Goal: Task Accomplishment & Management: Complete application form

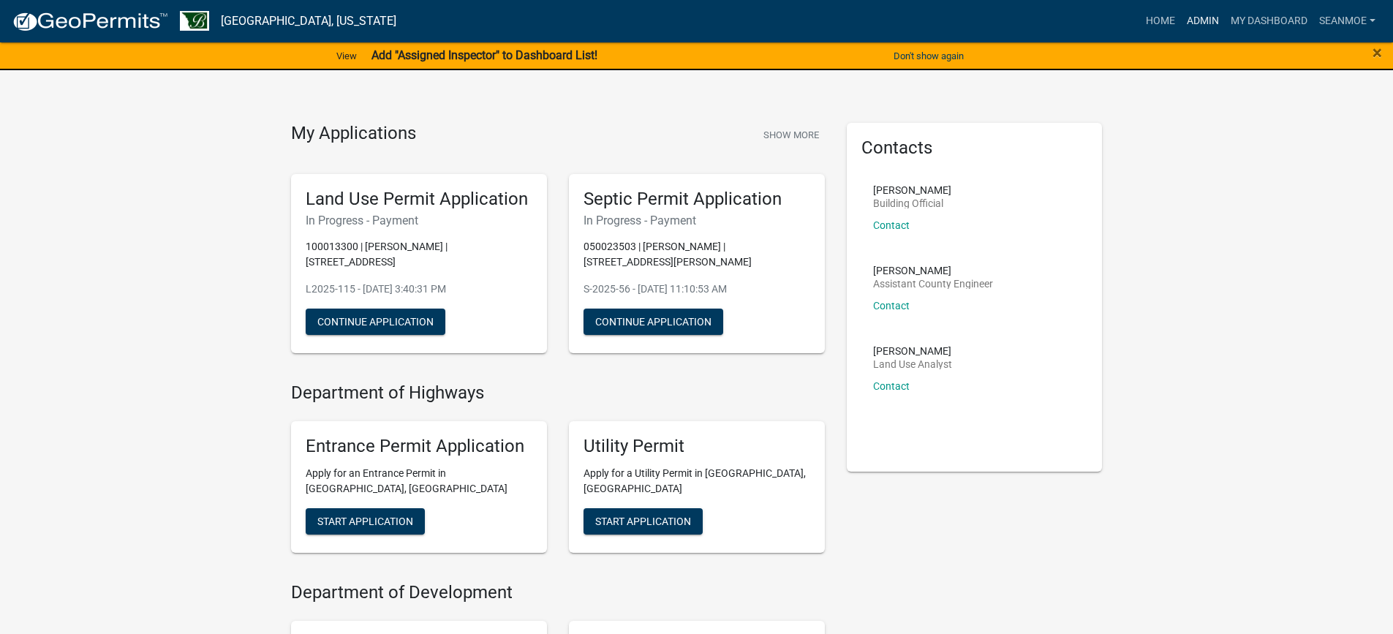
click at [1199, 20] on link "Admin" at bounding box center [1203, 21] width 44 height 28
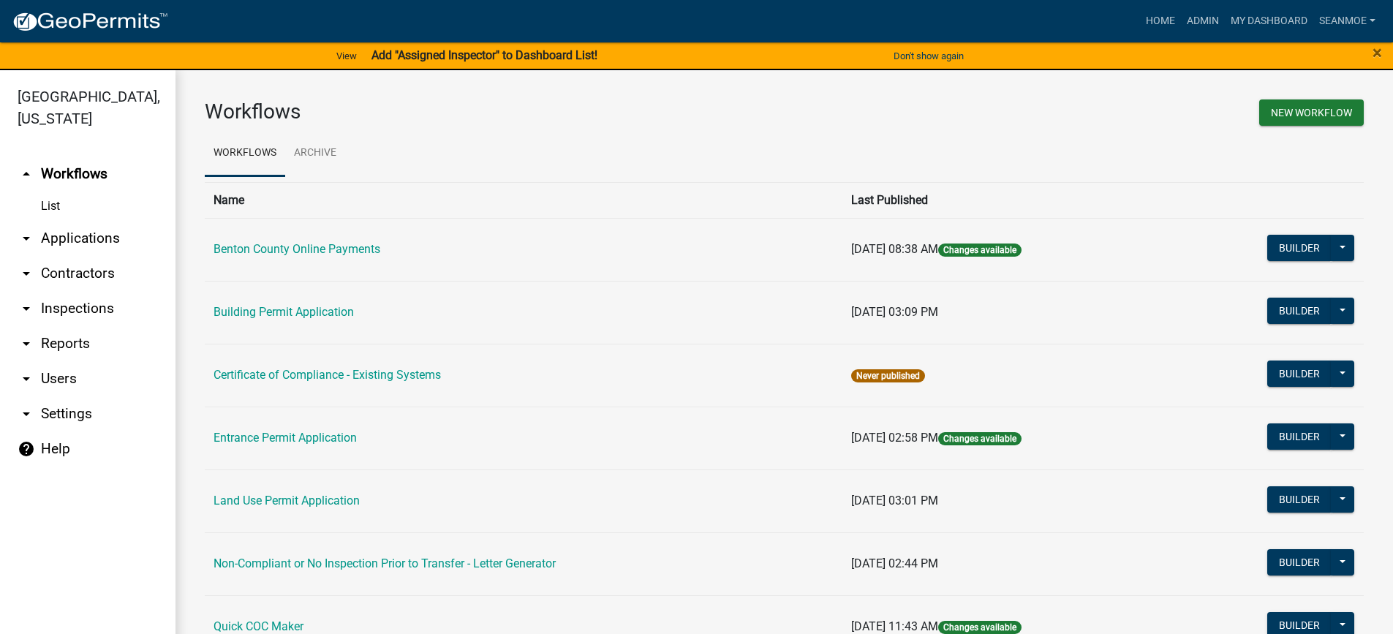
click at [89, 236] on link "arrow_drop_down Applications" at bounding box center [88, 238] width 176 height 35
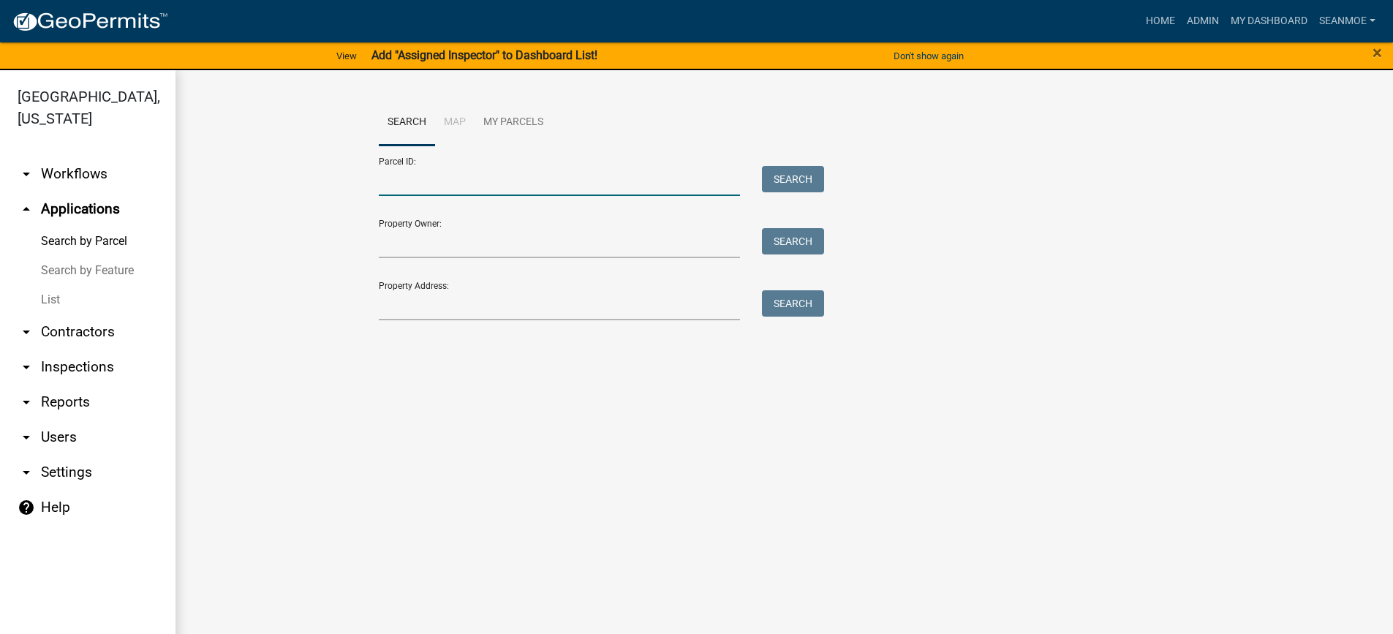
click at [421, 189] on input "Parcel ID:" at bounding box center [560, 181] width 362 height 30
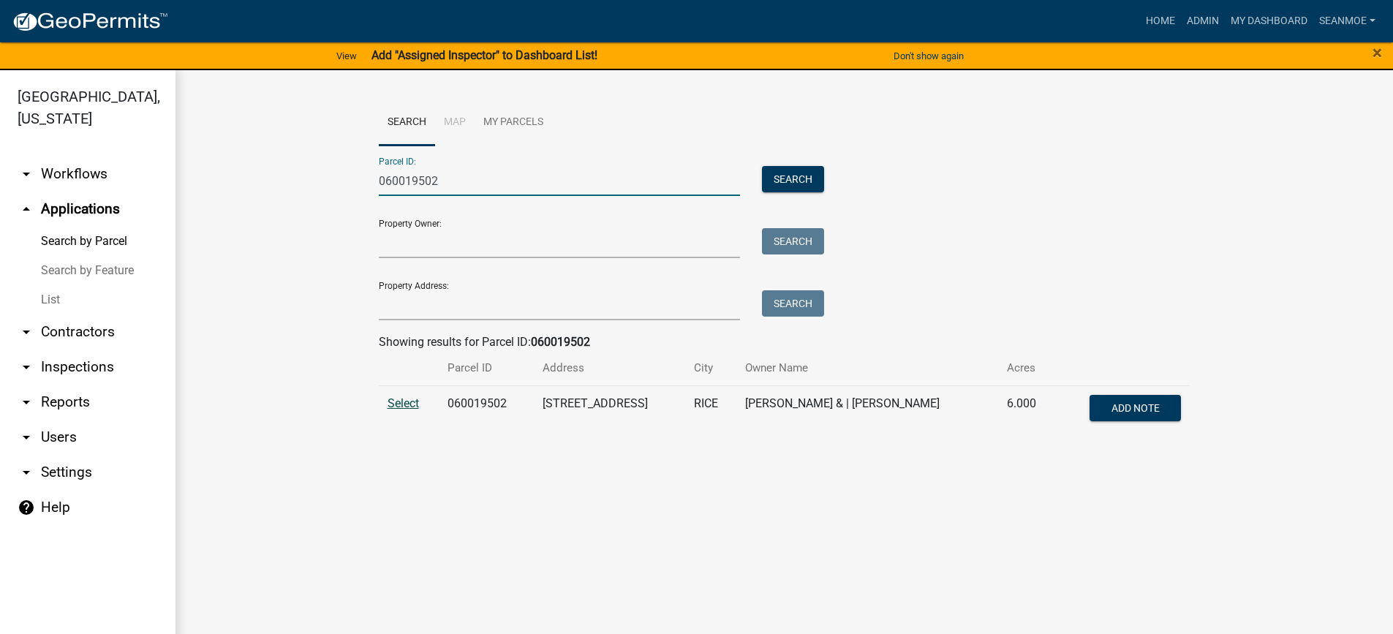
type input "060019502"
click at [396, 402] on span "Select" at bounding box center [403, 403] width 31 height 14
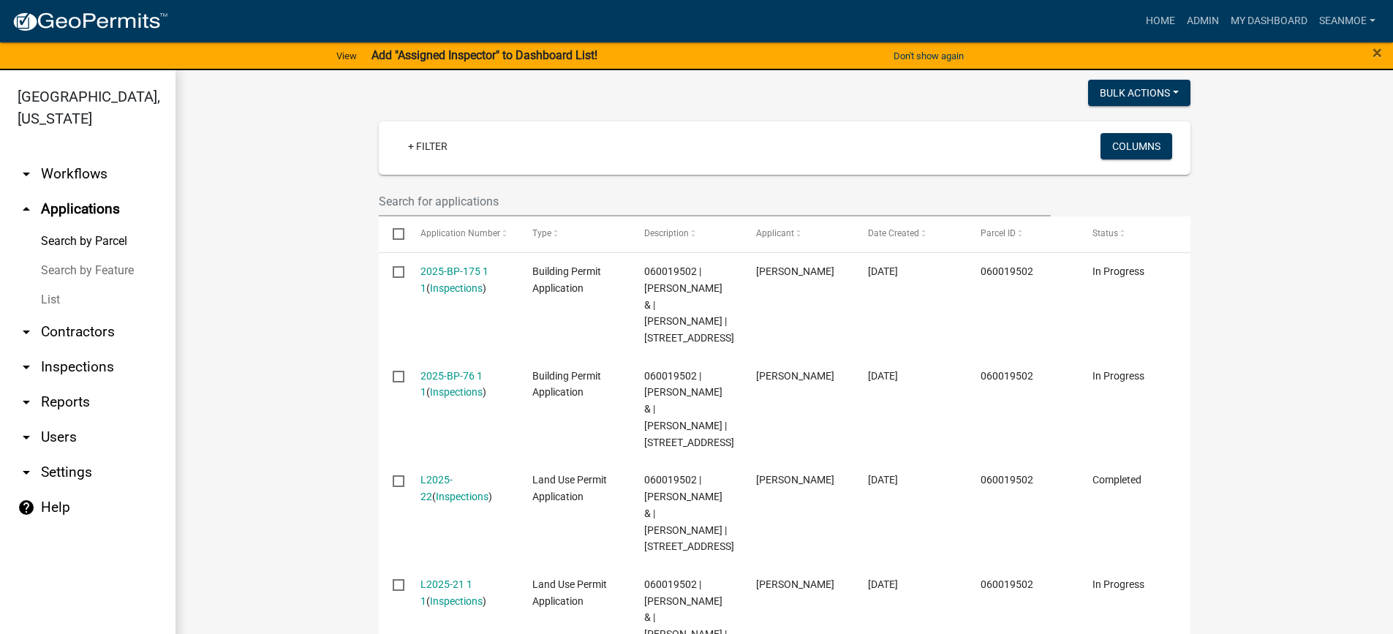
scroll to position [439, 0]
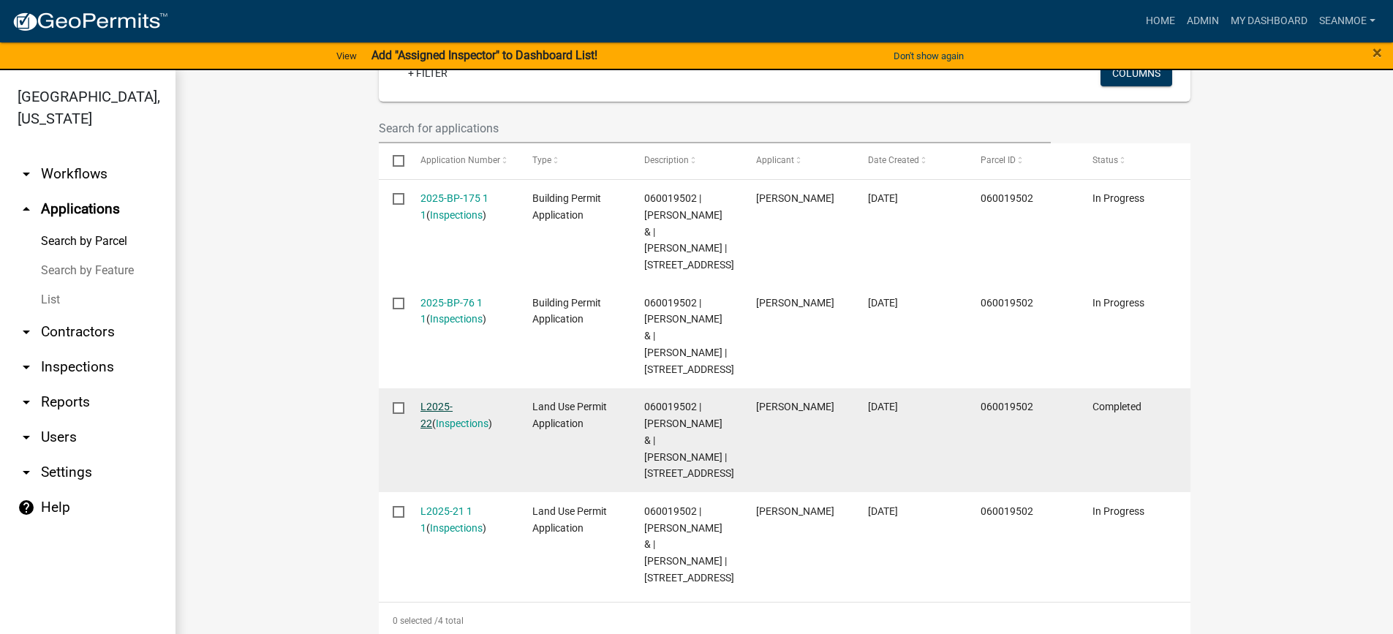
click at [445, 429] on link "L2025-22" at bounding box center [437, 415] width 32 height 29
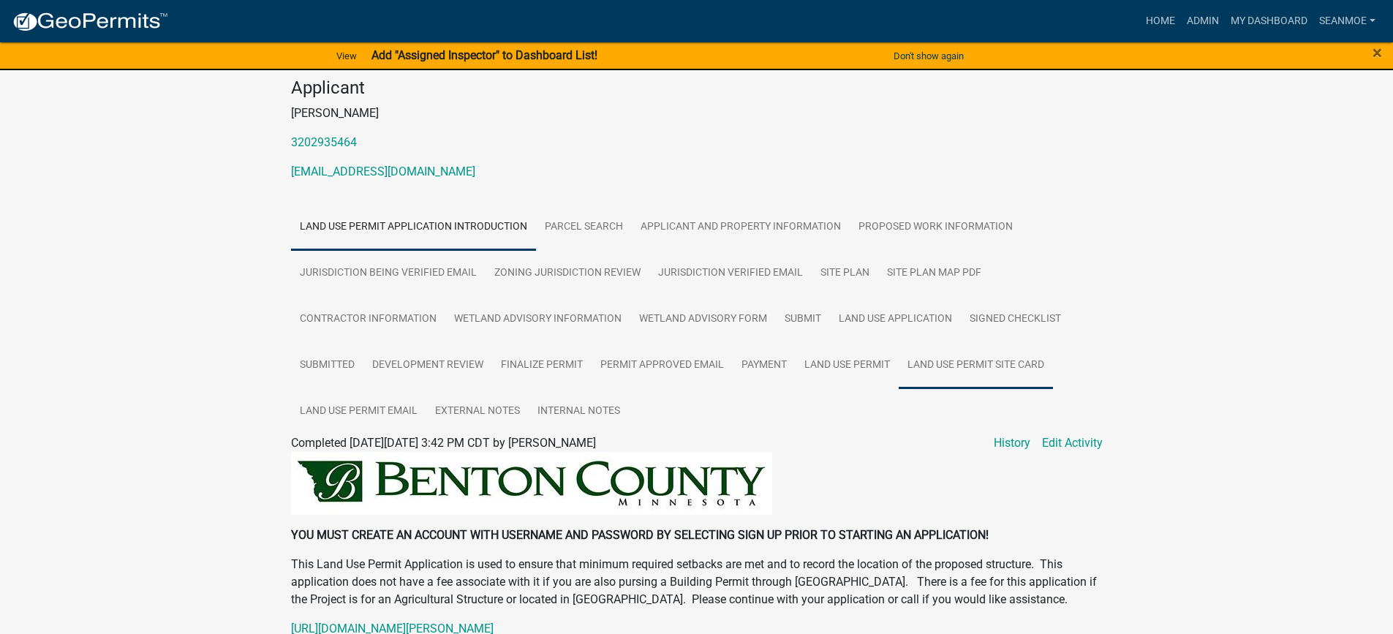
scroll to position [146, 0]
click at [868, 362] on link "Land Use Permit" at bounding box center [847, 365] width 103 height 47
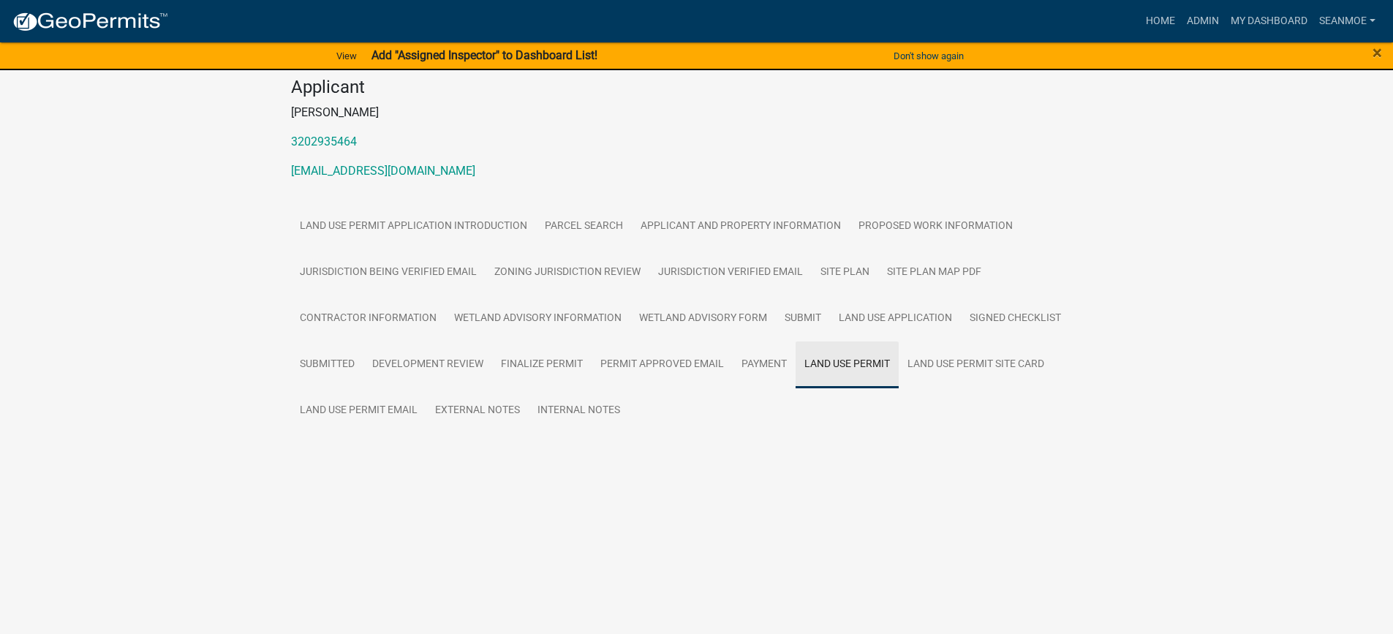
scroll to position [39, 0]
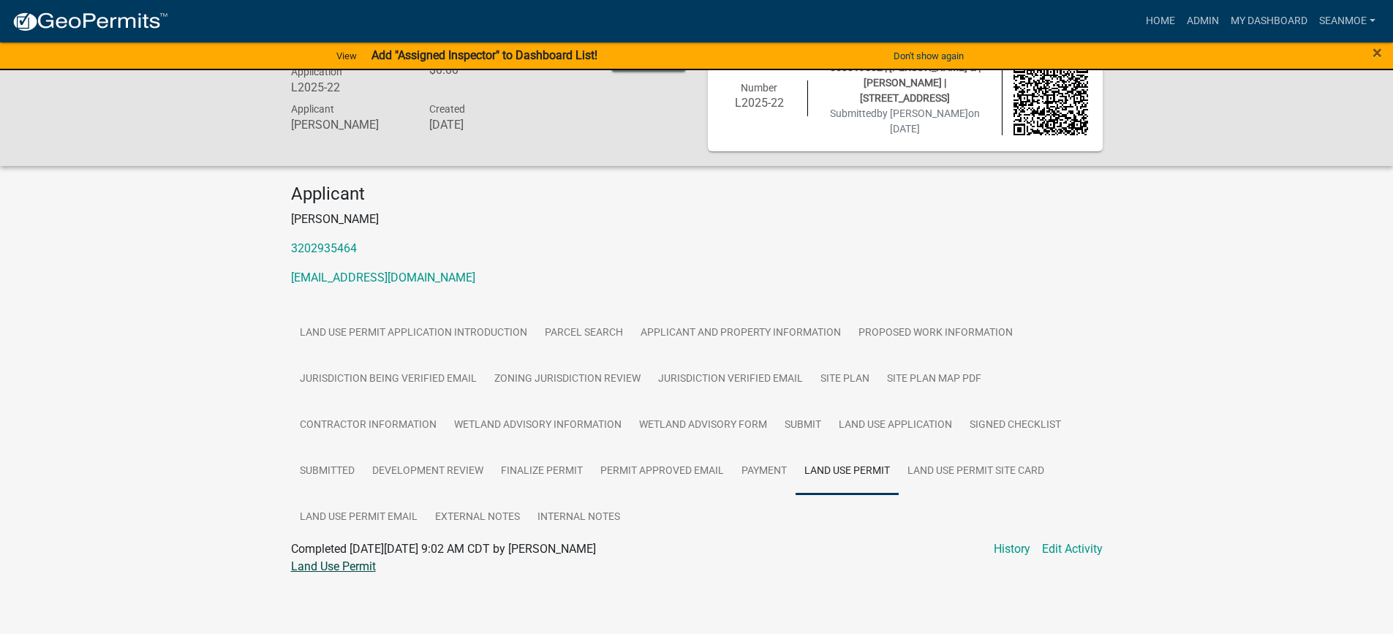
click at [366, 562] on link "Land Use Permit" at bounding box center [333, 567] width 85 height 14
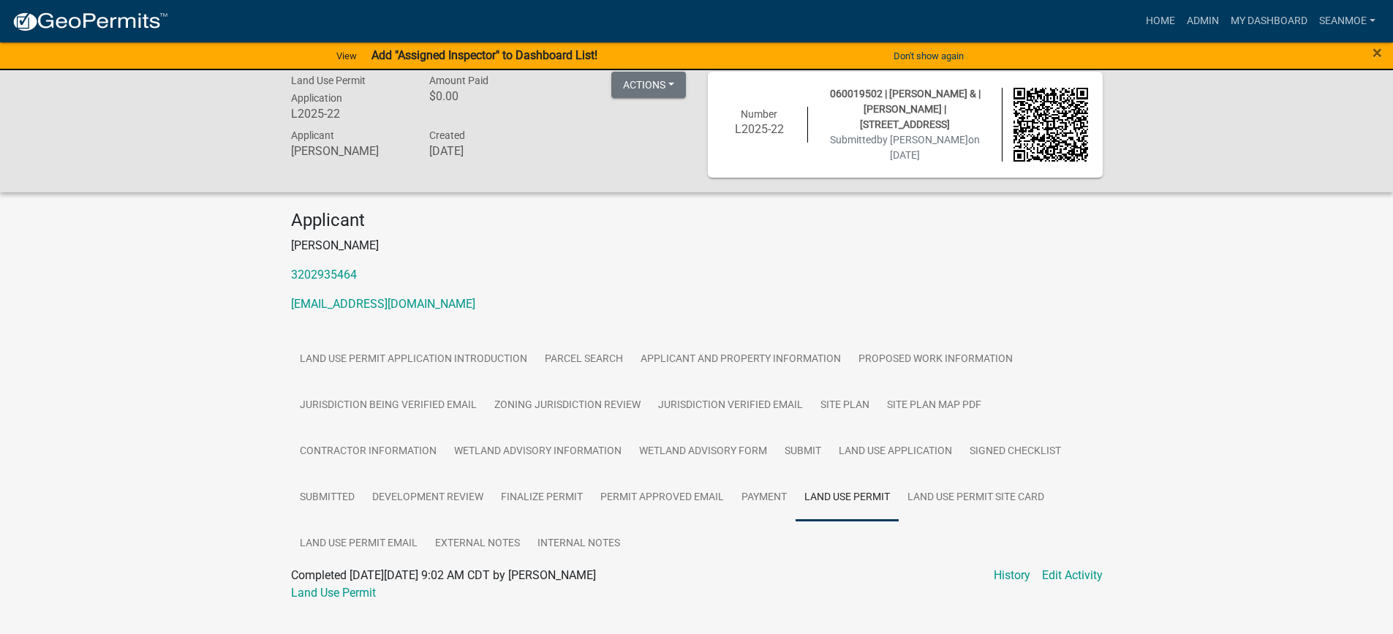
scroll to position [0, 0]
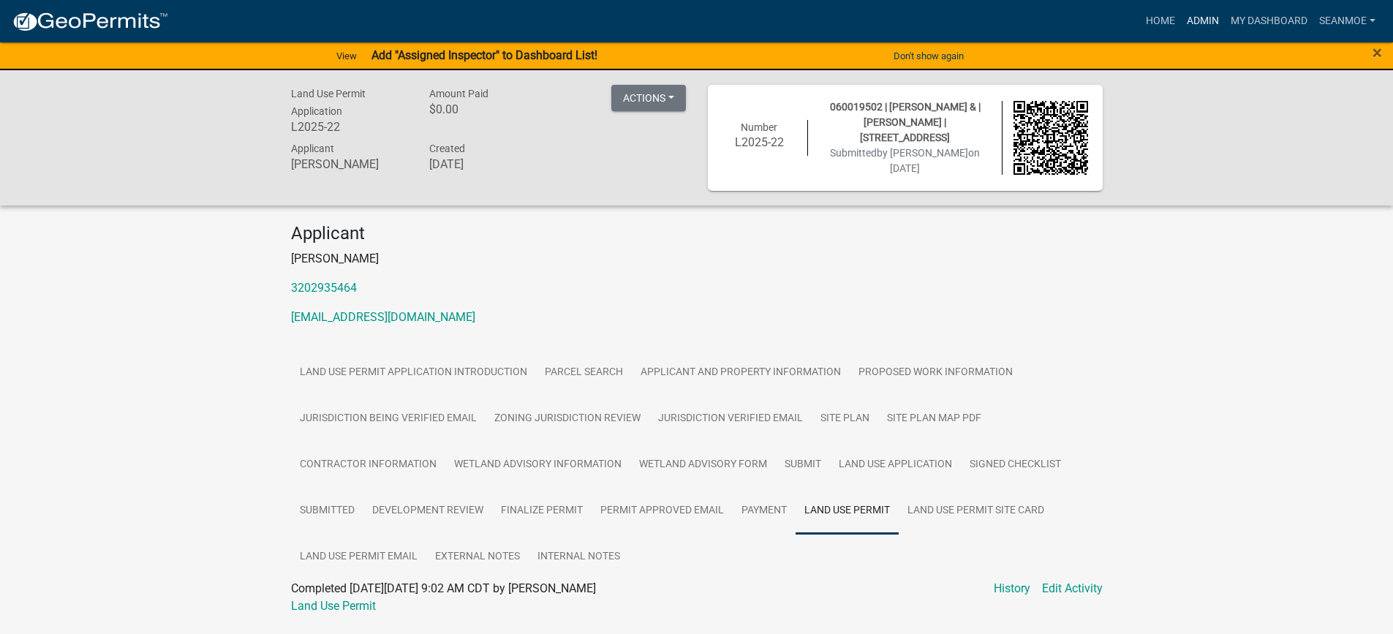
click at [1197, 20] on link "Admin" at bounding box center [1203, 21] width 44 height 28
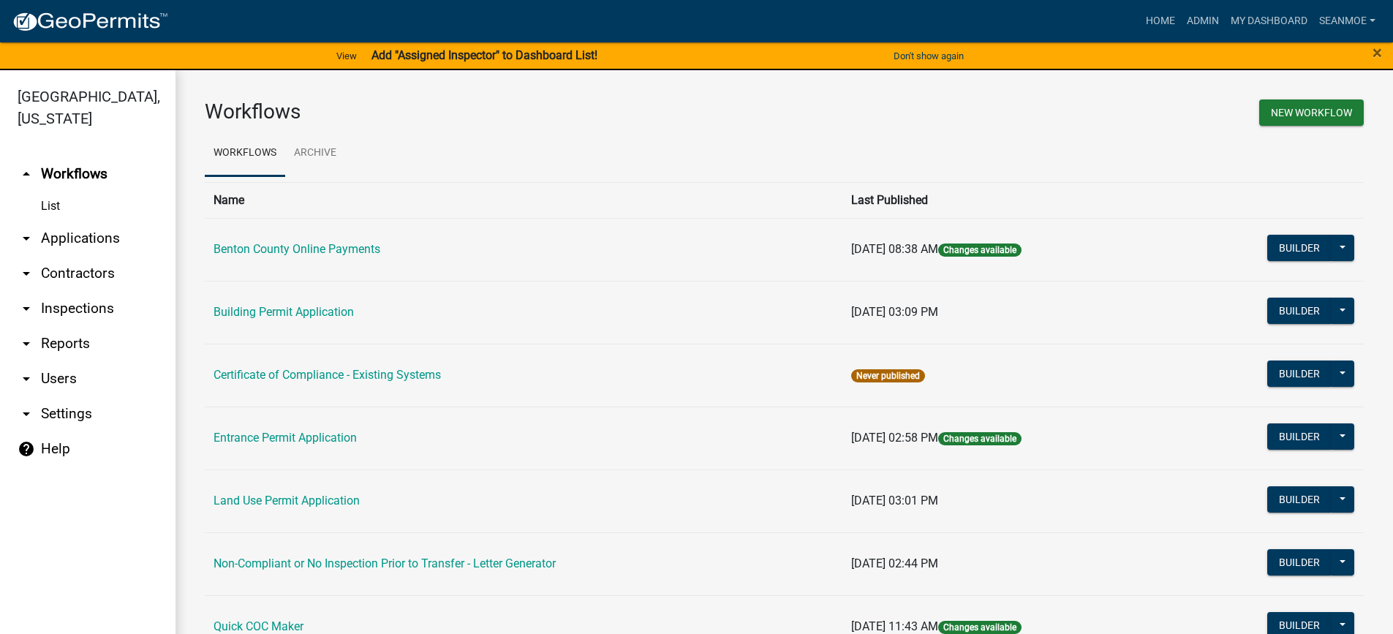
click at [78, 238] on link "arrow_drop_down Applications" at bounding box center [88, 238] width 176 height 35
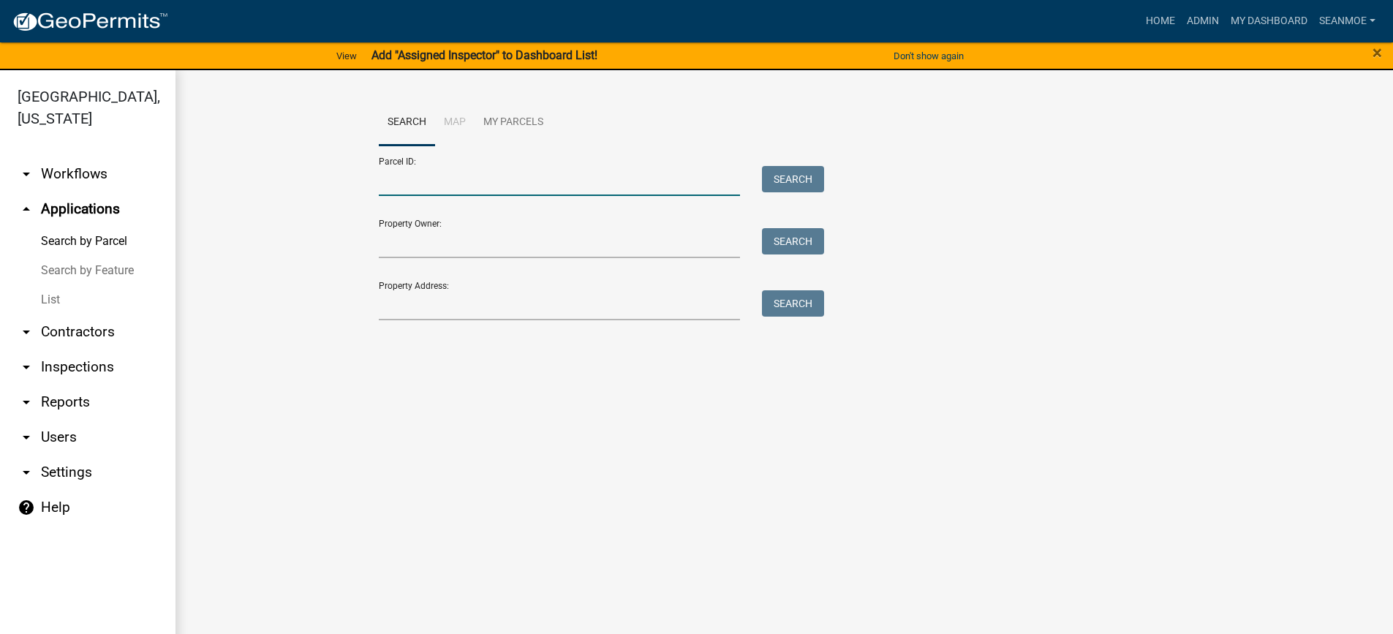
click at [459, 181] on input "Parcel ID:" at bounding box center [560, 181] width 362 height 30
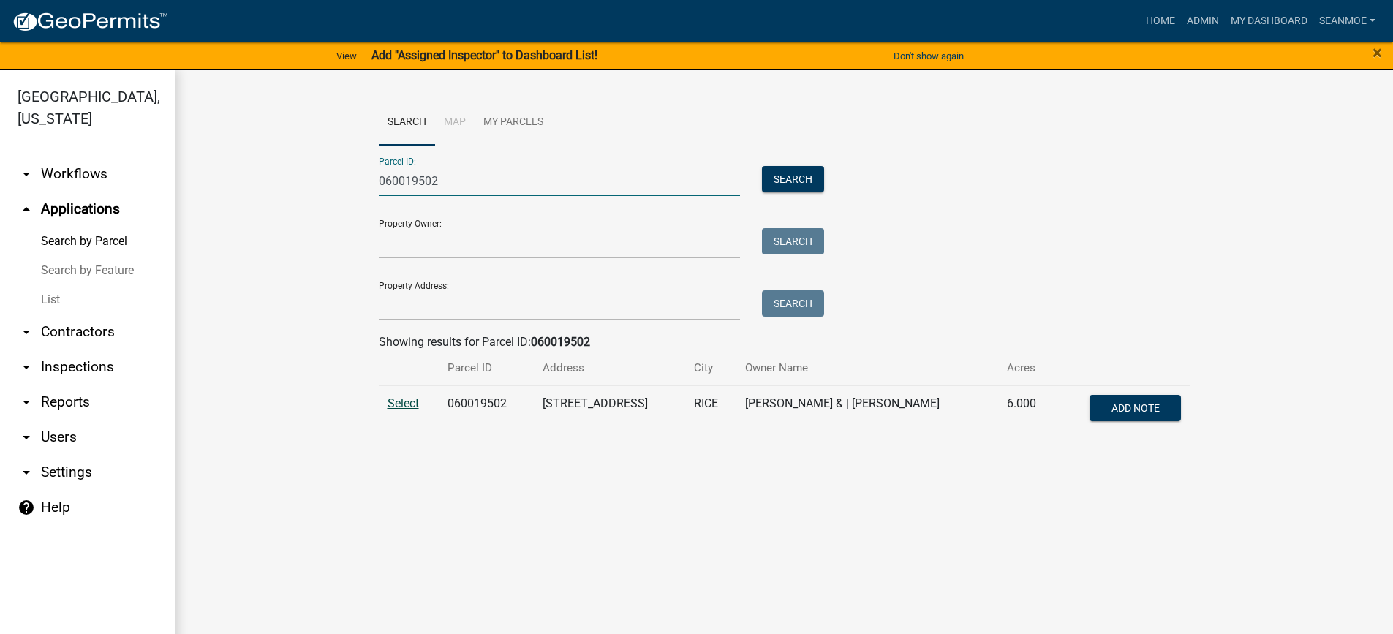
type input "060019502"
click at [412, 404] on span "Select" at bounding box center [403, 403] width 31 height 14
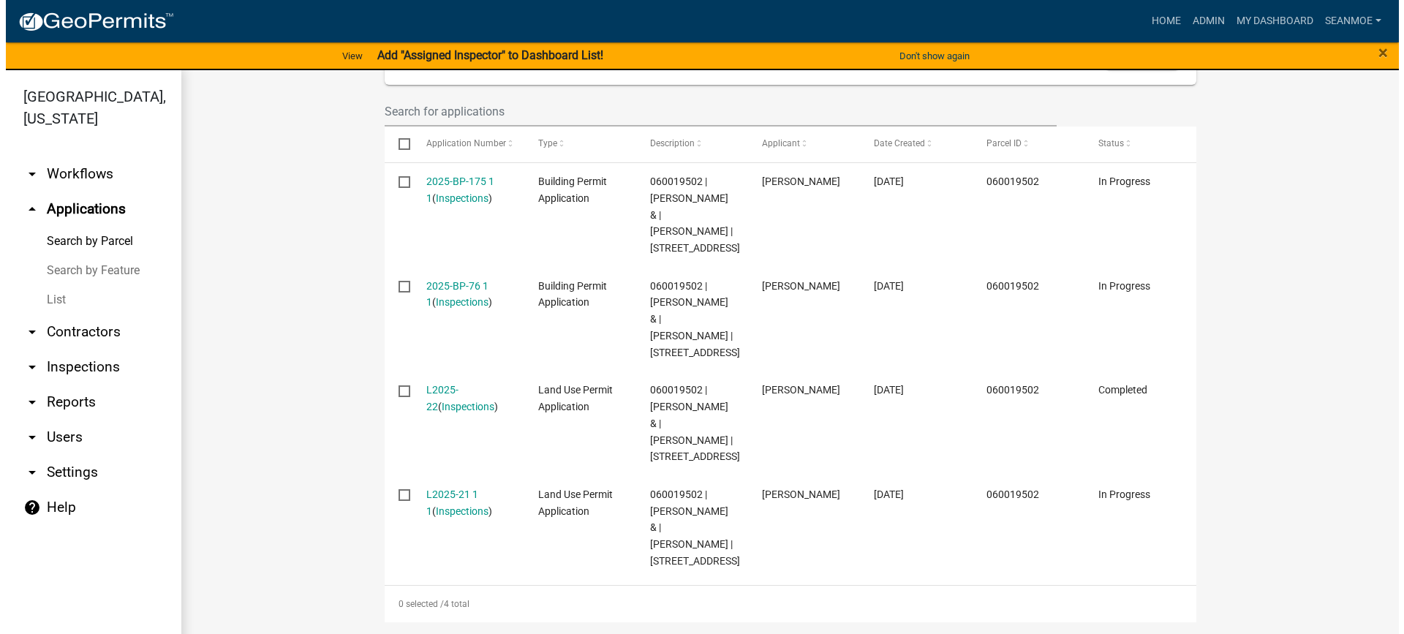
scroll to position [522, 0]
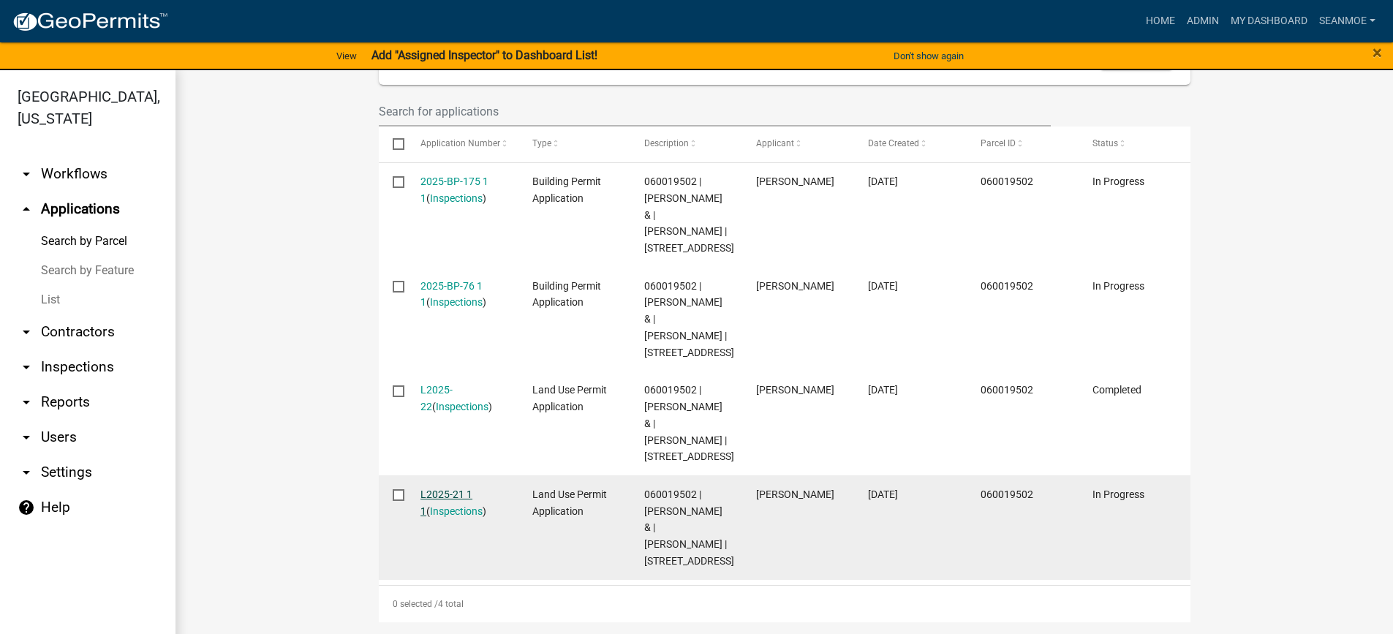
click at [463, 489] on link "L2025-21 1 1" at bounding box center [447, 503] width 52 height 29
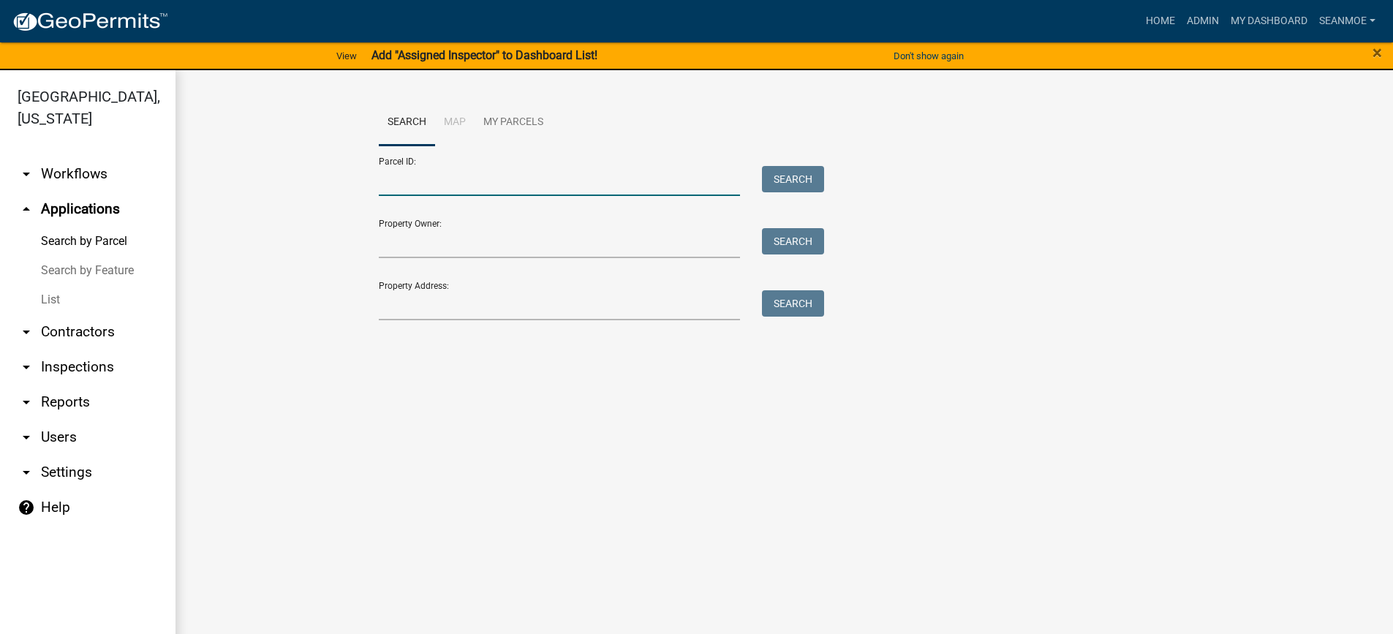
click at [522, 187] on input "Parcel ID:" at bounding box center [560, 181] width 362 height 30
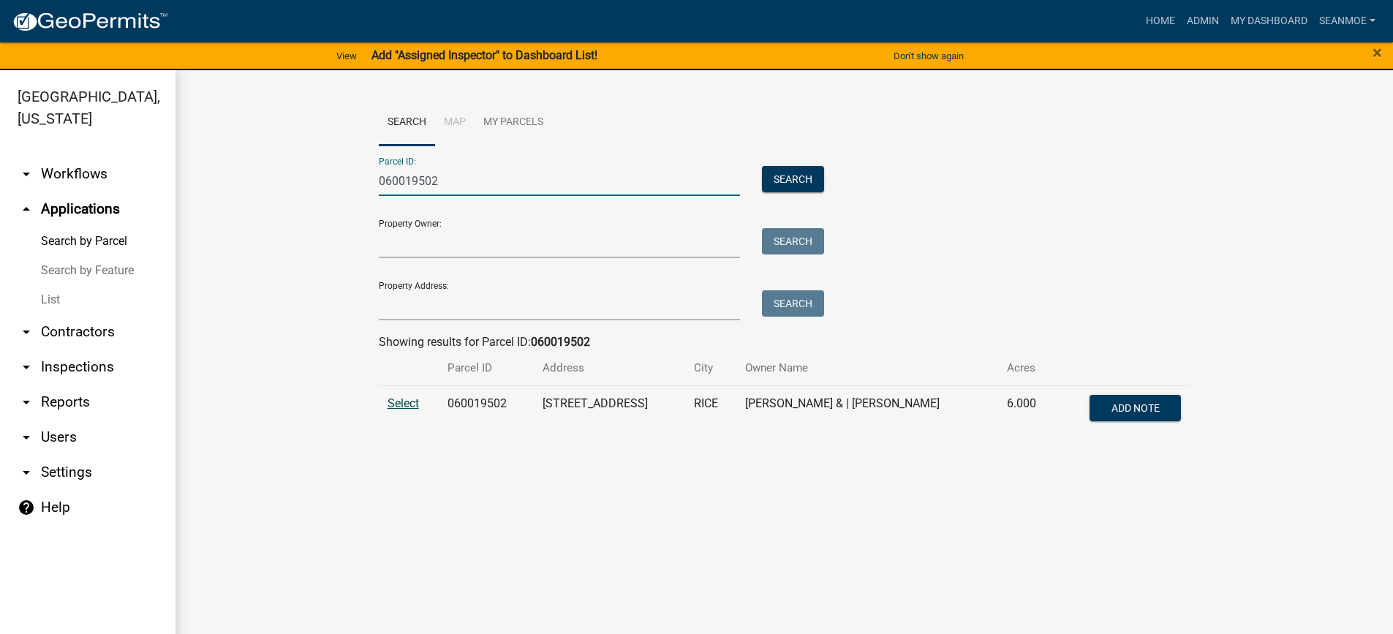
type input "060019502"
click at [392, 404] on span "Select" at bounding box center [403, 403] width 31 height 14
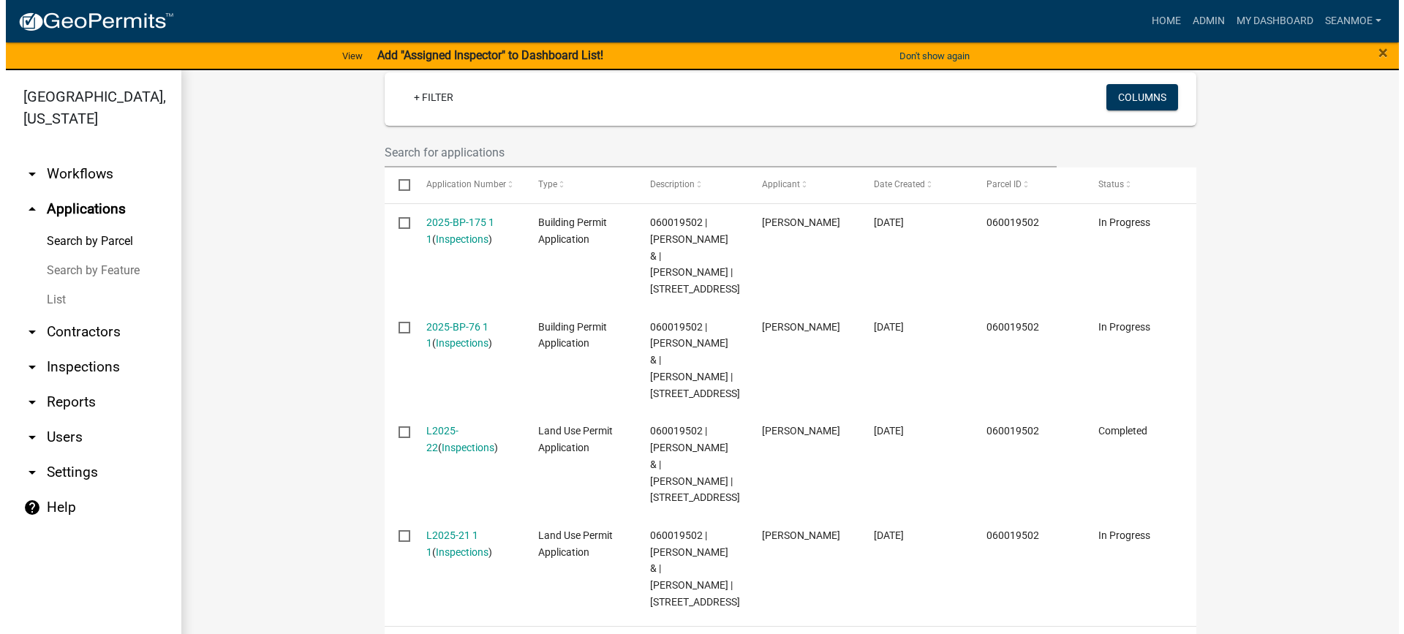
scroll to position [439, 0]
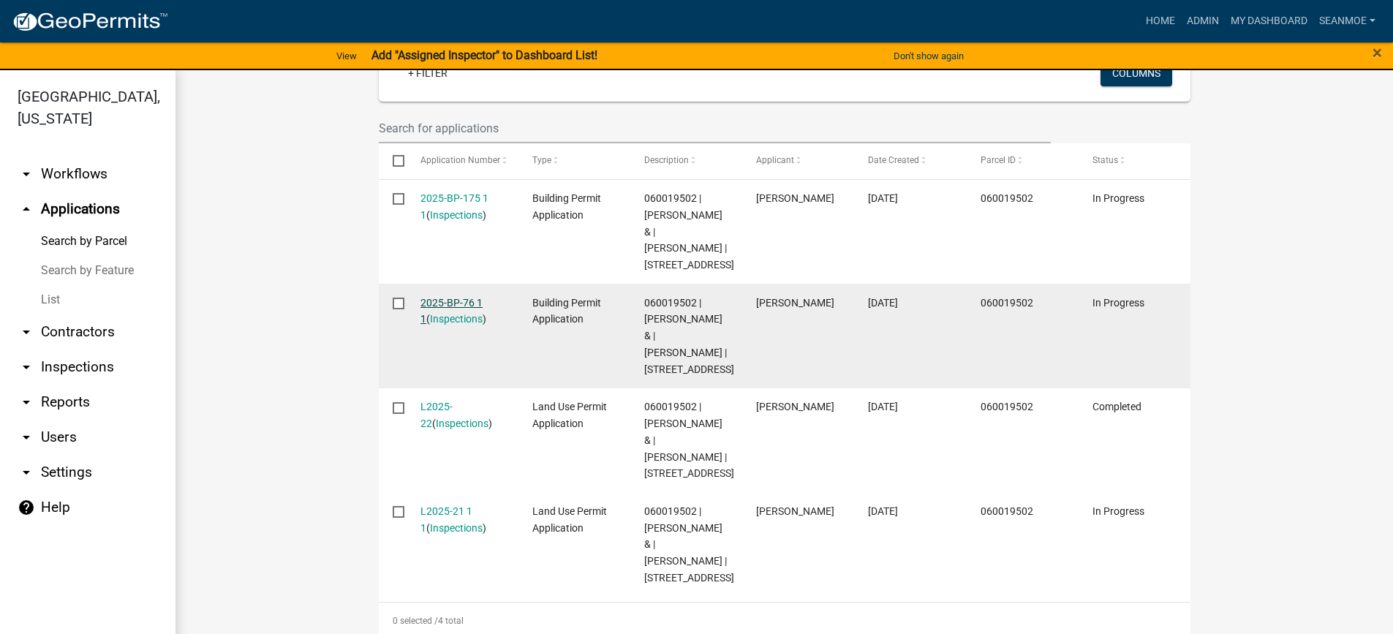
click at [441, 320] on link "2025-BP-76 1 1" at bounding box center [452, 311] width 62 height 29
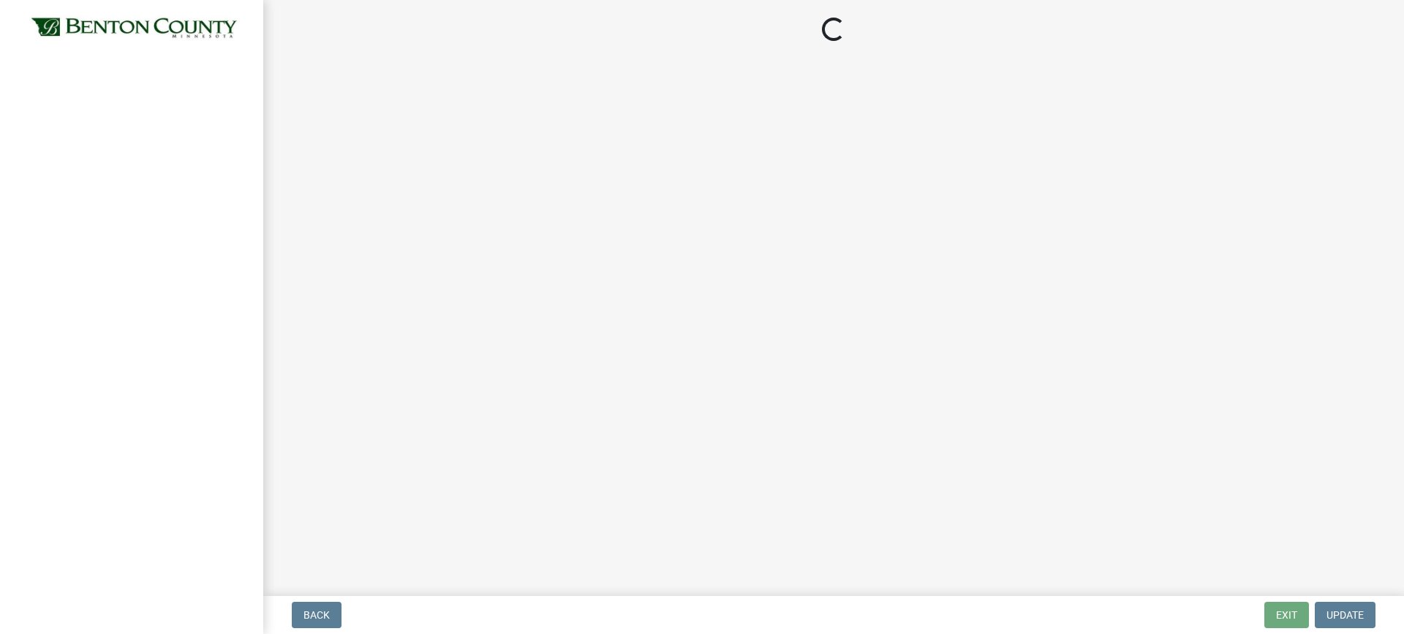
select select "17bfa135-5610-45df-8ce7-87530b7d86d4"
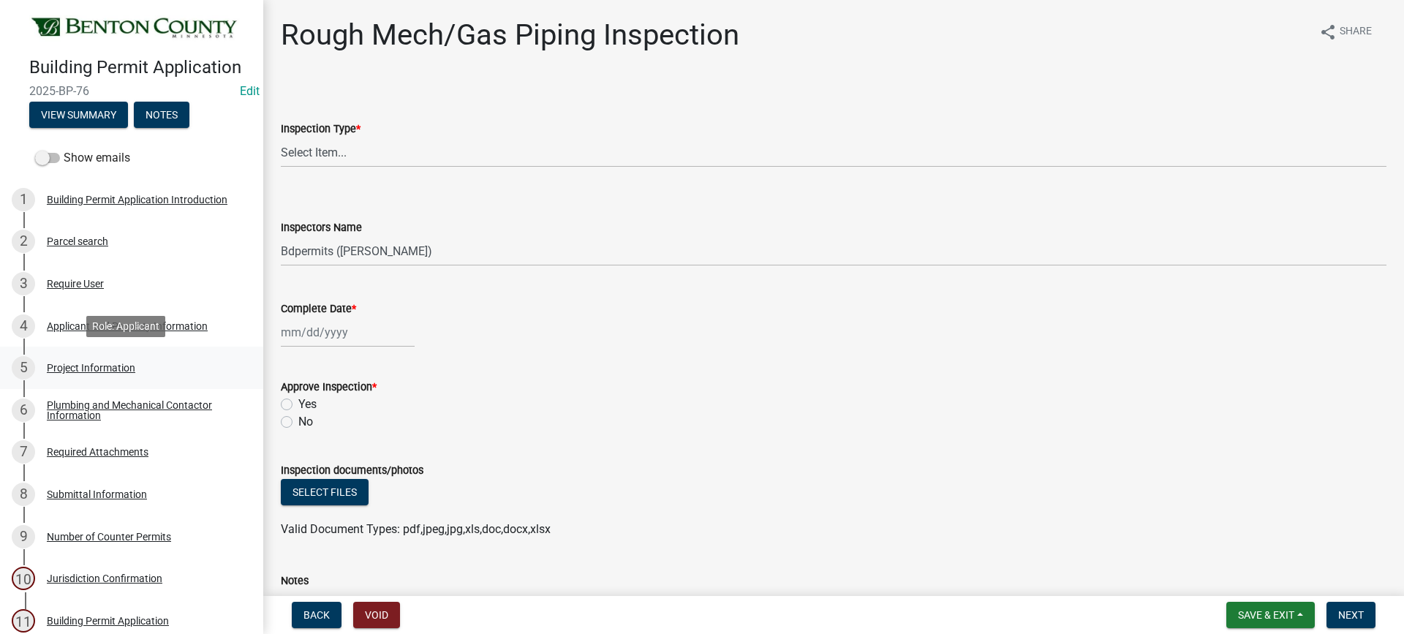
click at [113, 366] on div "Project Information" at bounding box center [91, 368] width 89 height 10
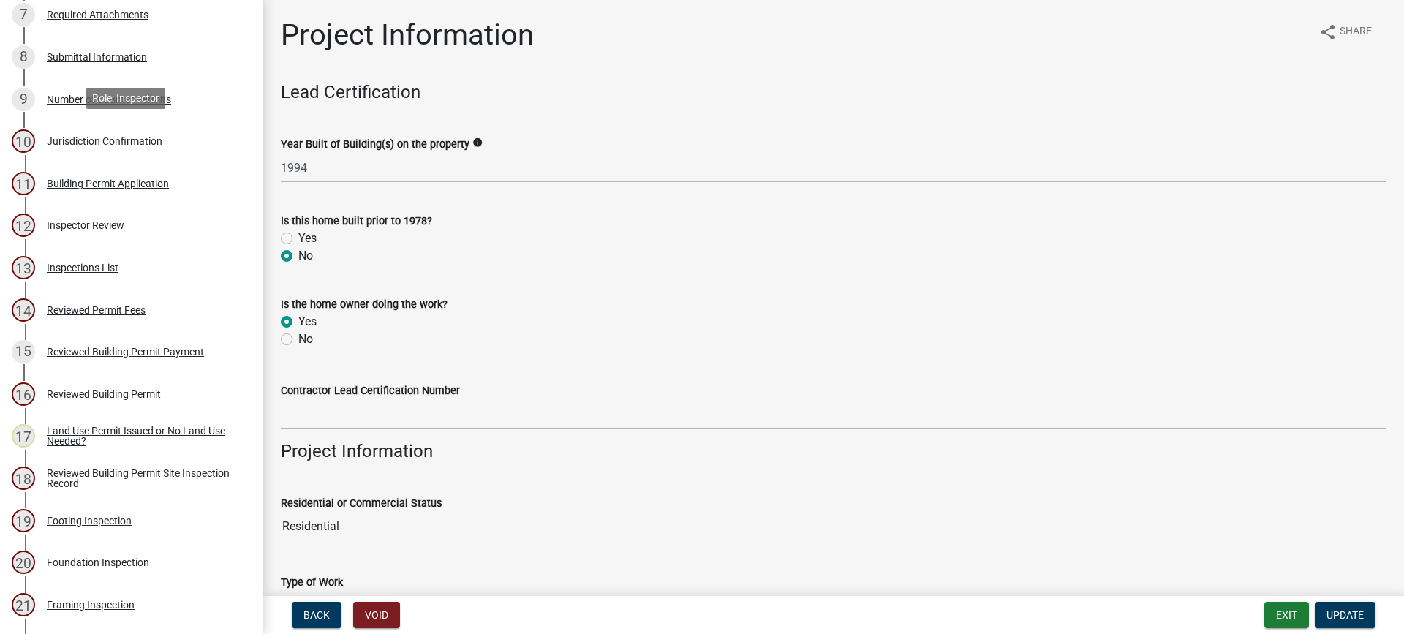
scroll to position [439, 0]
click at [127, 388] on div "Reviewed Building Permit" at bounding box center [104, 393] width 114 height 10
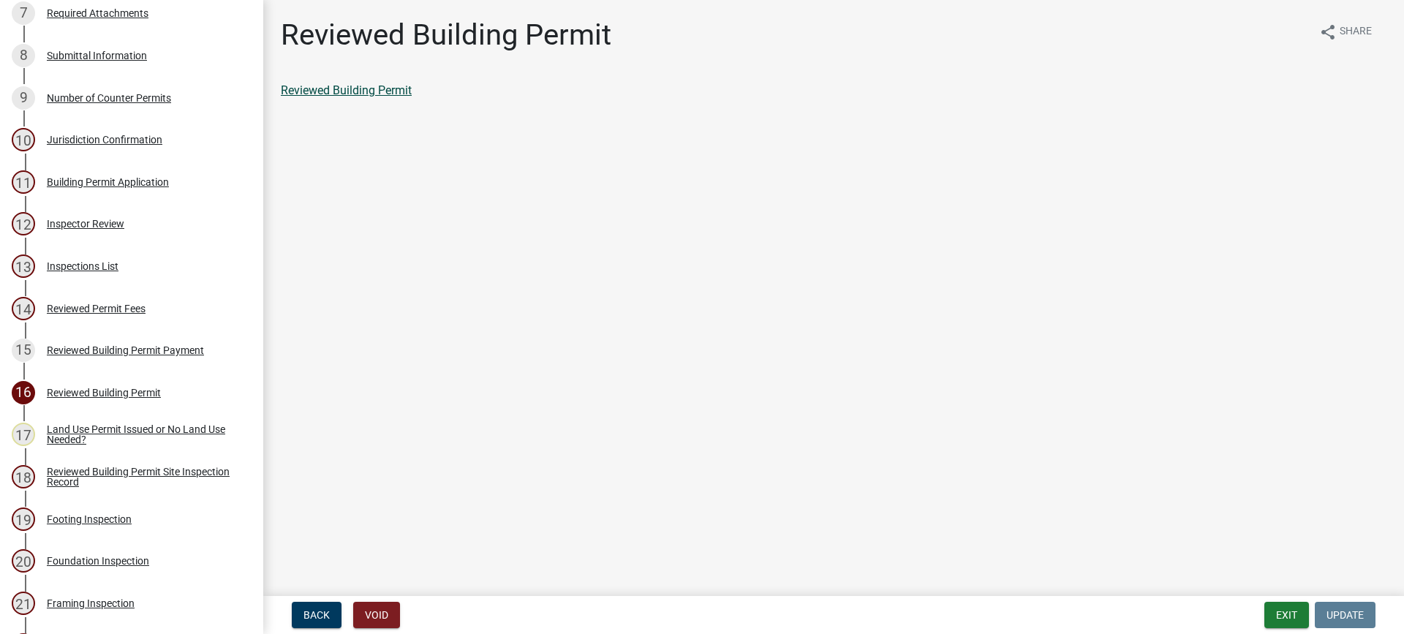
click at [339, 94] on link "Reviewed Building Permit" at bounding box center [346, 90] width 131 height 14
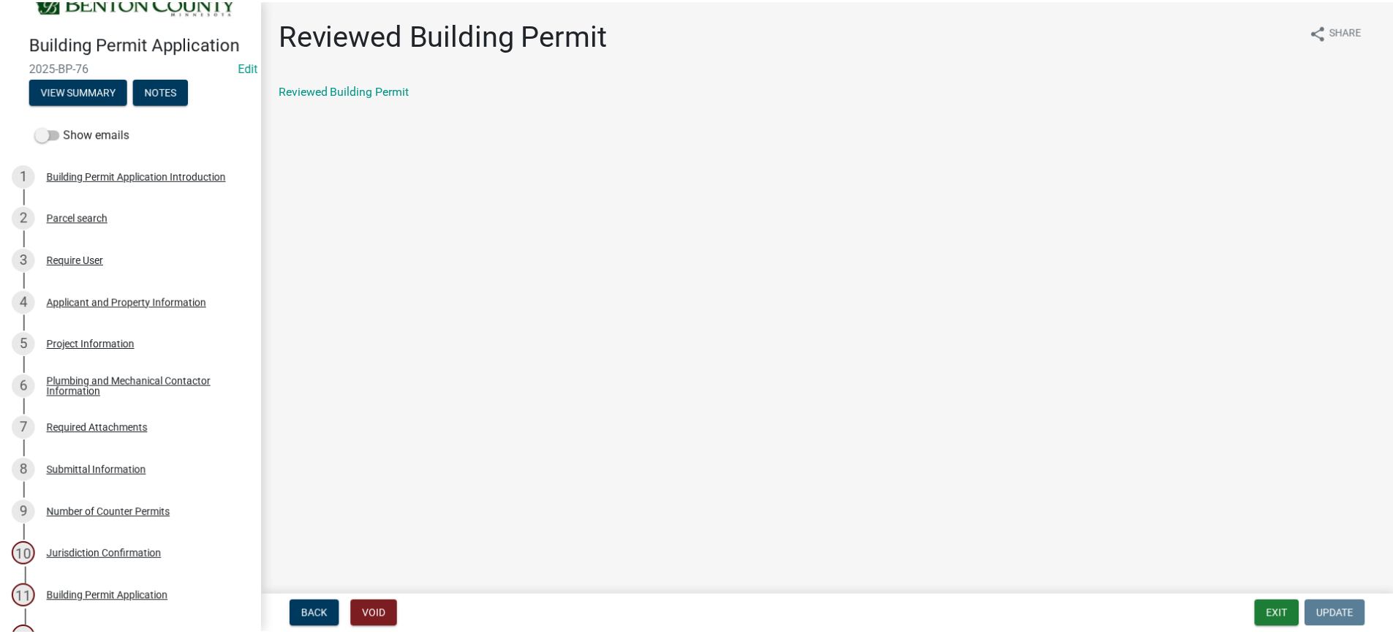
scroll to position [0, 0]
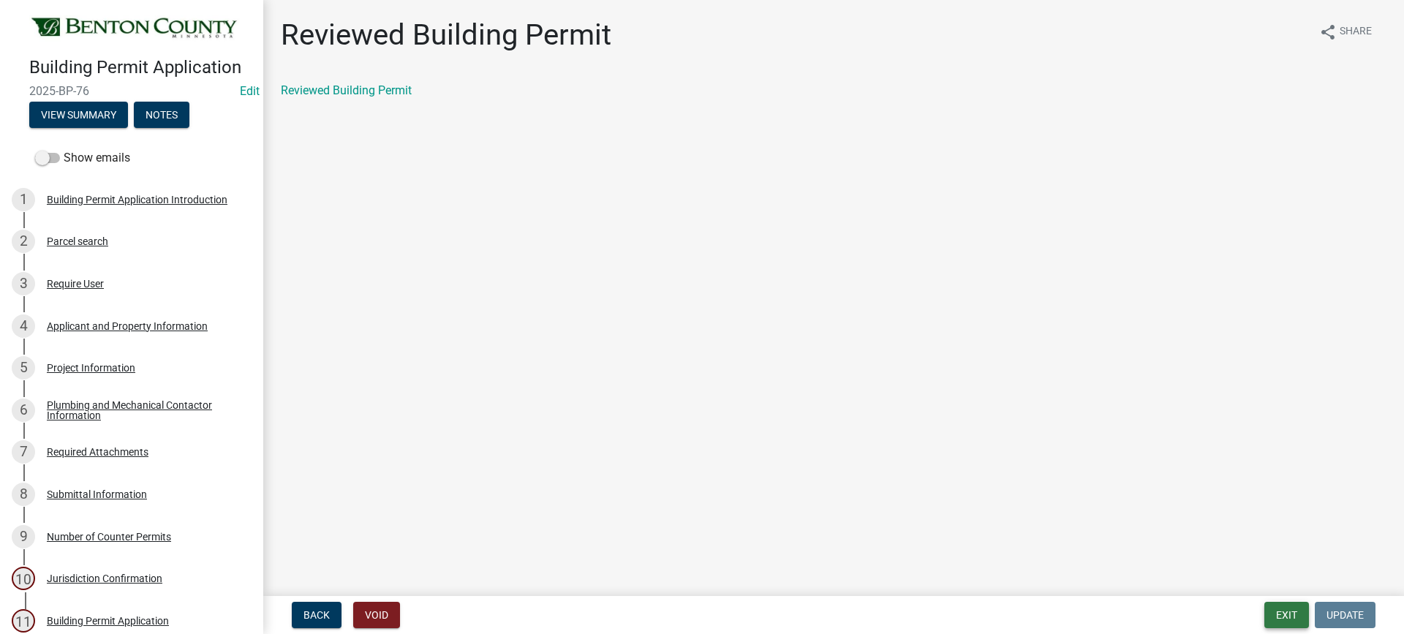
click at [1293, 612] on button "Exit" at bounding box center [1287, 615] width 45 height 26
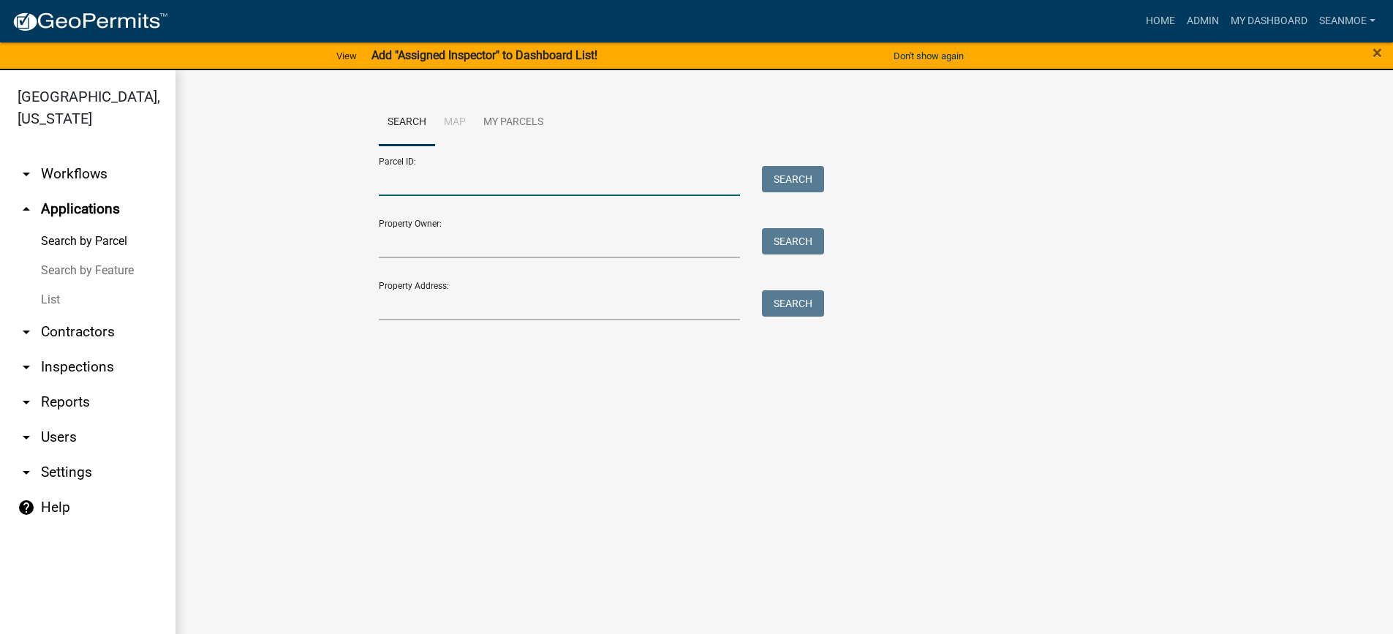
click at [461, 181] on input "Parcel ID:" at bounding box center [560, 181] width 362 height 30
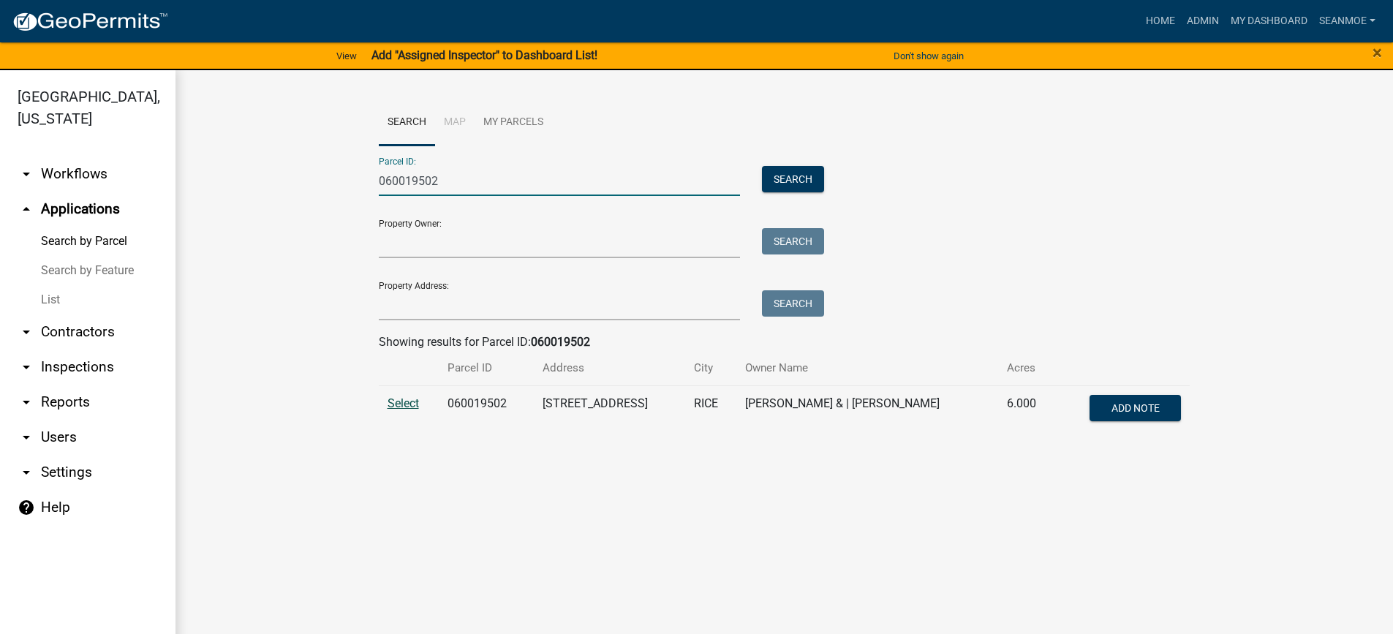
type input "060019502"
click at [405, 401] on span "Select" at bounding box center [403, 403] width 31 height 14
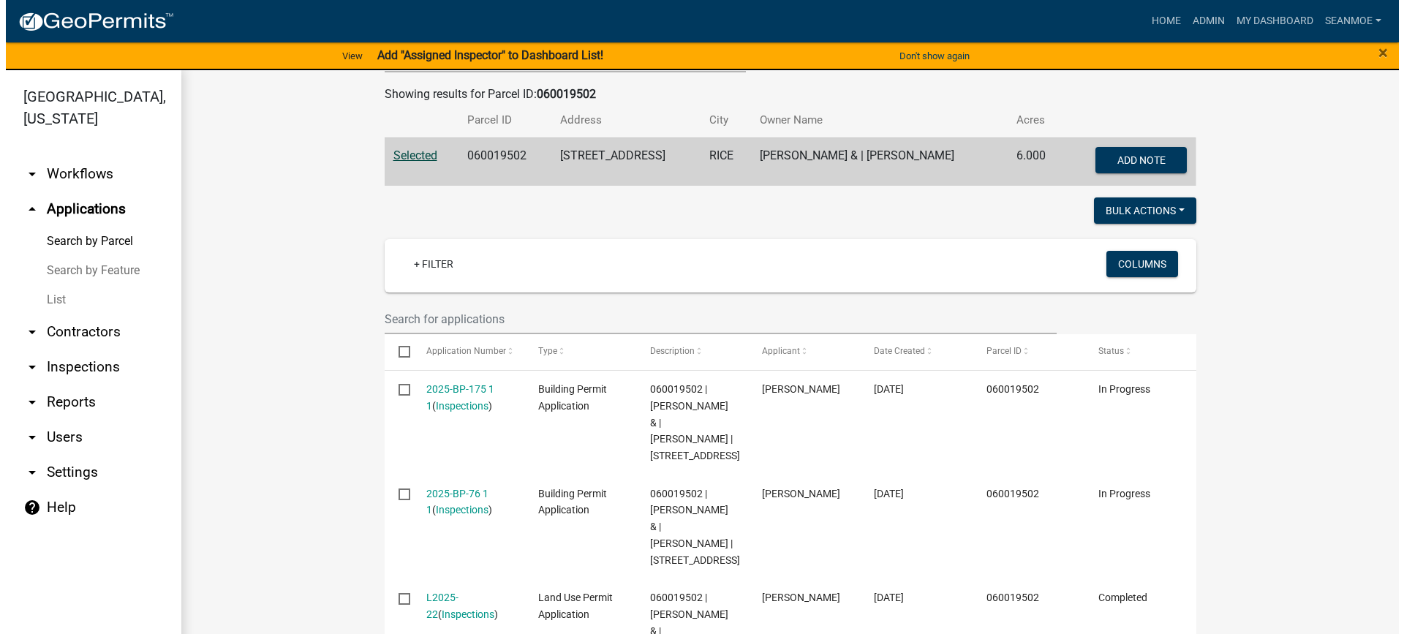
scroll to position [366, 0]
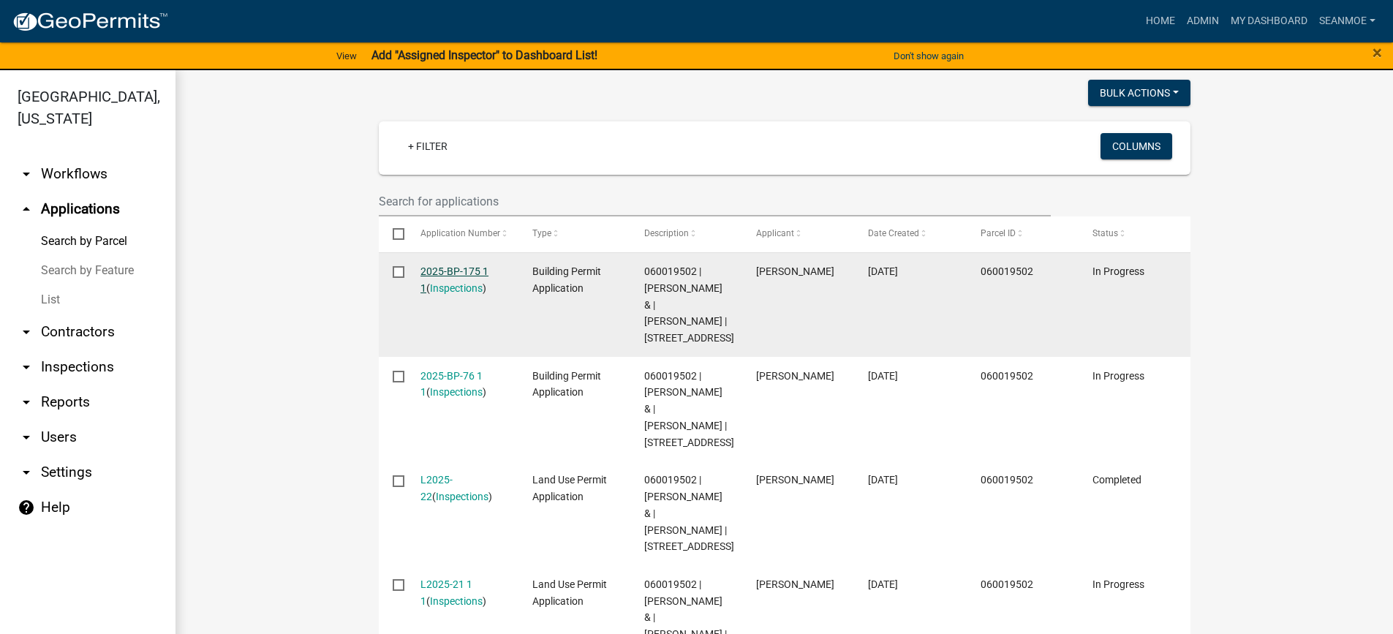
click at [448, 272] on link "2025-BP-175 1 1" at bounding box center [455, 280] width 68 height 29
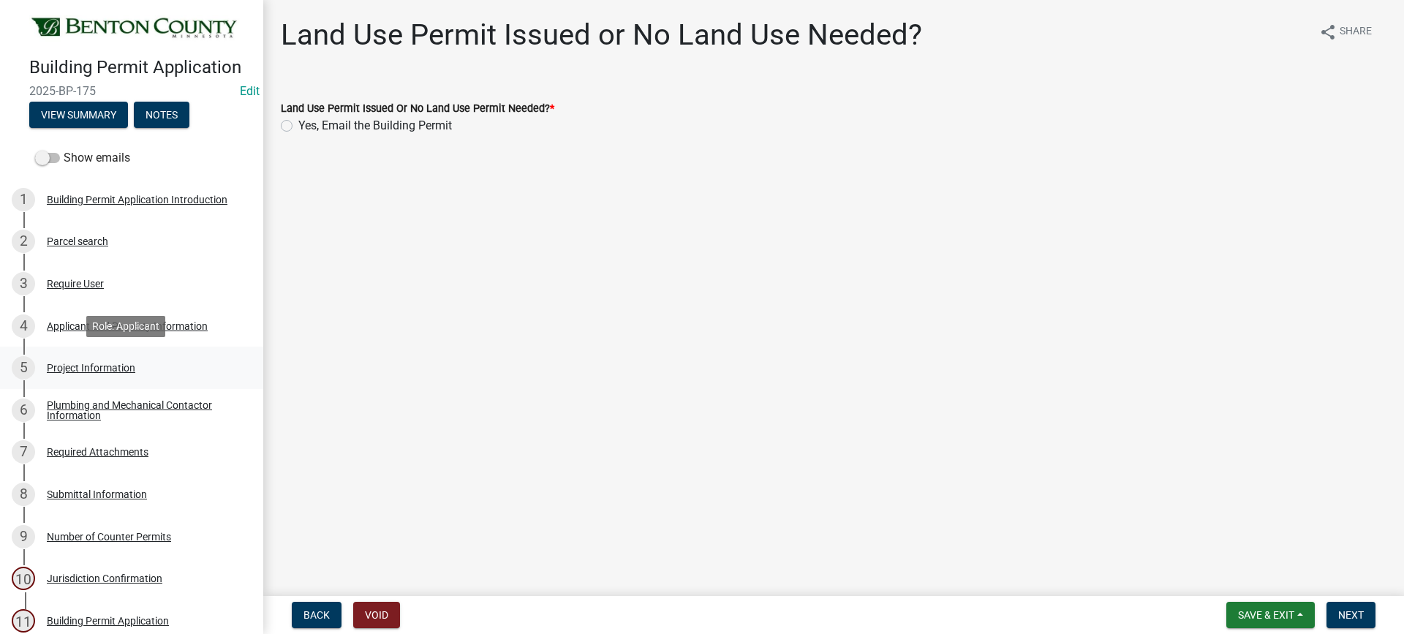
click at [94, 369] on div "Project Information" at bounding box center [91, 368] width 89 height 10
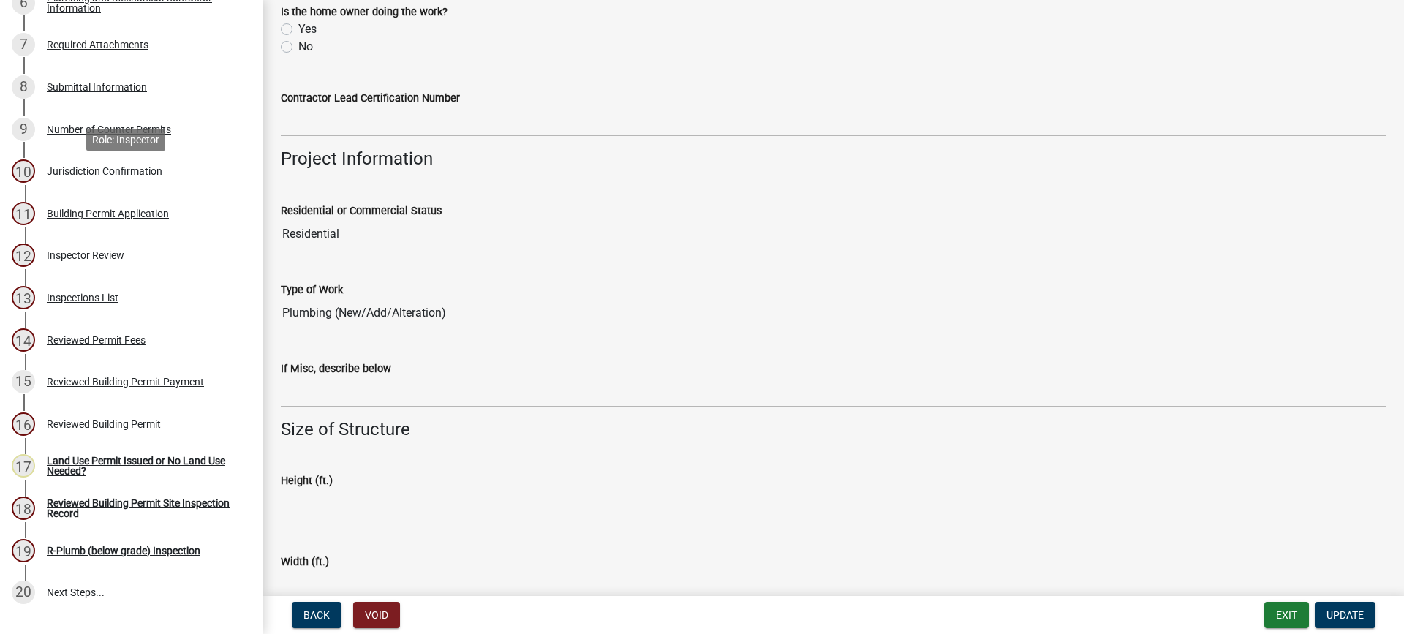
scroll to position [439, 0]
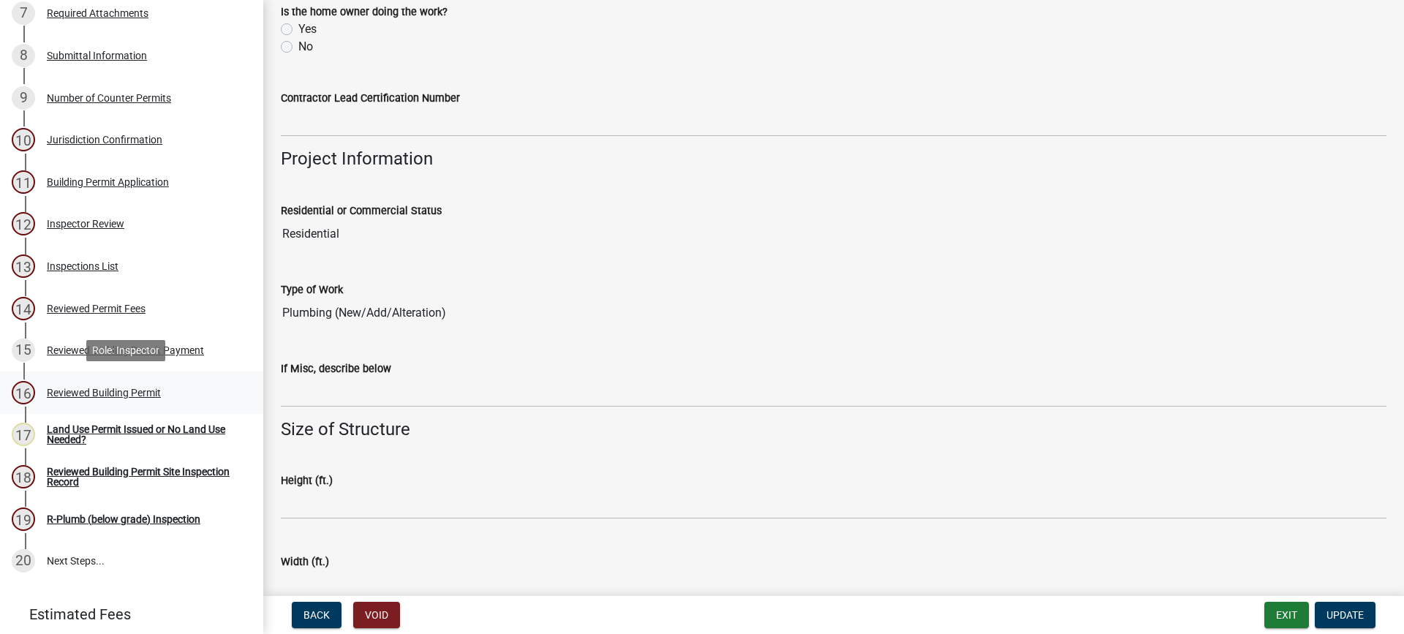
click at [129, 390] on div "Reviewed Building Permit" at bounding box center [104, 393] width 114 height 10
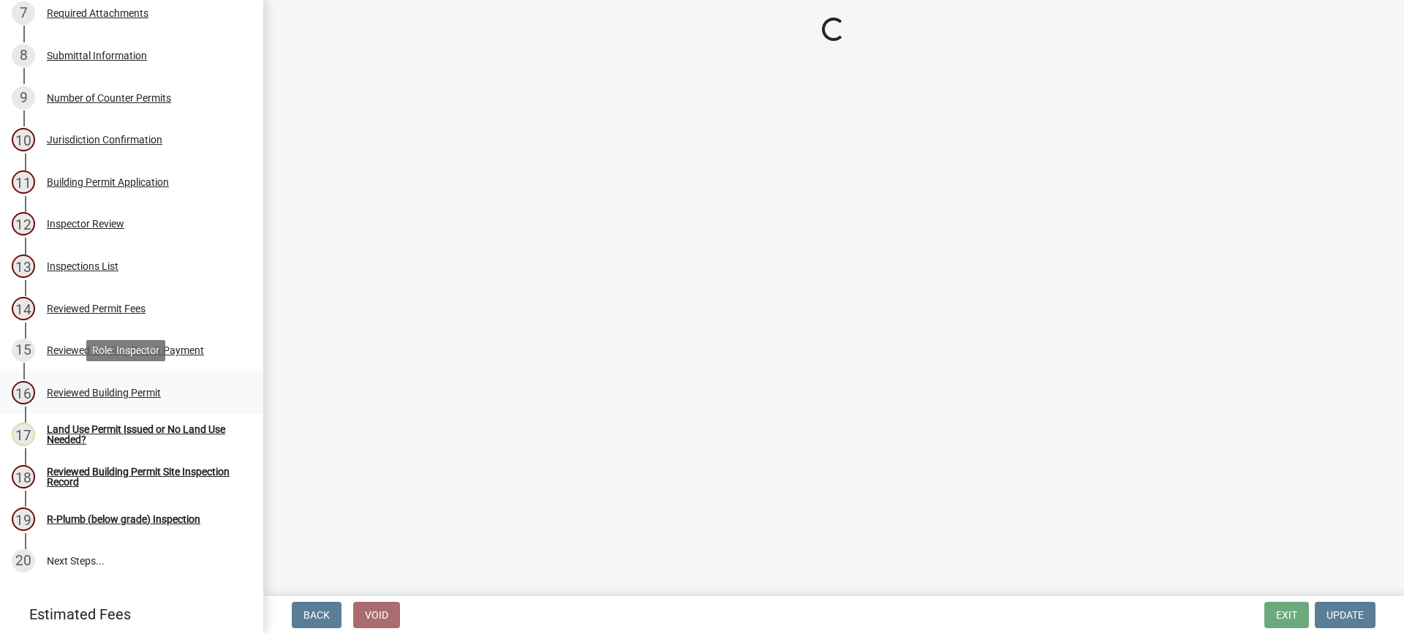
scroll to position [0, 0]
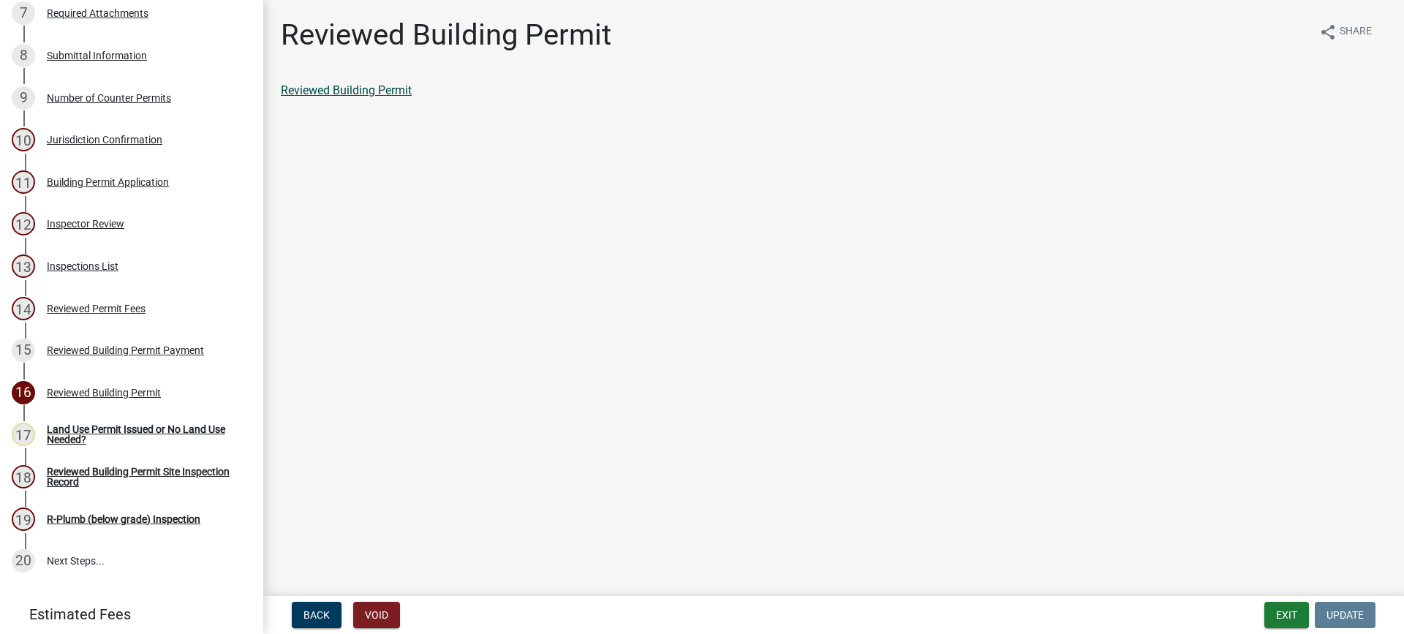
click at [391, 96] on link "Reviewed Building Permit" at bounding box center [346, 90] width 131 height 14
click at [109, 425] on div "Land Use Permit Issued or No Land Use Needed?" at bounding box center [143, 434] width 193 height 20
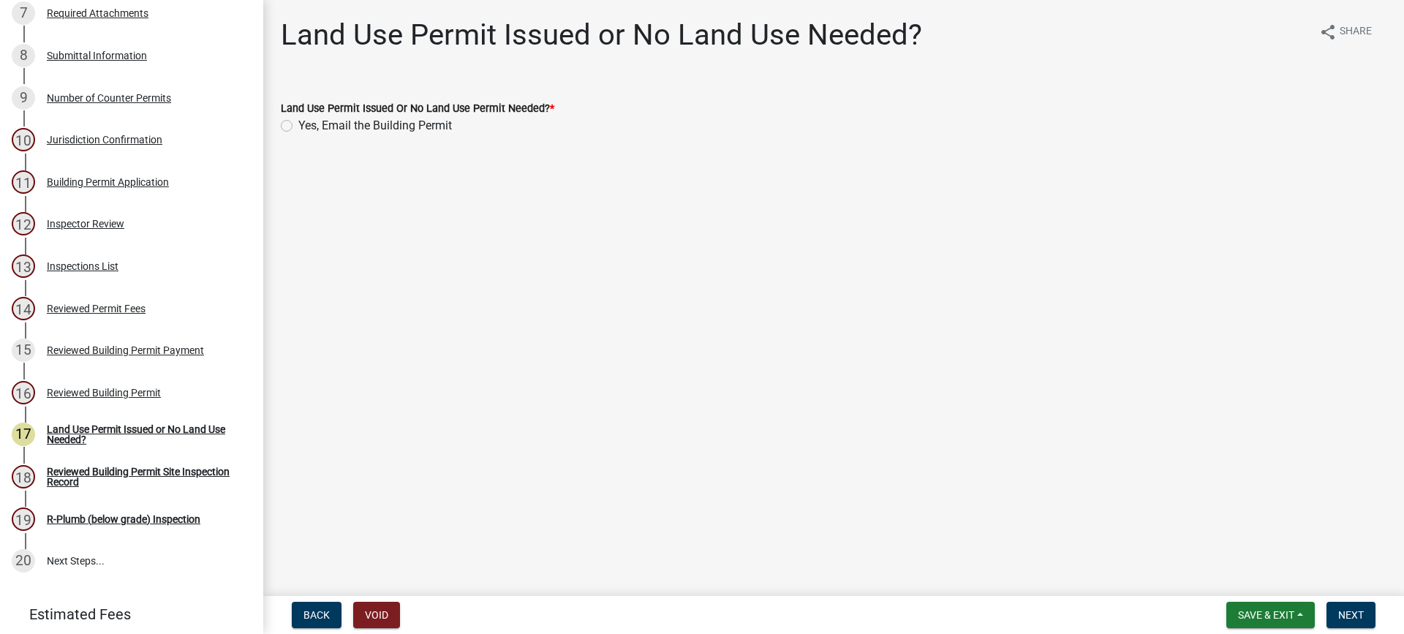
click at [298, 125] on label "Yes, Email the Building Permit" at bounding box center [375, 126] width 154 height 18
click at [298, 125] on input "Yes, Email the Building Permit" at bounding box center [303, 122] width 10 height 10
radio input "true"
click at [1363, 609] on span "Next" at bounding box center [1352, 615] width 26 height 12
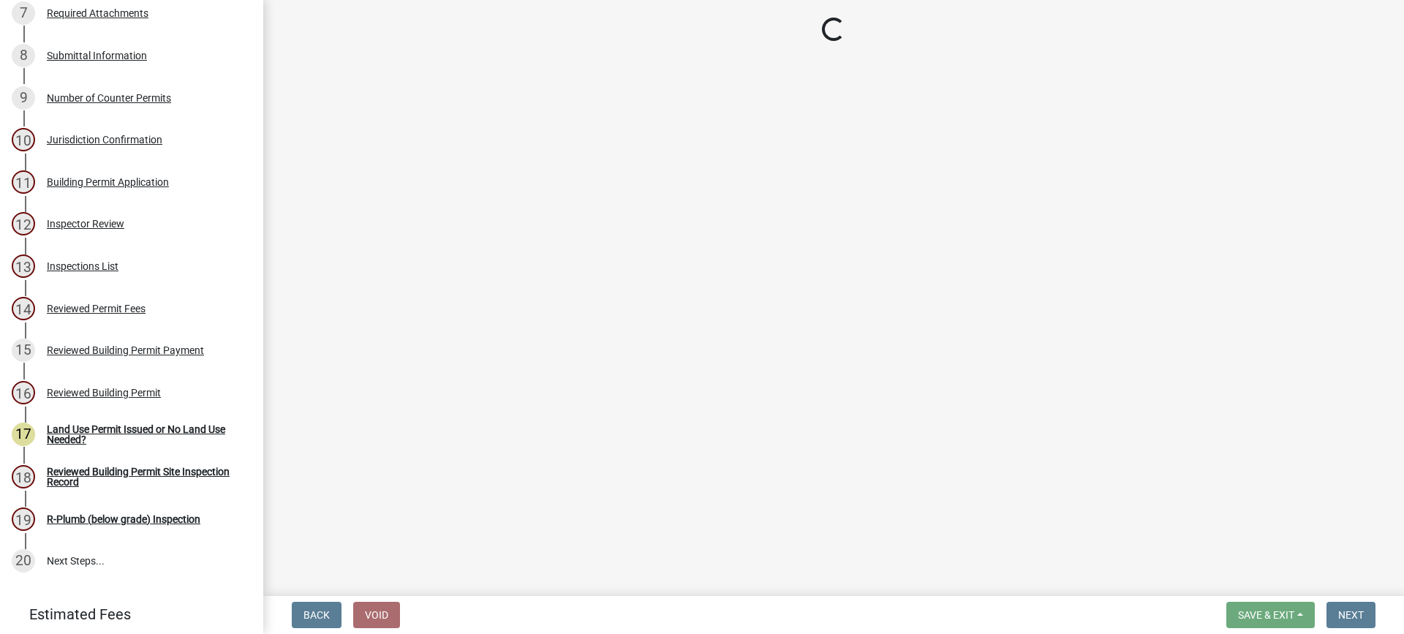
select select "17bfa135-5610-45df-8ce7-87530b7d86d4"
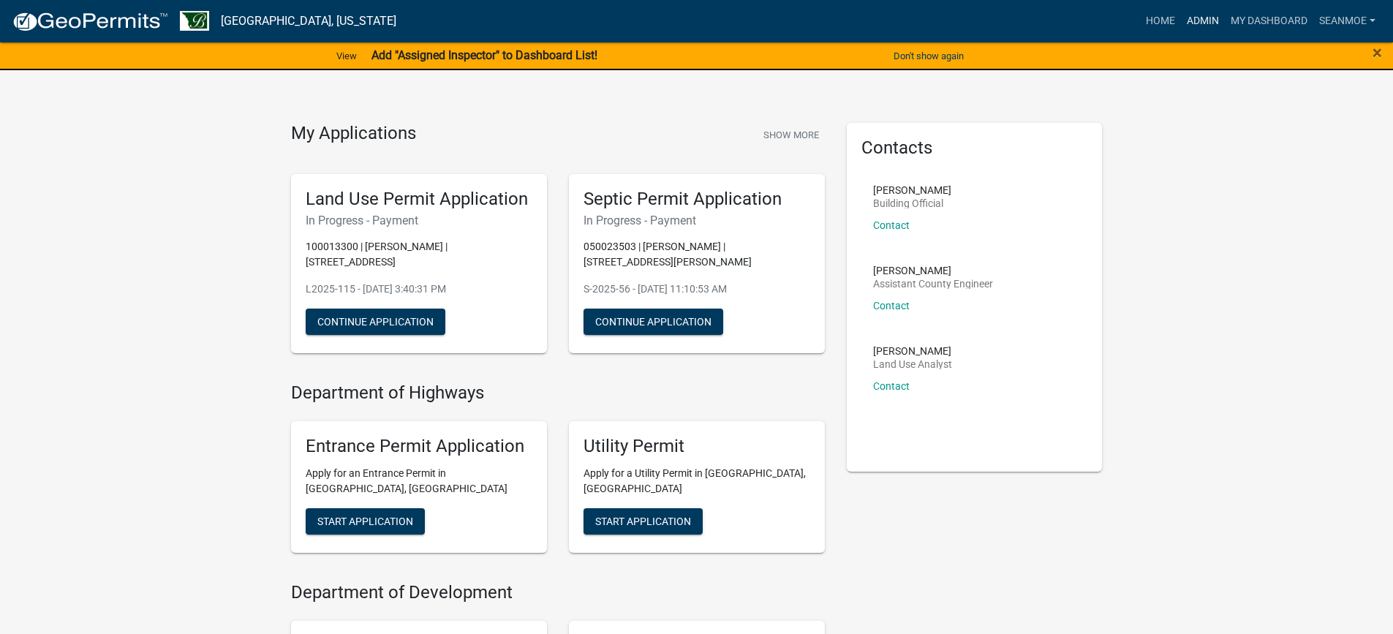
click at [1203, 23] on link "Admin" at bounding box center [1203, 21] width 44 height 28
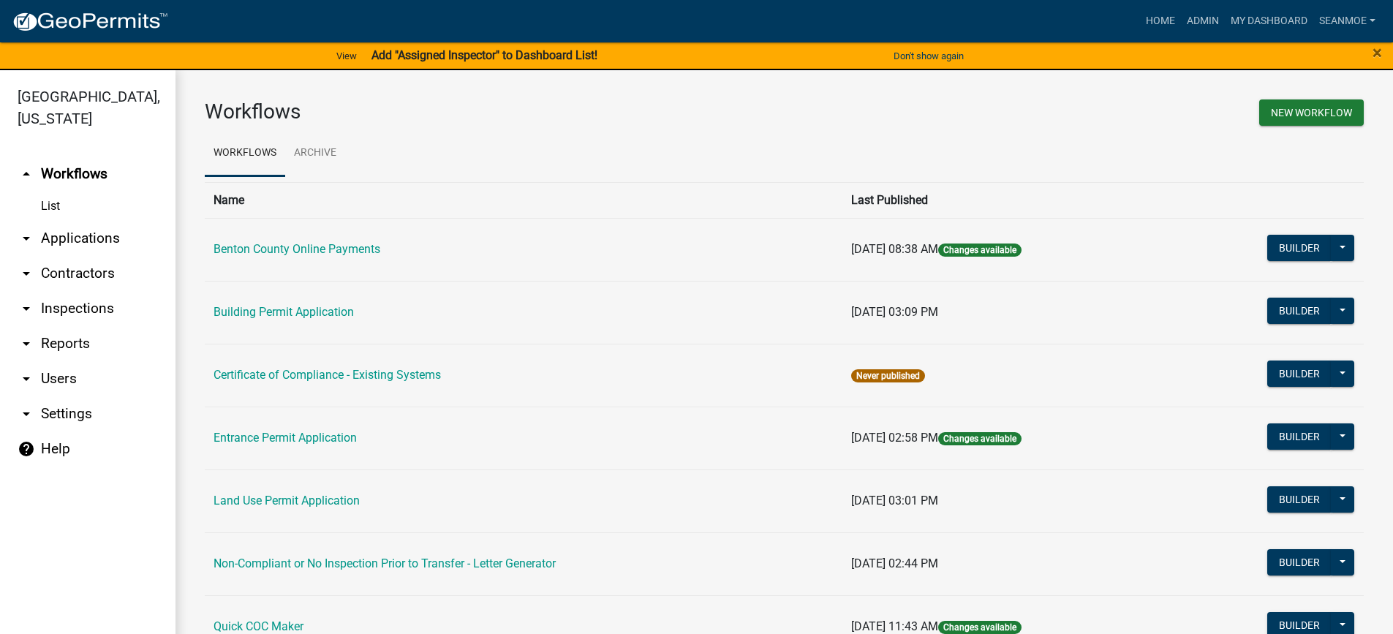
click at [70, 240] on link "arrow_drop_down Applications" at bounding box center [88, 238] width 176 height 35
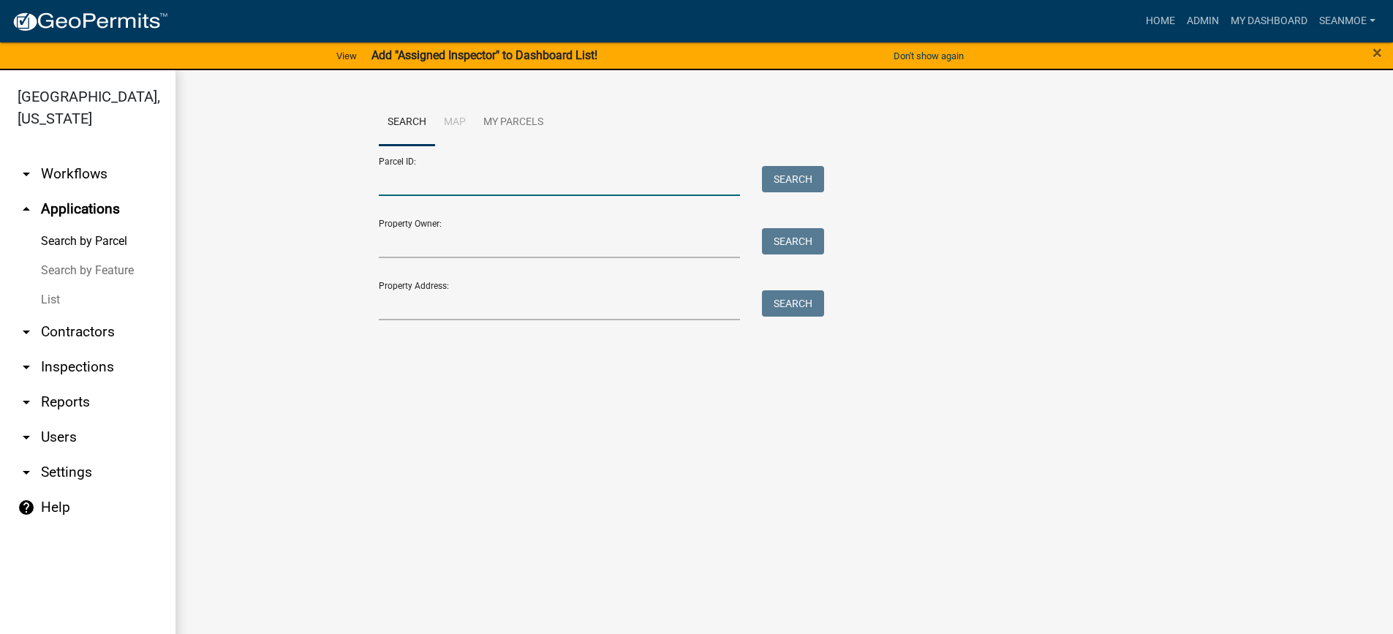
click at [576, 184] on input "Parcel ID:" at bounding box center [560, 181] width 362 height 30
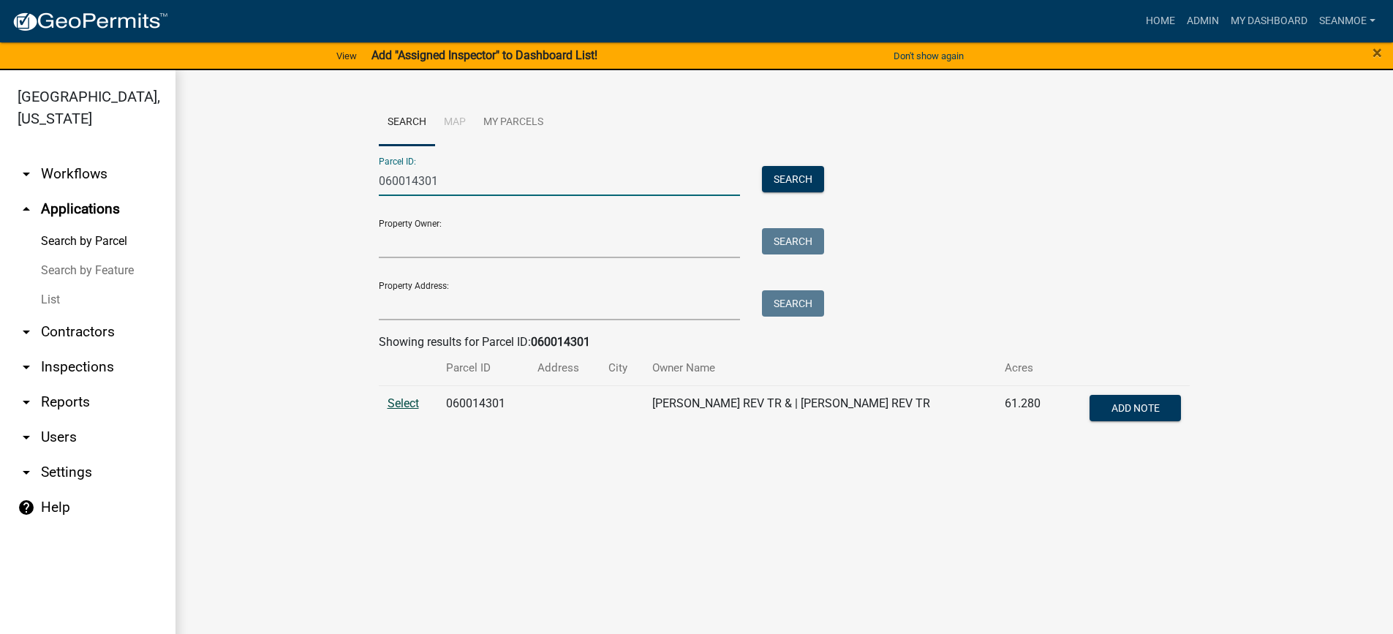
type input "060014301"
click at [401, 404] on span "Select" at bounding box center [403, 403] width 31 height 14
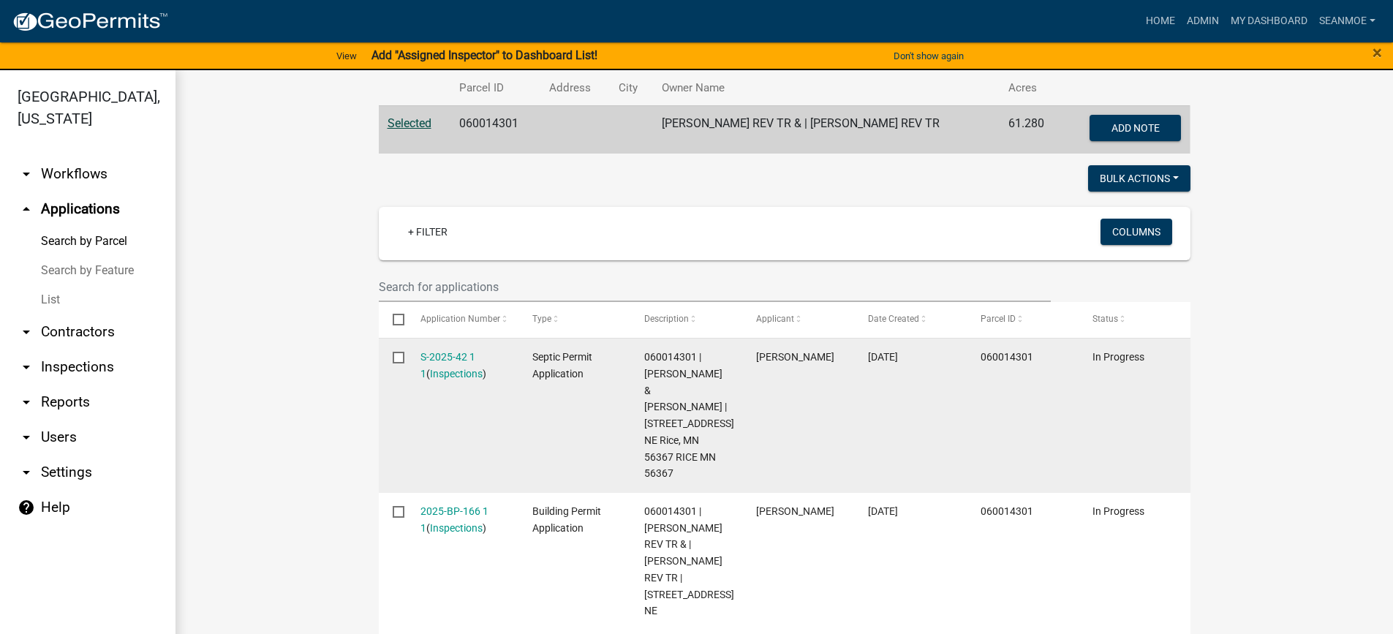
scroll to position [18, 0]
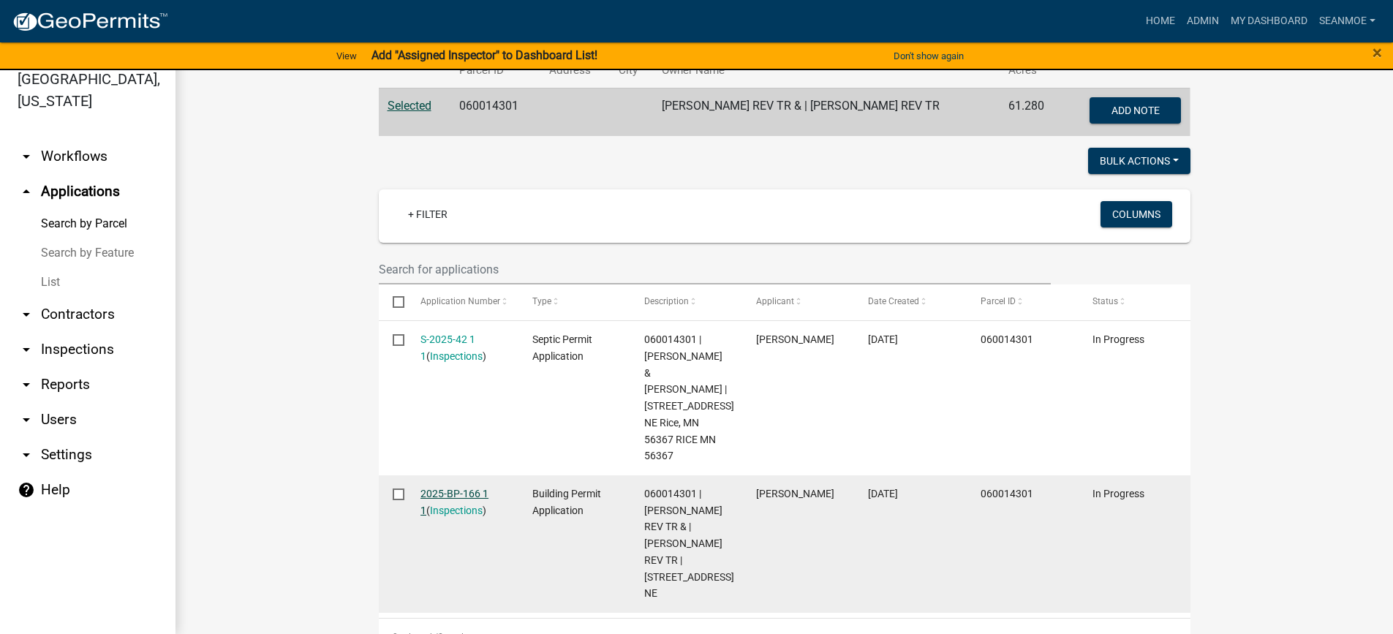
click at [462, 488] on link "2025-BP-166 1 1" at bounding box center [455, 502] width 68 height 29
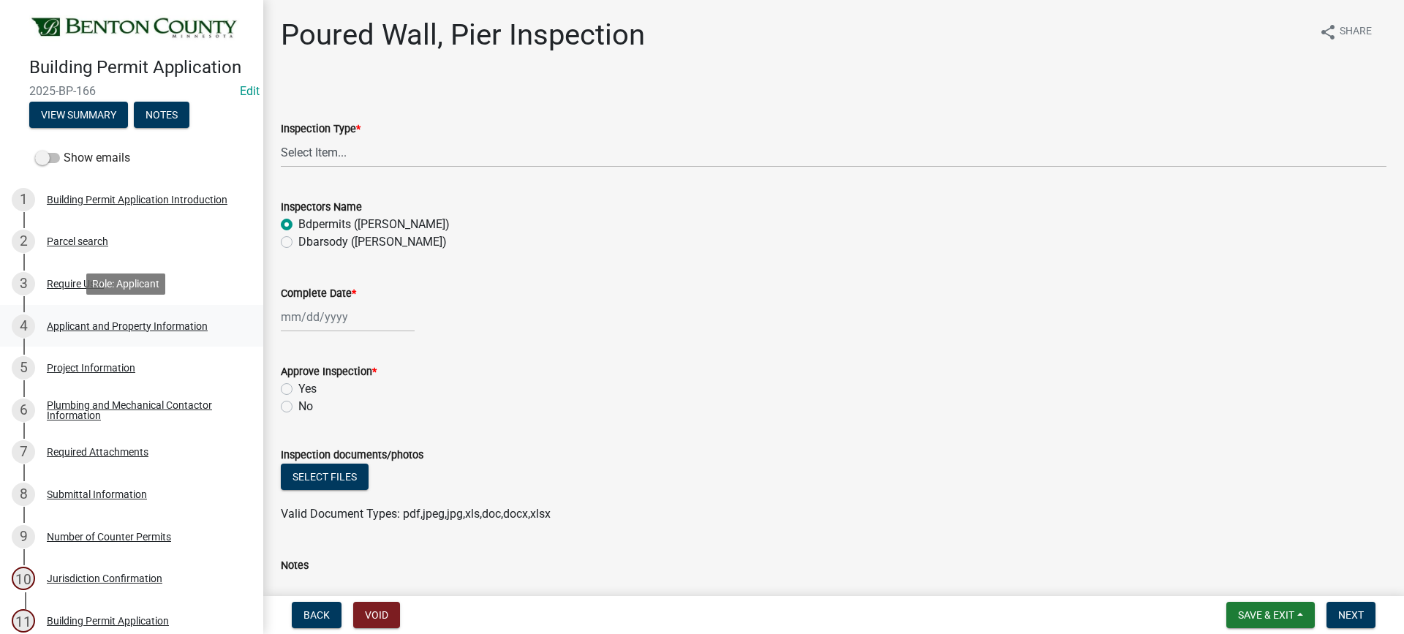
click at [85, 330] on div "Applicant and Property Information" at bounding box center [127, 326] width 161 height 10
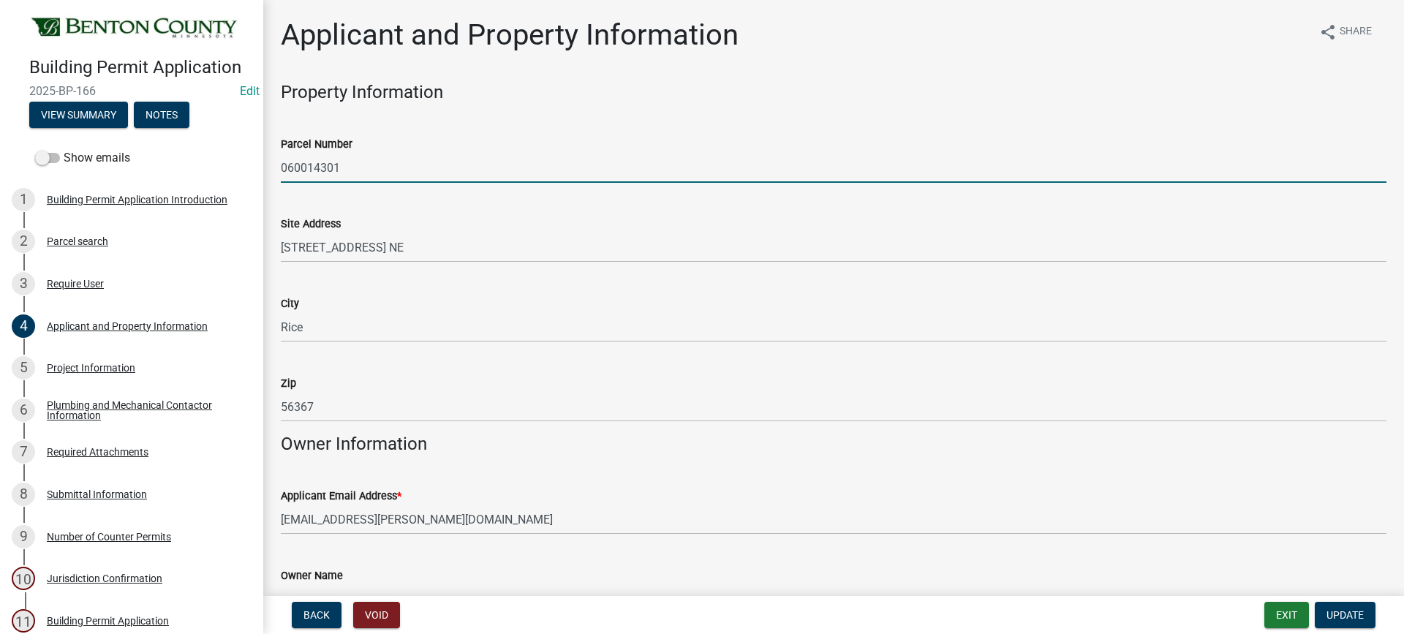
click at [355, 167] on input "060014301" at bounding box center [834, 168] width 1106 height 30
type input "060014302"
click at [1363, 618] on span "Update" at bounding box center [1345, 615] width 37 height 12
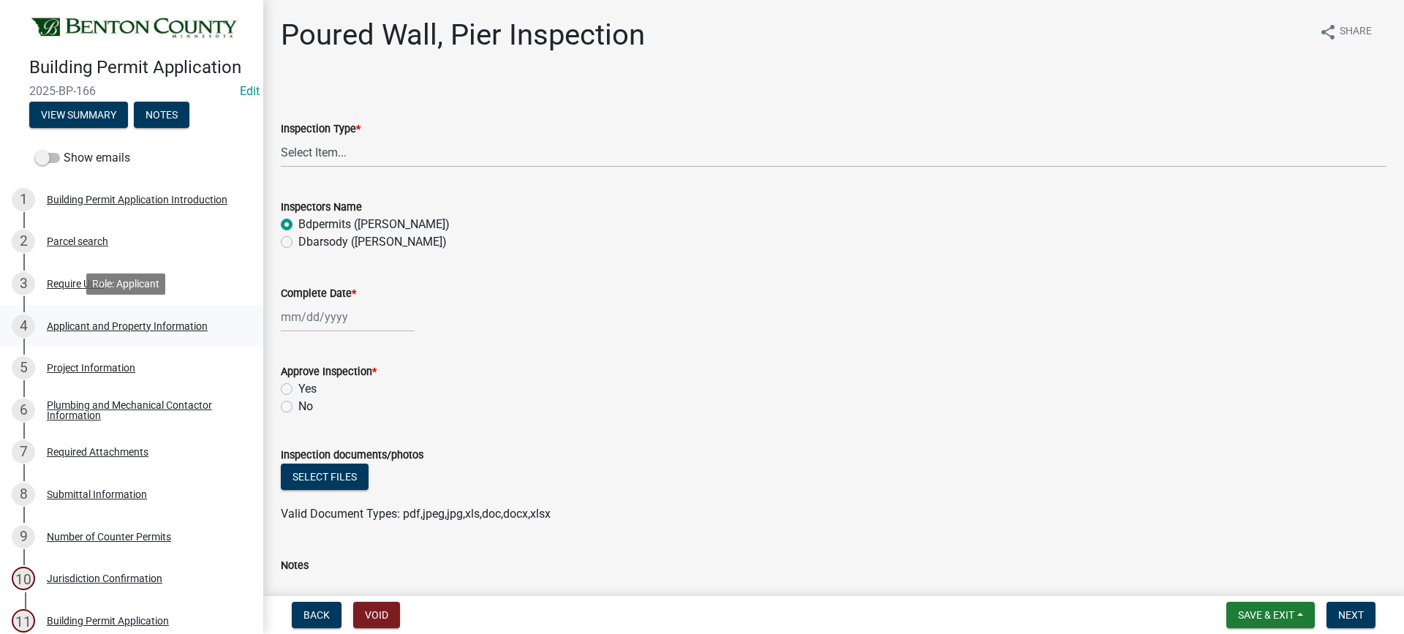
click at [72, 325] on div "Applicant and Property Information" at bounding box center [127, 326] width 161 height 10
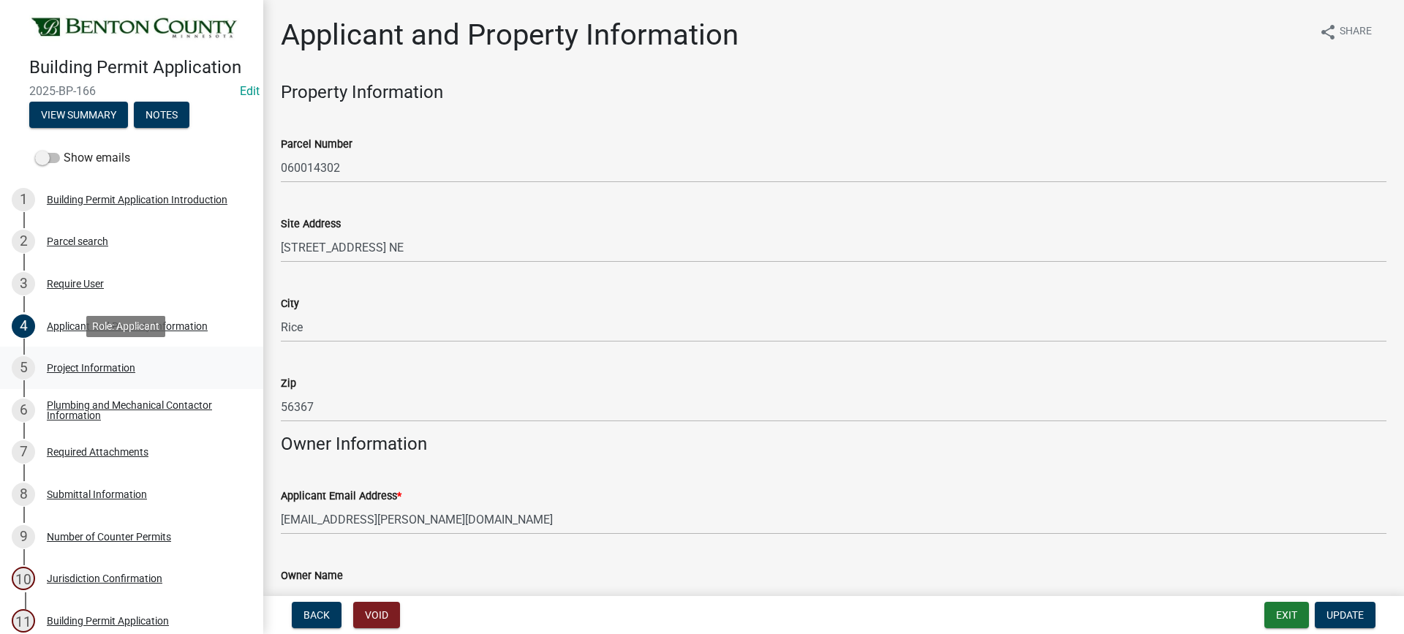
click at [108, 369] on div "Project Information" at bounding box center [91, 368] width 89 height 10
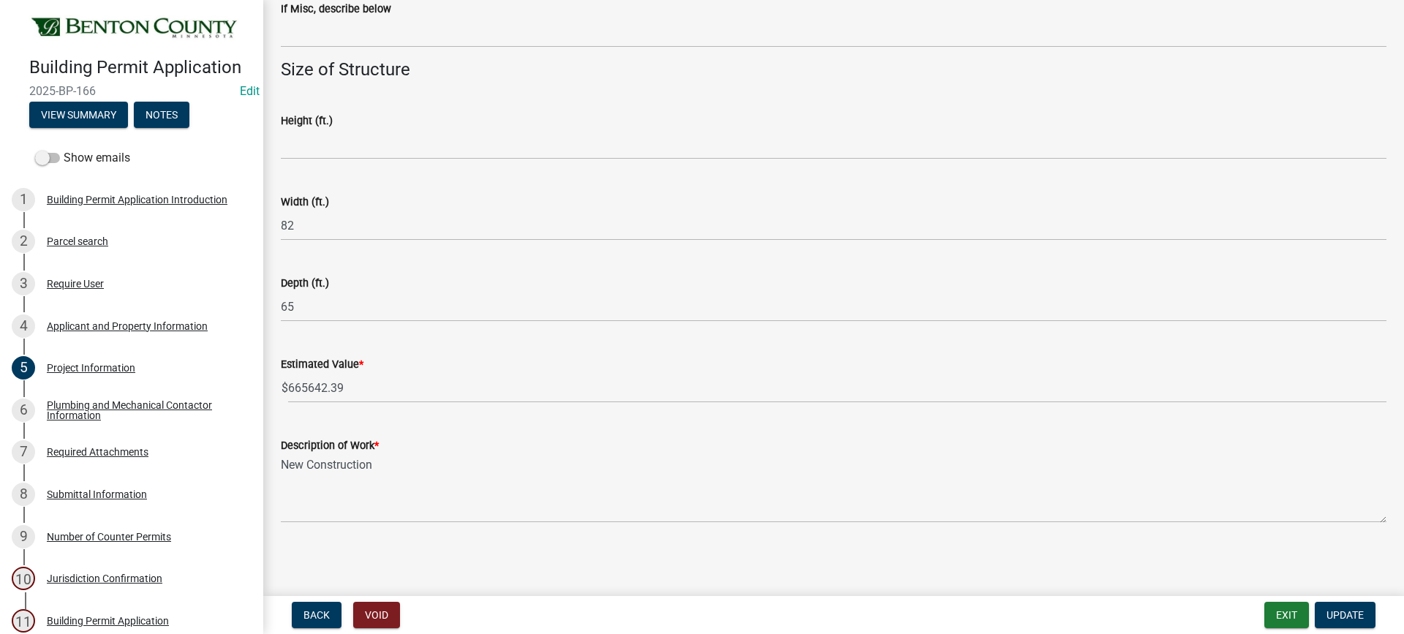
scroll to position [654, 0]
click at [123, 454] on div "Required Attachments" at bounding box center [98, 452] width 102 height 10
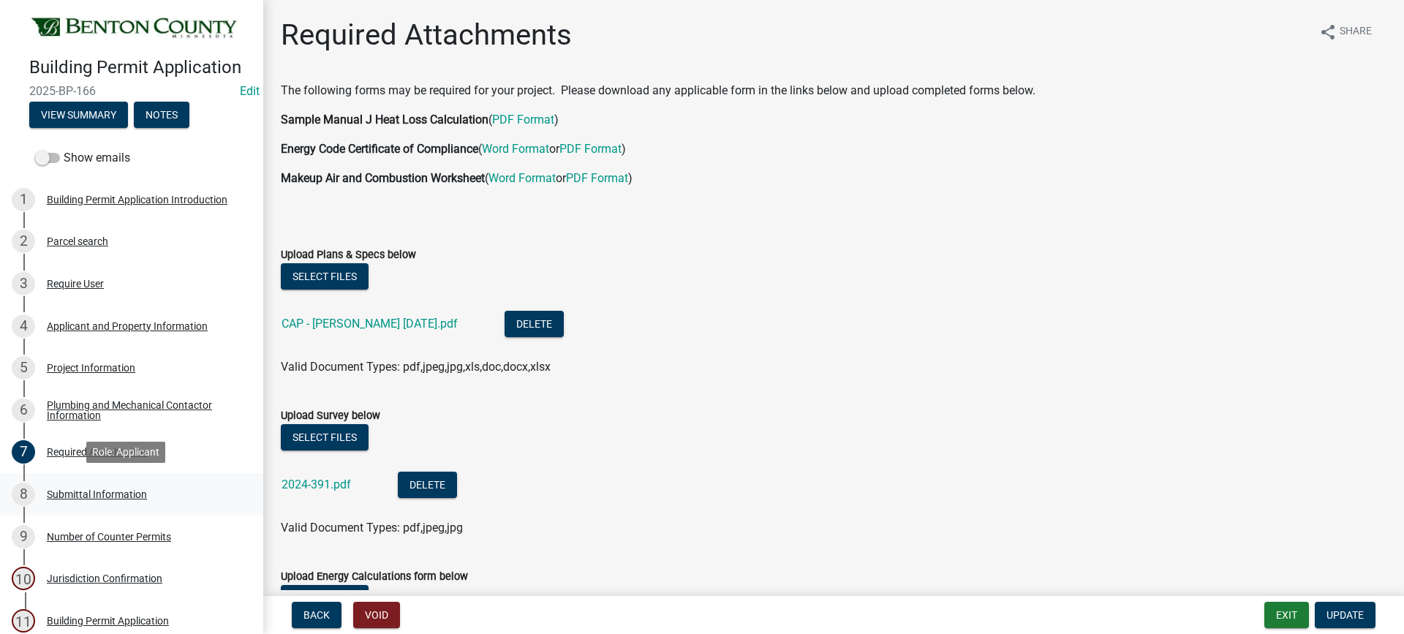
click at [118, 489] on div "Submittal Information" at bounding box center [97, 494] width 100 height 10
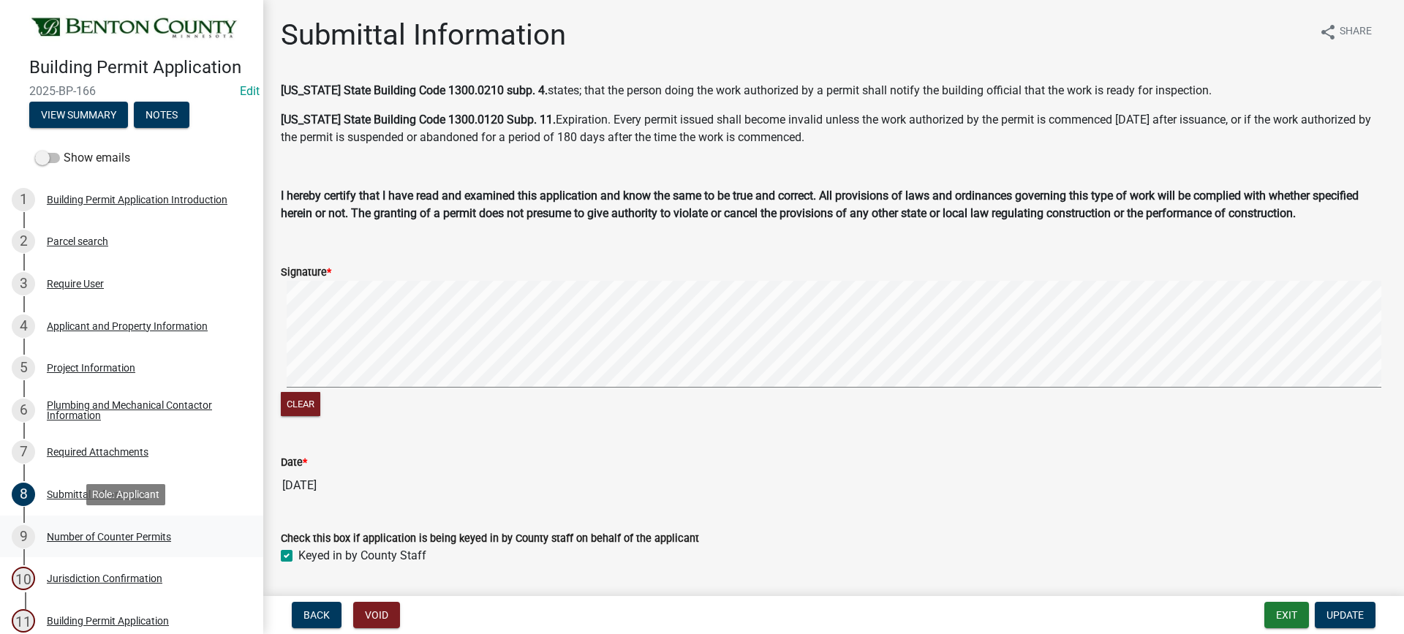
click at [115, 536] on div "Number of Counter Permits" at bounding box center [109, 537] width 124 height 10
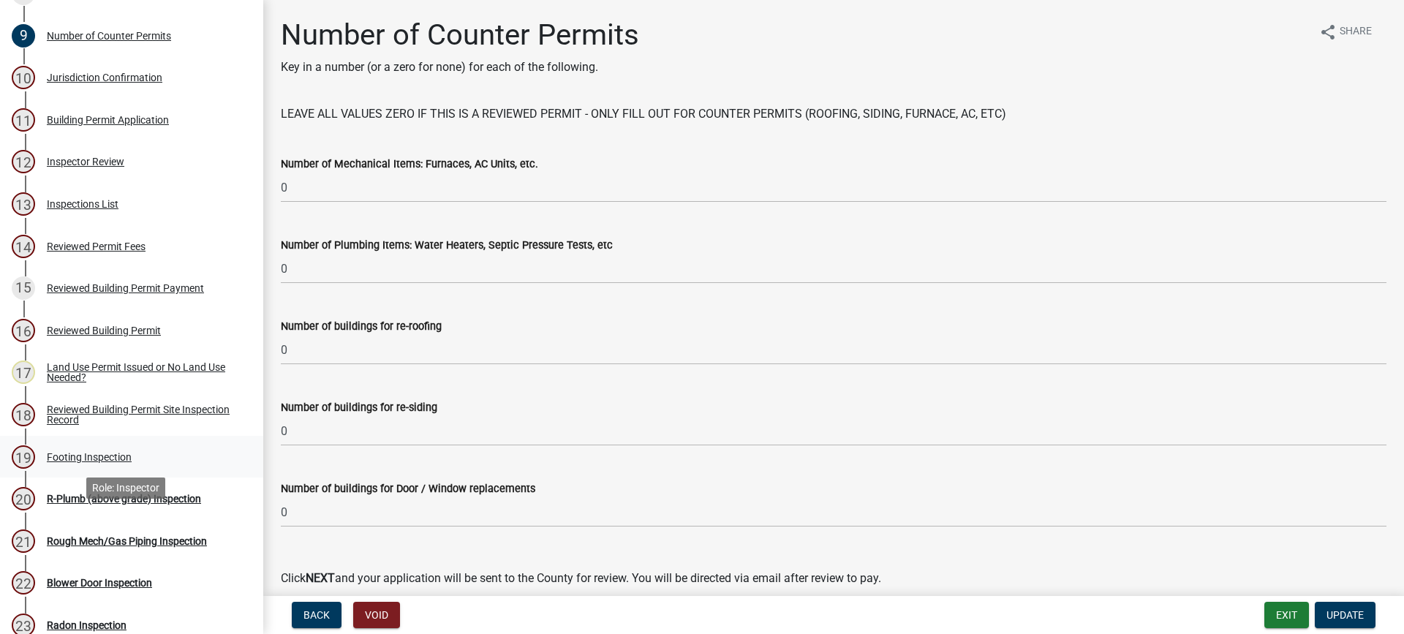
scroll to position [512, 0]
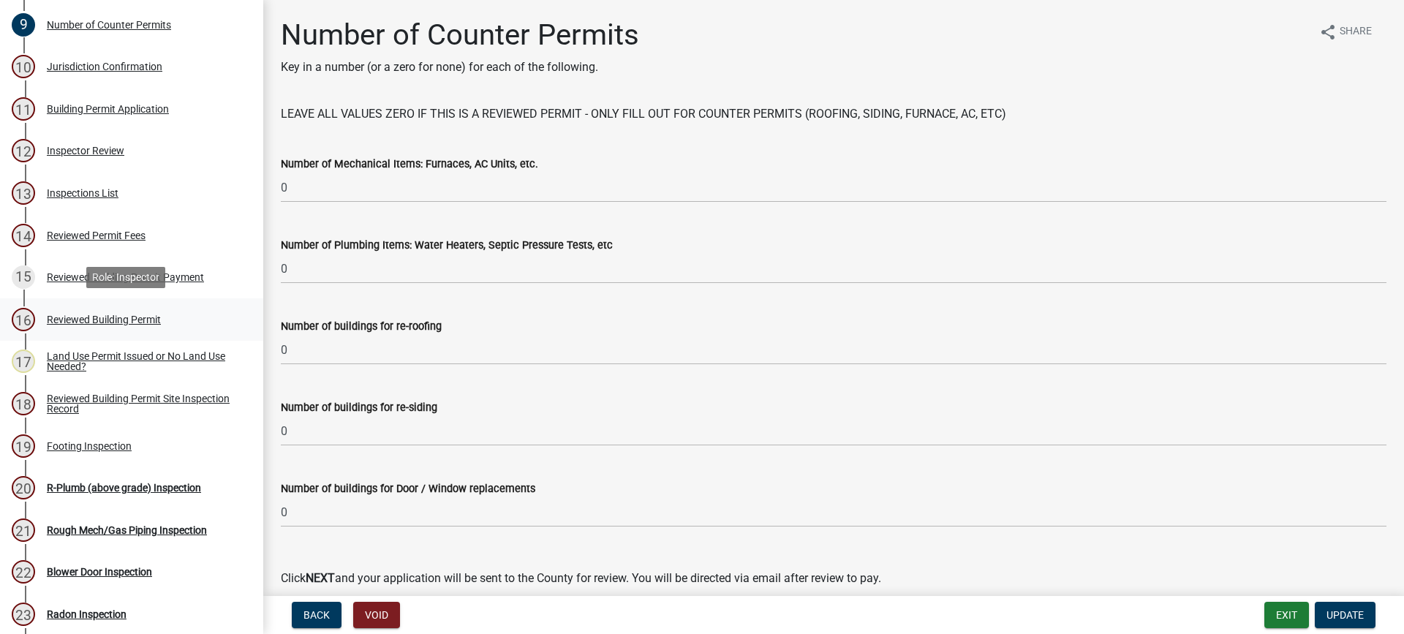
click at [70, 317] on div "Reviewed Building Permit" at bounding box center [104, 320] width 114 height 10
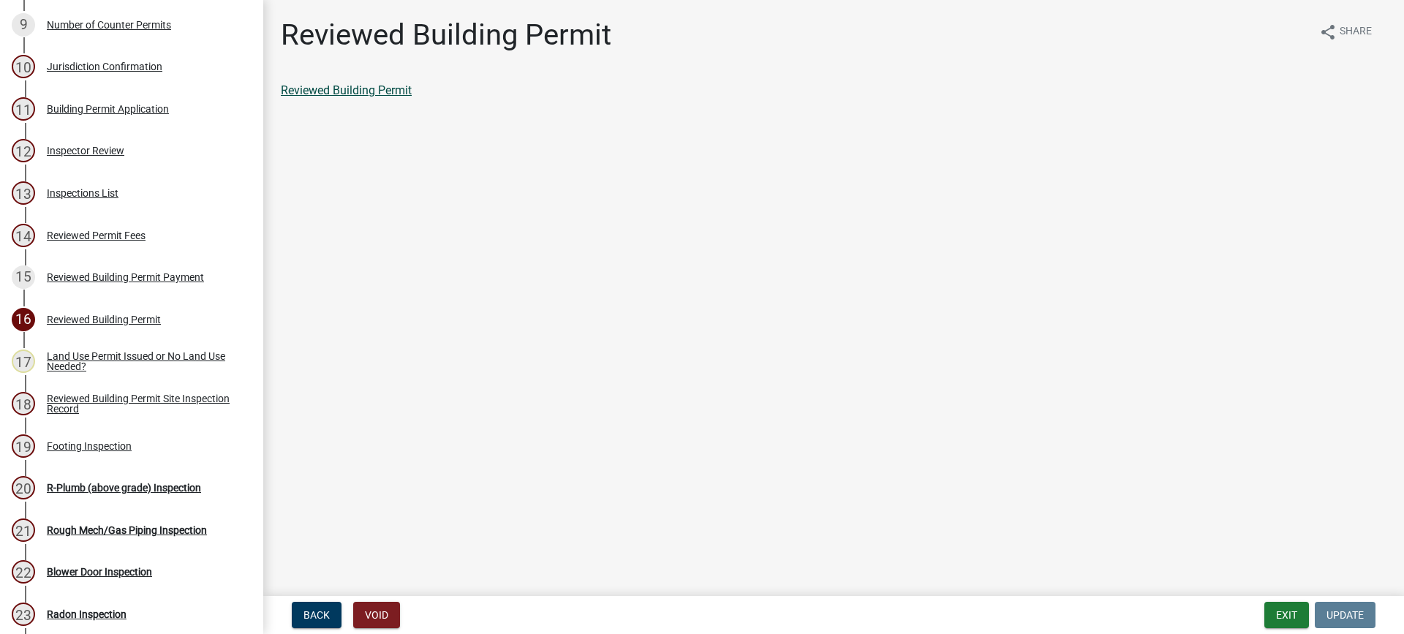
click at [392, 92] on link "Reviewed Building Permit" at bounding box center [346, 90] width 131 height 14
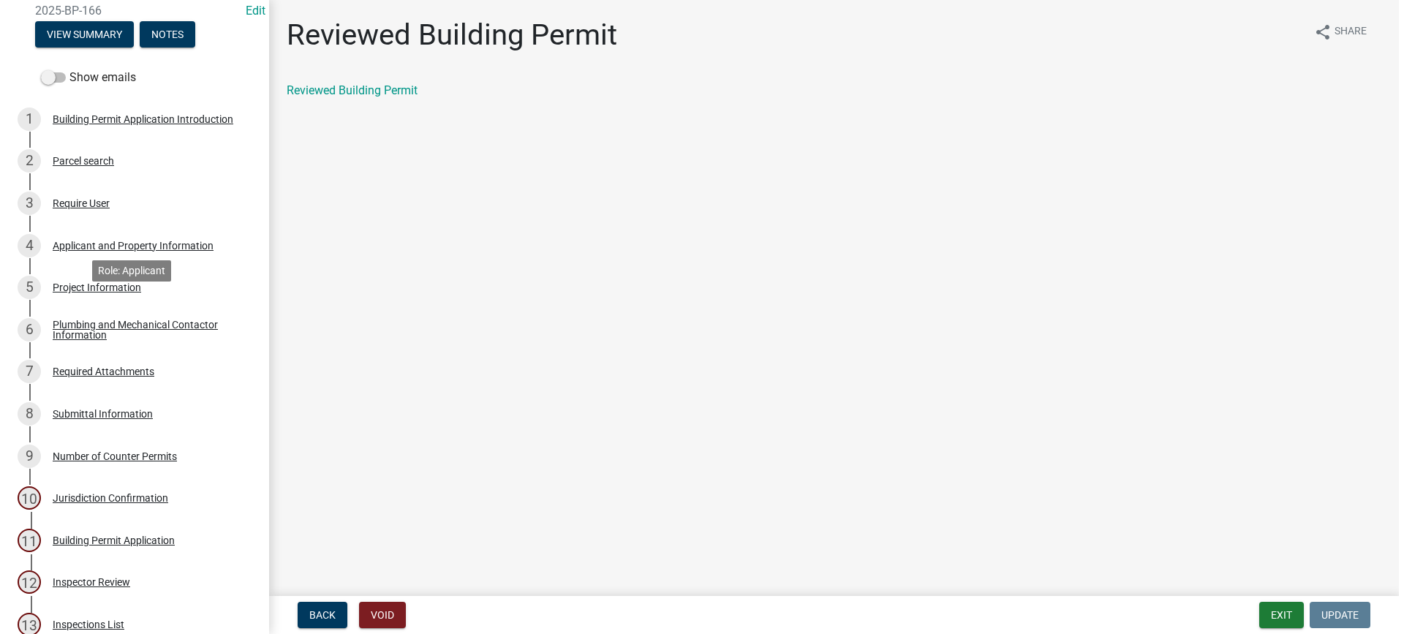
scroll to position [73, 0]
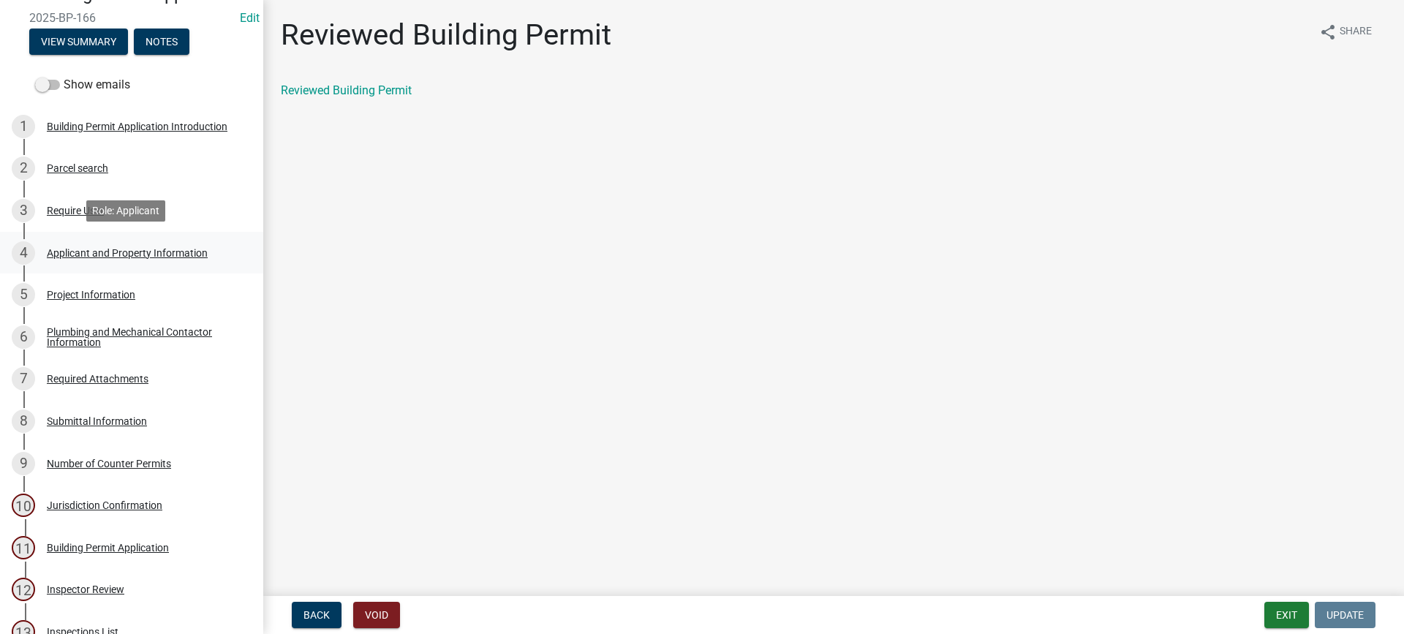
click at [105, 249] on div "Applicant and Property Information" at bounding box center [127, 253] width 161 height 10
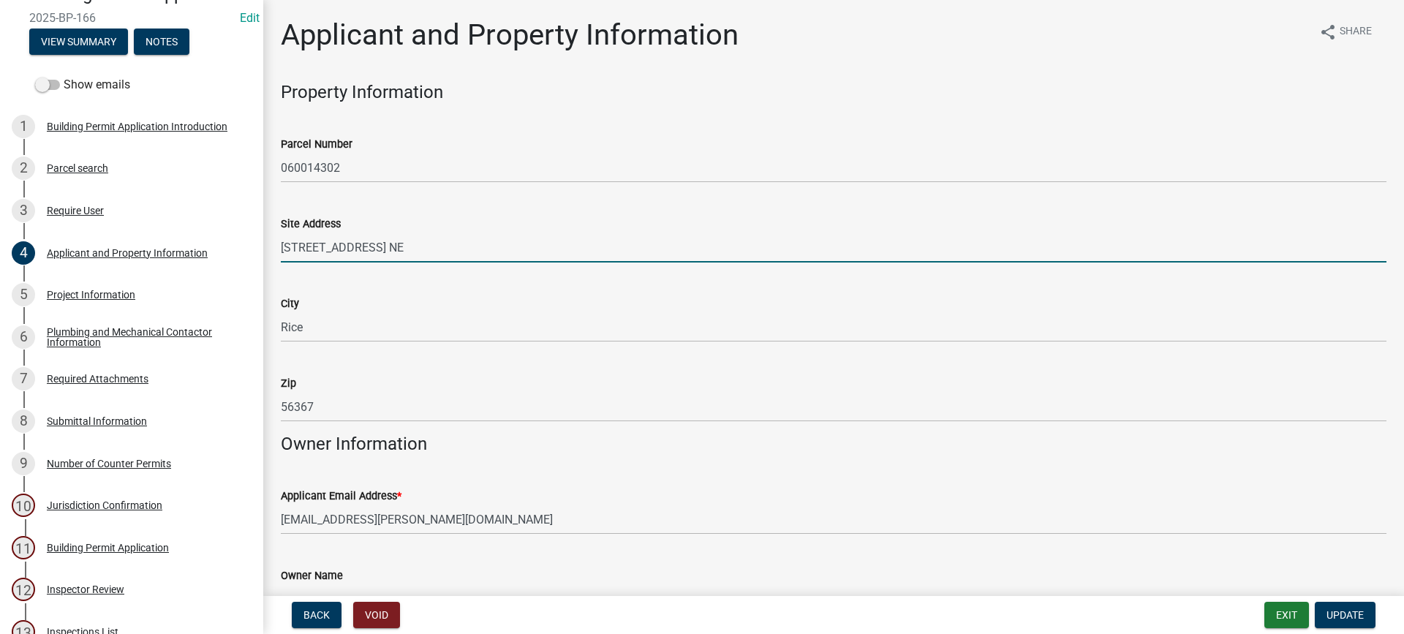
drag, startPoint x: 377, startPoint y: 247, endPoint x: 339, endPoint y: 249, distance: 38.9
click at [339, 249] on input "[STREET_ADDRESS] NE" at bounding box center [834, 248] width 1106 height 30
type input "[STREET_ADDRESS]"
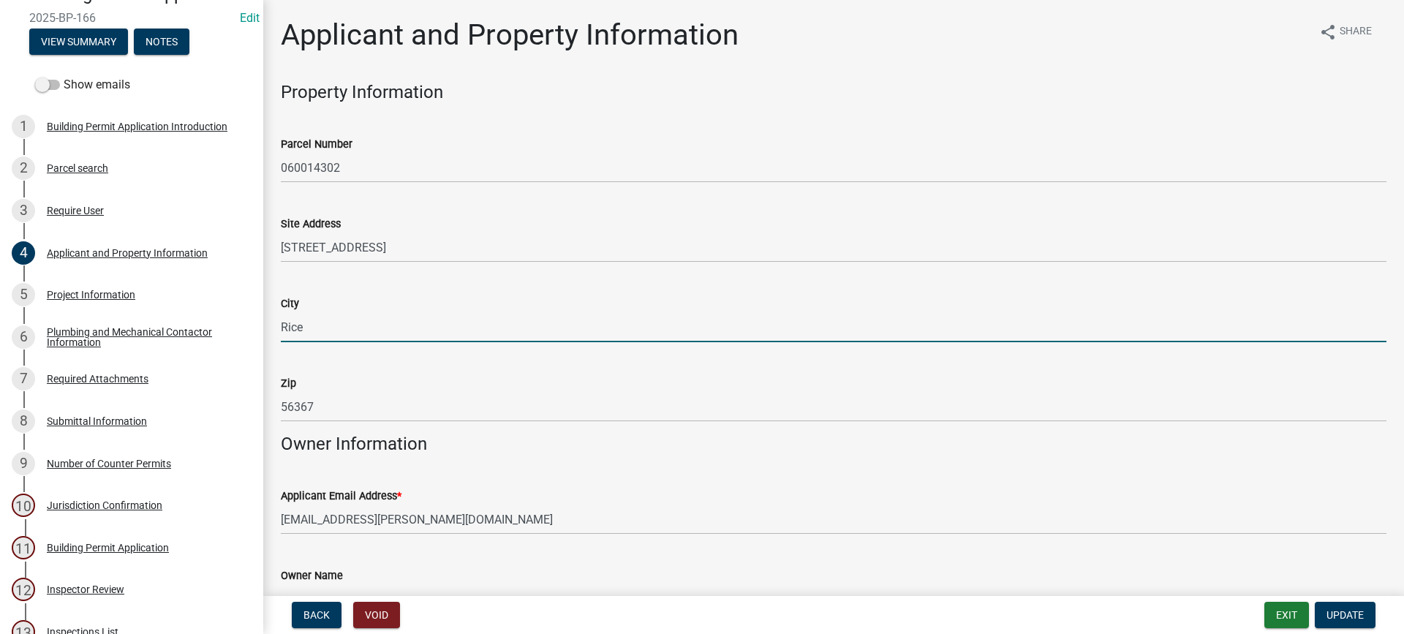
drag, startPoint x: 304, startPoint y: 327, endPoint x: 287, endPoint y: 327, distance: 16.1
click at [287, 327] on input "Rice" at bounding box center [834, 327] width 1106 height 30
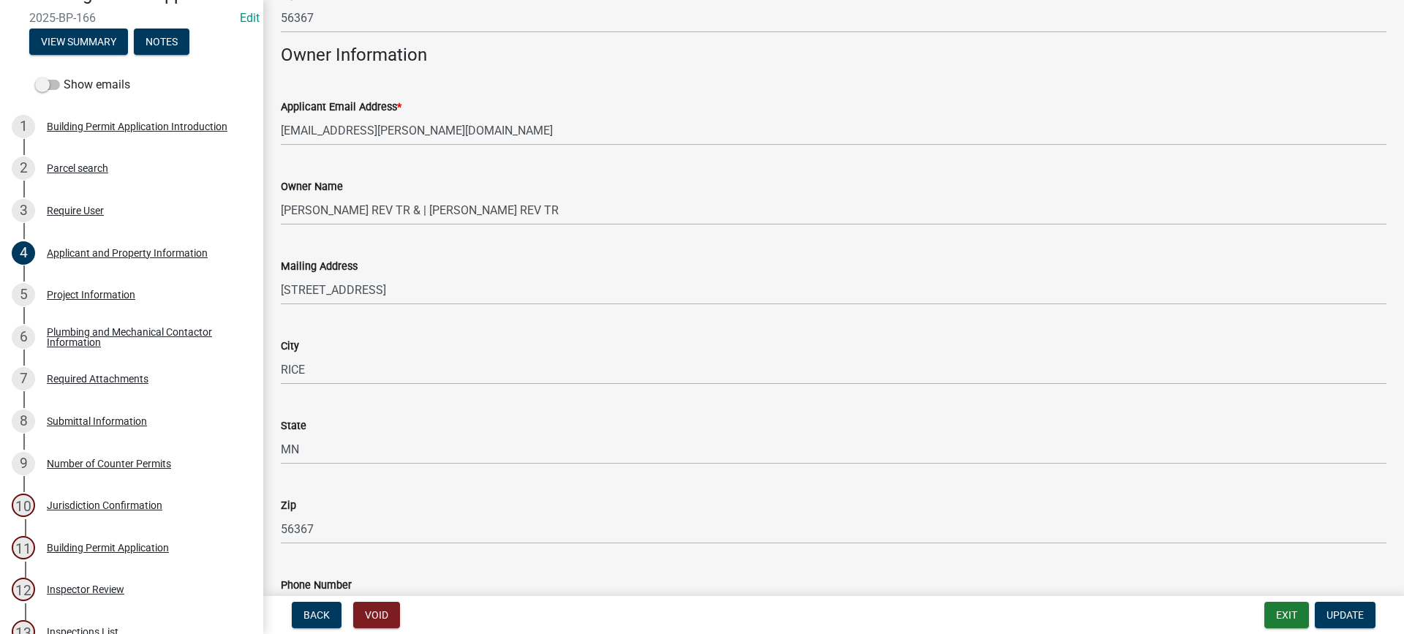
scroll to position [366, 0]
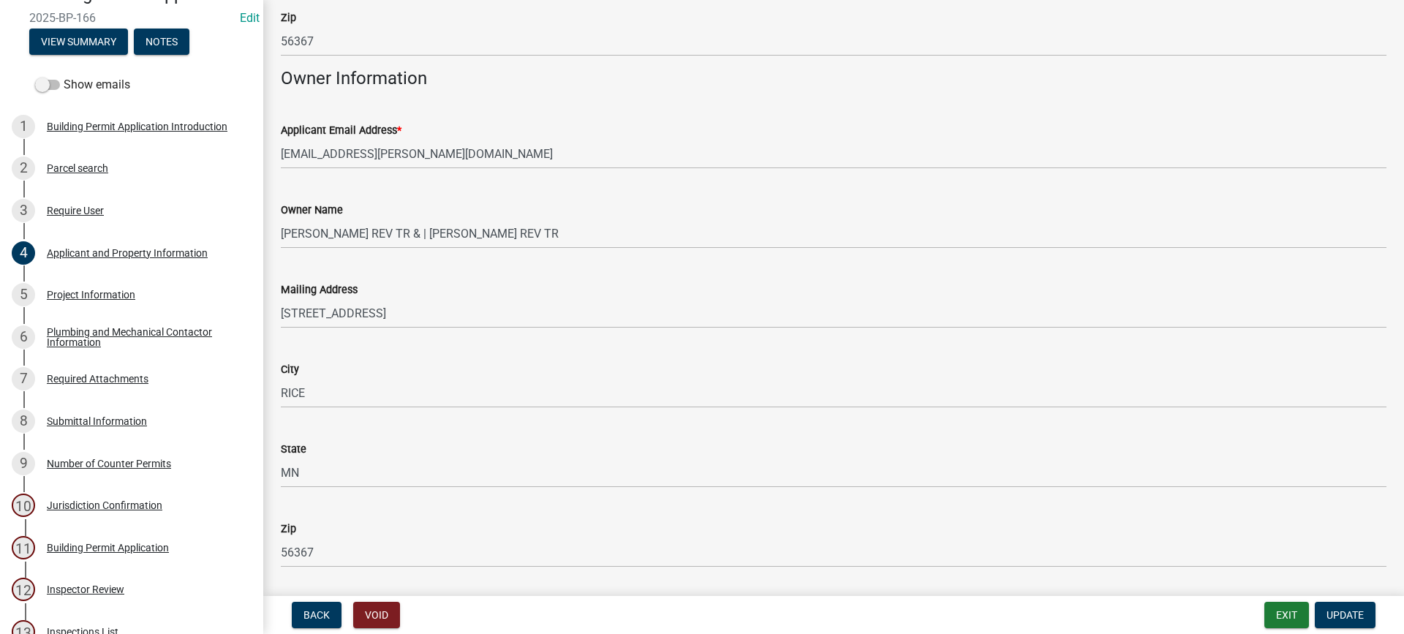
type input "RICE"
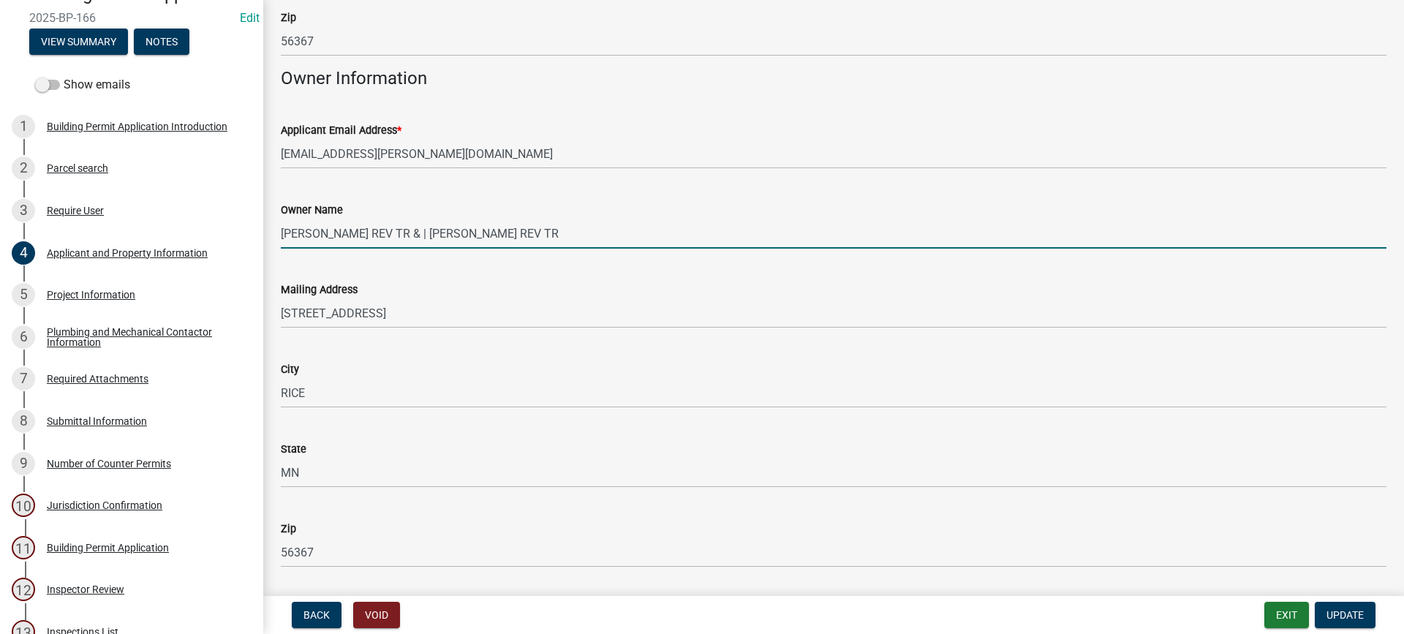
drag, startPoint x: 589, startPoint y: 232, endPoint x: 288, endPoint y: 231, distance: 300.6
click at [280, 233] on div "Owner Name [PERSON_NAME] REV TR & | [PERSON_NAME] REV TR" at bounding box center [834, 215] width 1128 height 68
paste input "[PERSON_NAME] & | [PERSON_NAME]"
type input "[PERSON_NAME] & | [PERSON_NAME]"
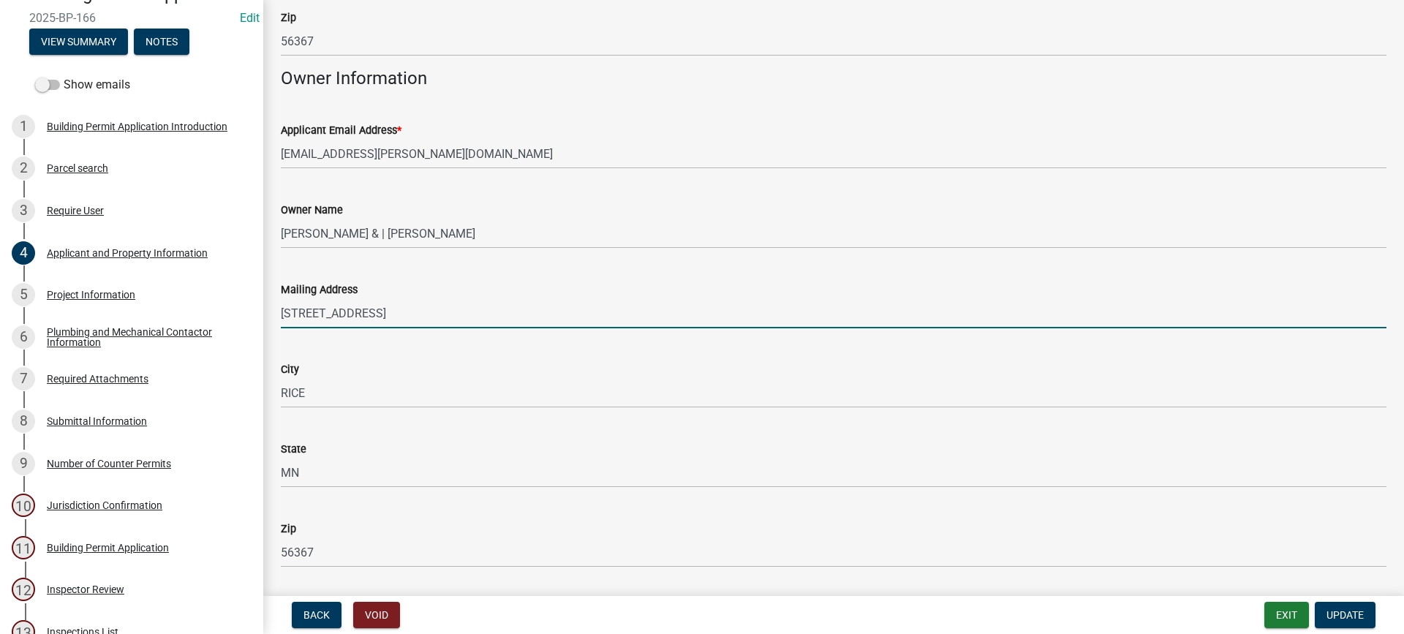
drag, startPoint x: 363, startPoint y: 312, endPoint x: 283, endPoint y: 312, distance: 79.7
click at [283, 312] on input "[STREET_ADDRESS]" at bounding box center [834, 313] width 1106 height 30
type input "[STREET_ADDRESS]"
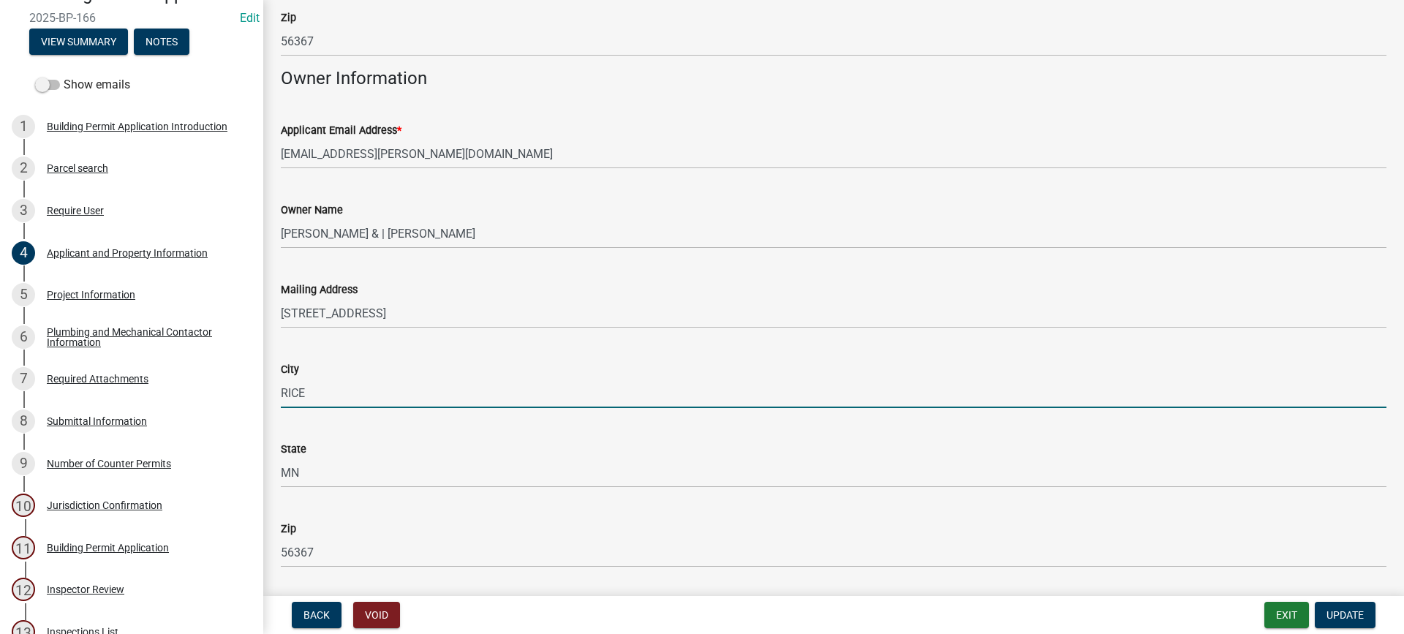
click at [303, 393] on input "RICE" at bounding box center [834, 393] width 1106 height 30
click at [319, 389] on input "[PERSON_NAME]" at bounding box center [834, 393] width 1106 height 30
drag, startPoint x: 311, startPoint y: 389, endPoint x: 282, endPoint y: 391, distance: 28.6
click at [282, 391] on input "[PERSON_NAME]" at bounding box center [834, 393] width 1106 height 30
type input "CLEARWATER"
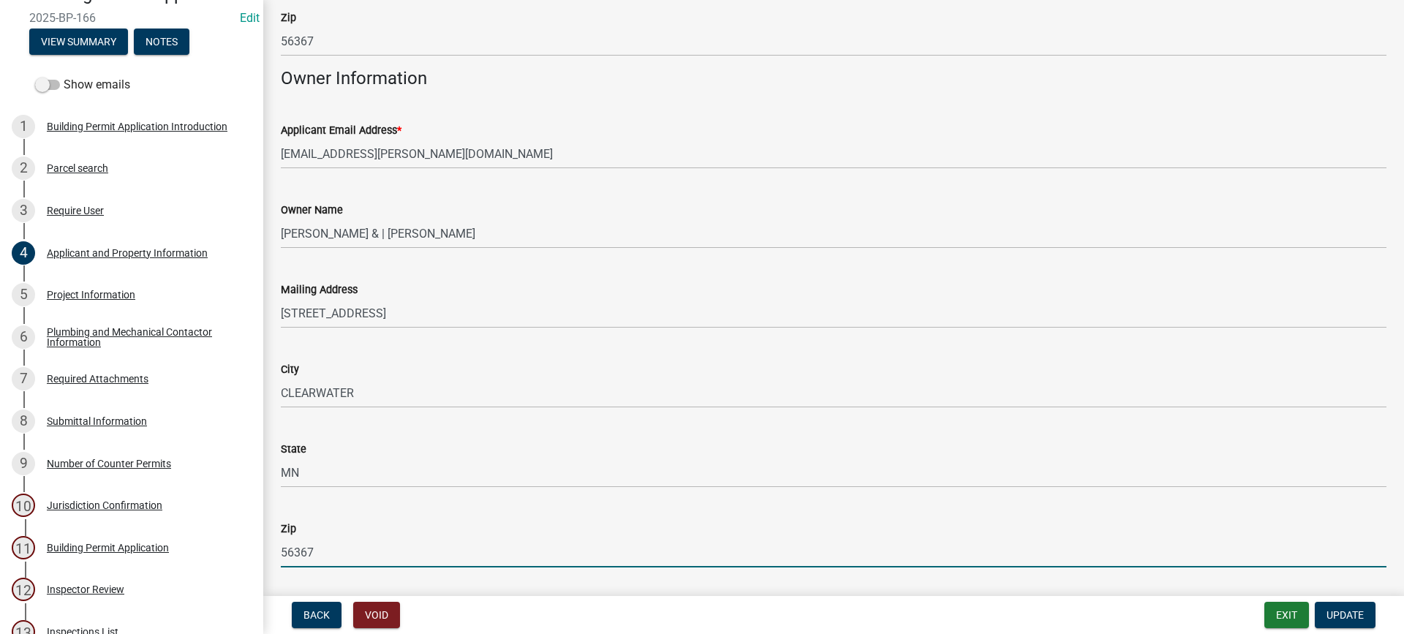
drag, startPoint x: 317, startPoint y: 552, endPoint x: 281, endPoint y: 556, distance: 36.0
click at [281, 556] on input "56367" at bounding box center [834, 553] width 1106 height 30
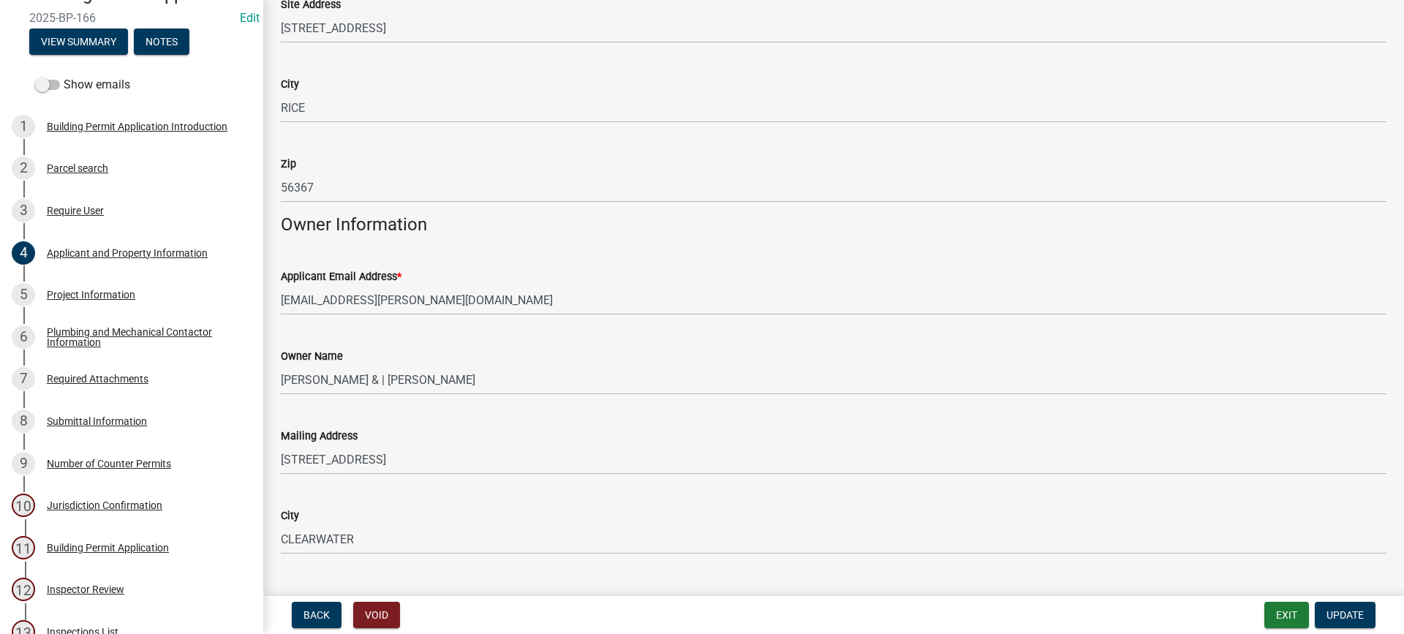
scroll to position [0, 0]
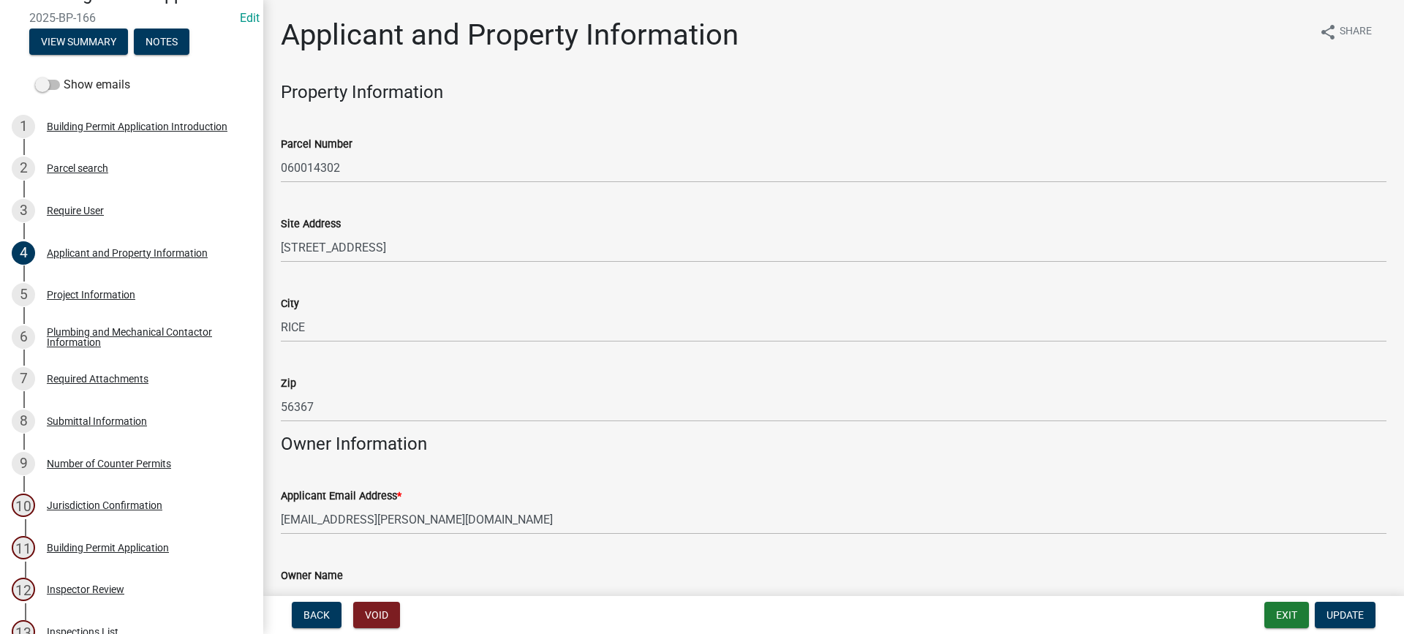
type input "55320"
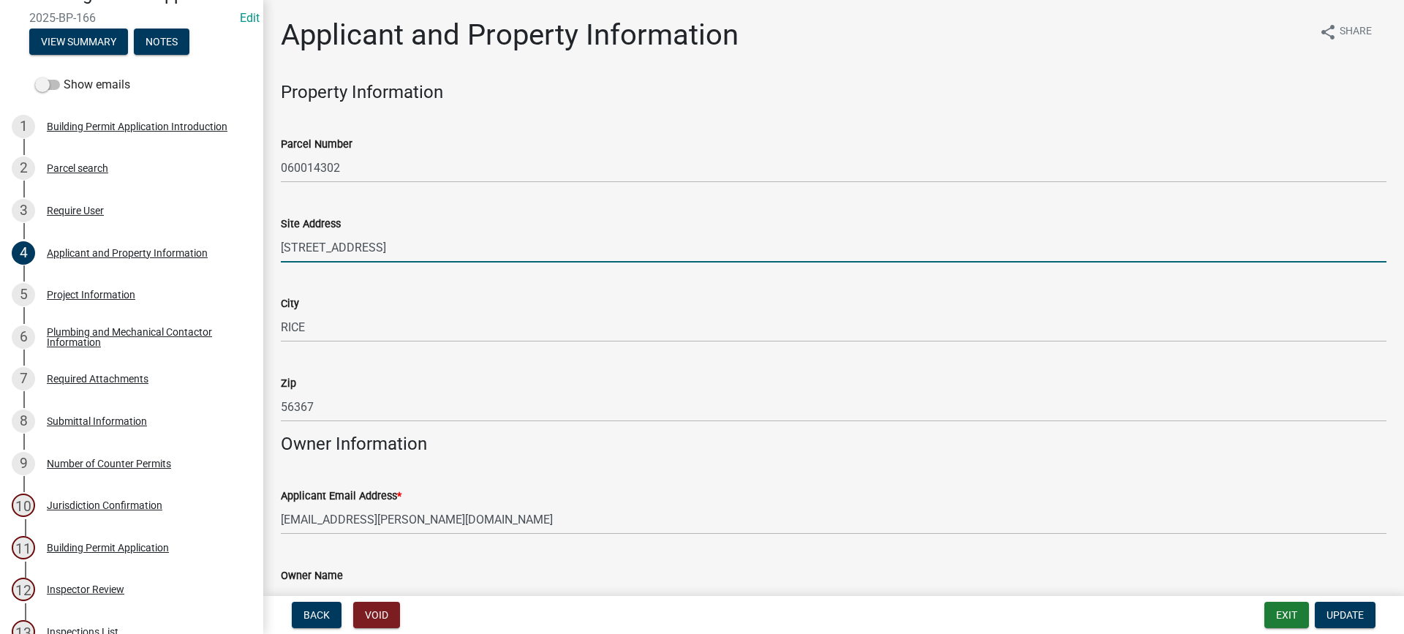
click at [333, 249] on input "[STREET_ADDRESS]" at bounding box center [834, 248] width 1106 height 30
type input "[STREET_ADDRESS]"
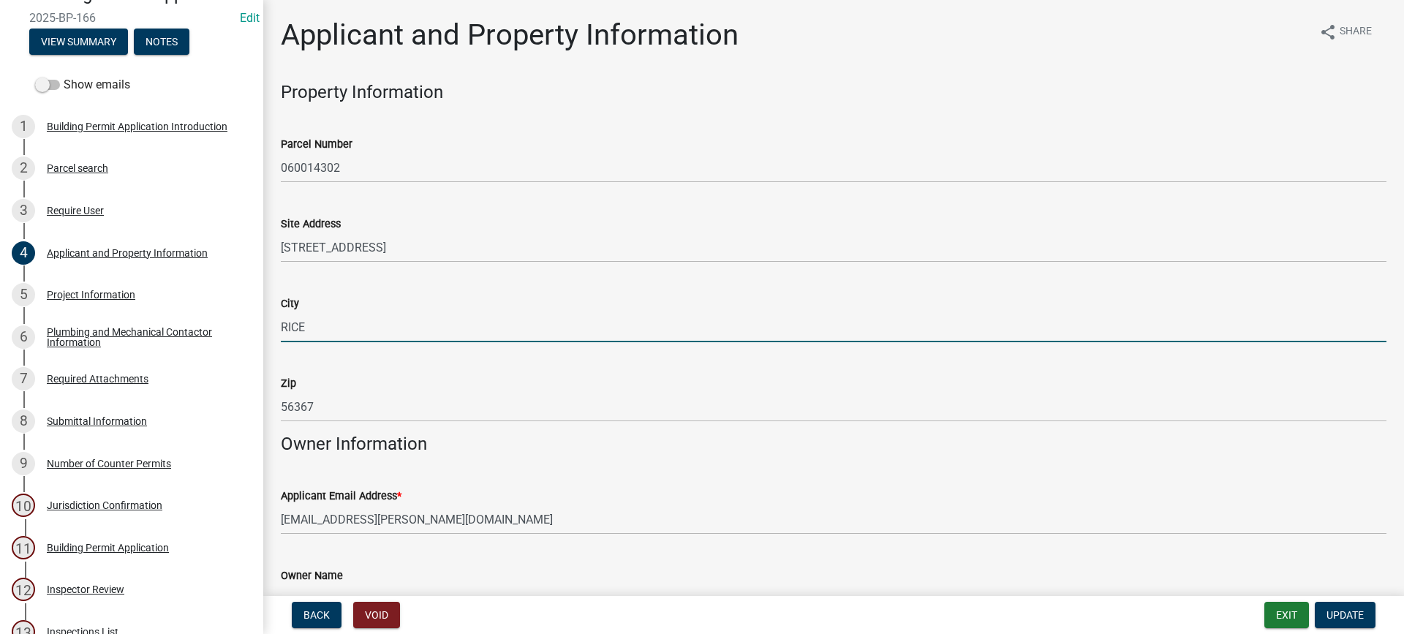
click at [371, 329] on input "RICE" at bounding box center [834, 327] width 1106 height 30
click at [1342, 614] on span "Update" at bounding box center [1345, 615] width 37 height 12
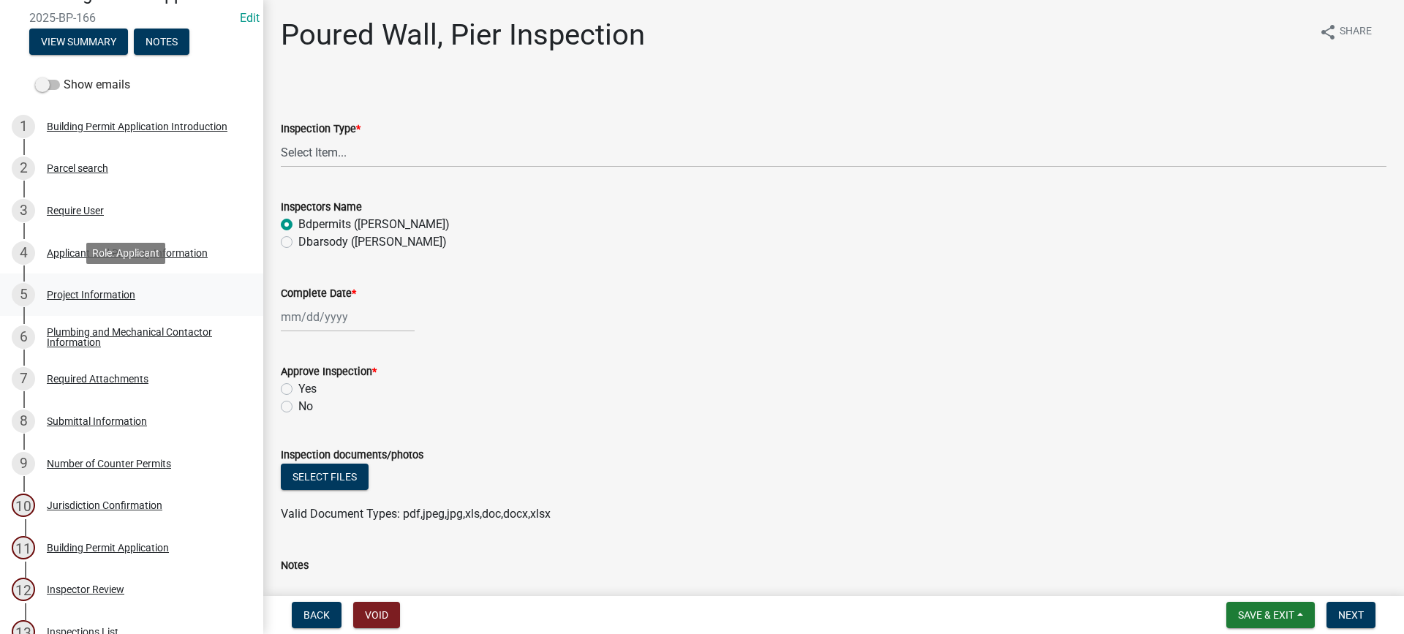
click at [94, 293] on div "Project Information" at bounding box center [91, 295] width 89 height 10
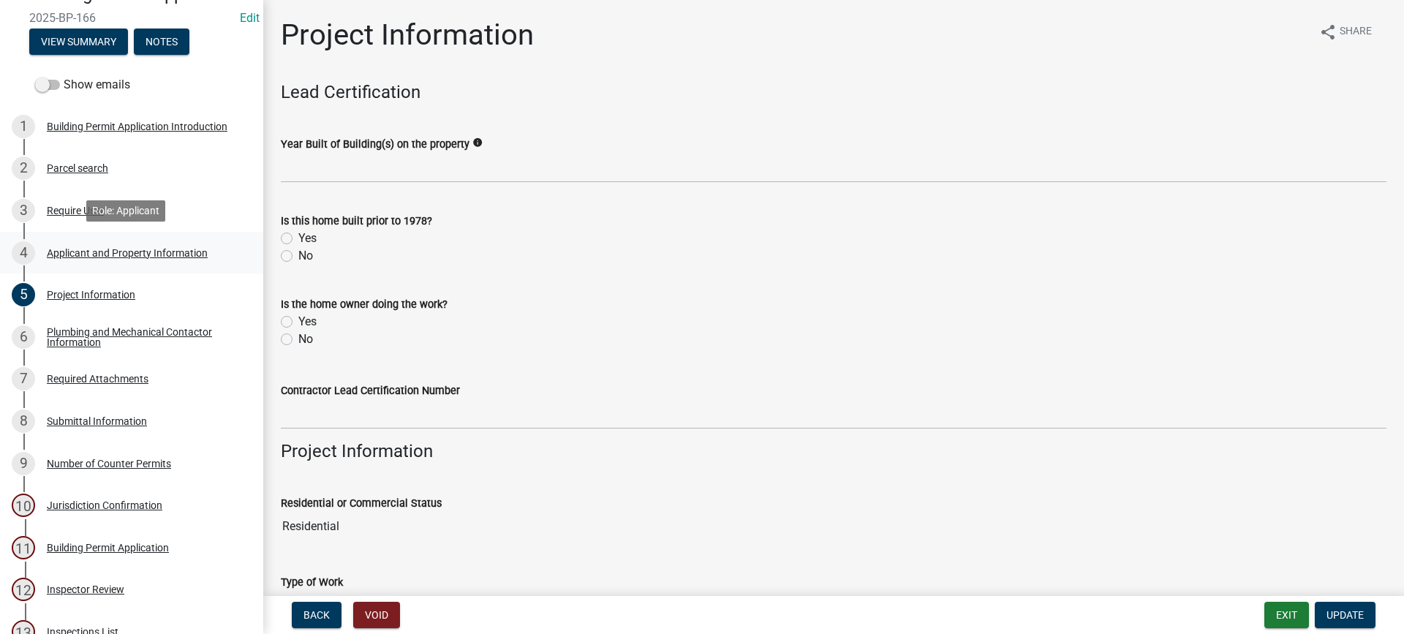
click at [60, 255] on div "Applicant and Property Information" at bounding box center [127, 253] width 161 height 10
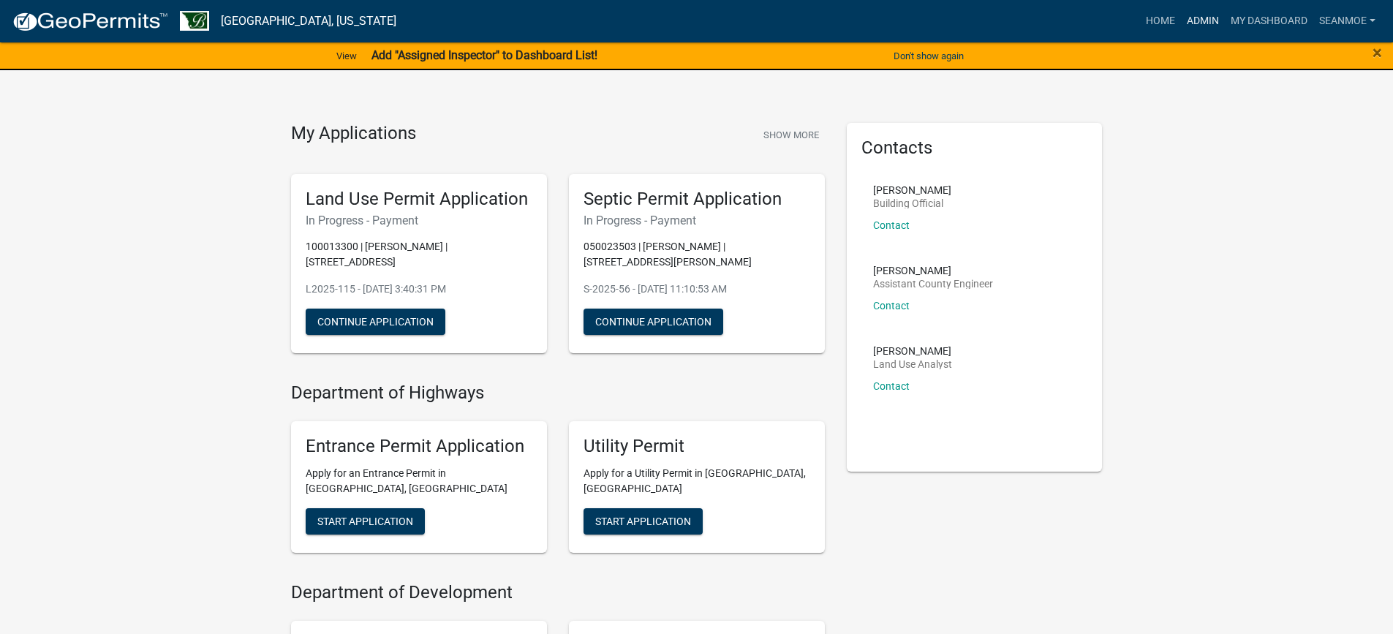
drag, startPoint x: 1199, startPoint y: 17, endPoint x: 1189, endPoint y: 19, distance: 10.5
click at [1199, 16] on link "Admin" at bounding box center [1203, 21] width 44 height 28
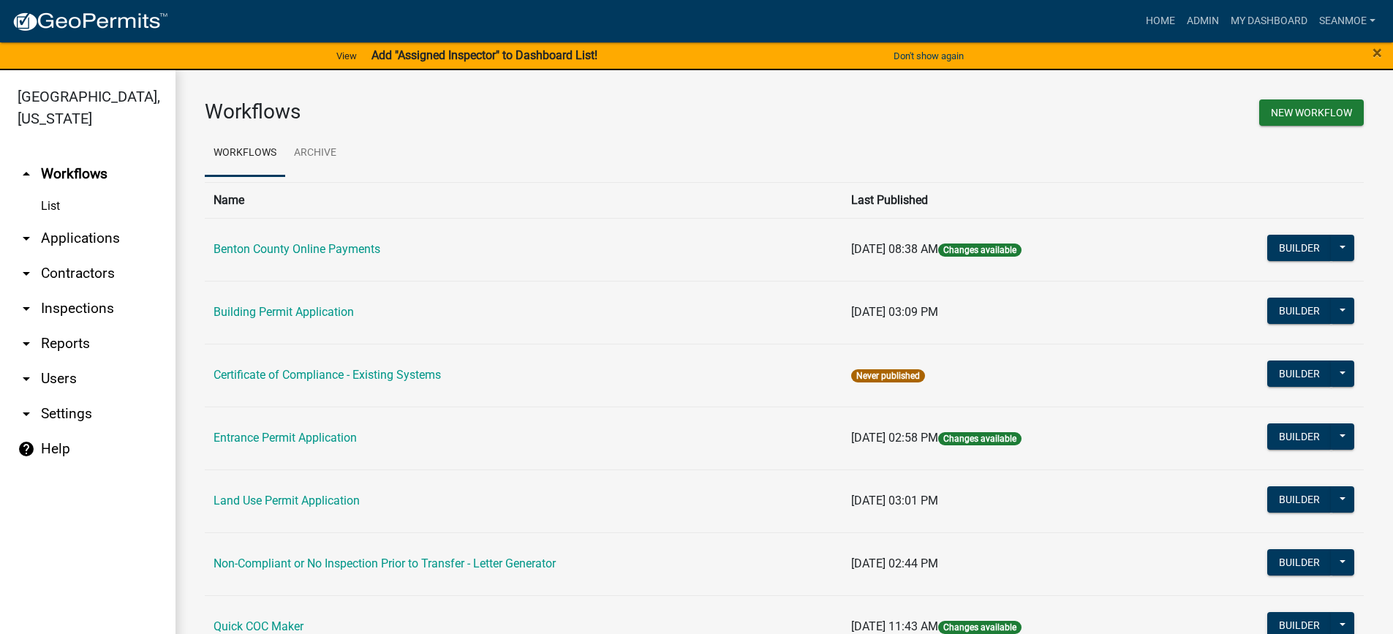
click at [66, 238] on link "arrow_drop_down Applications" at bounding box center [88, 238] width 176 height 35
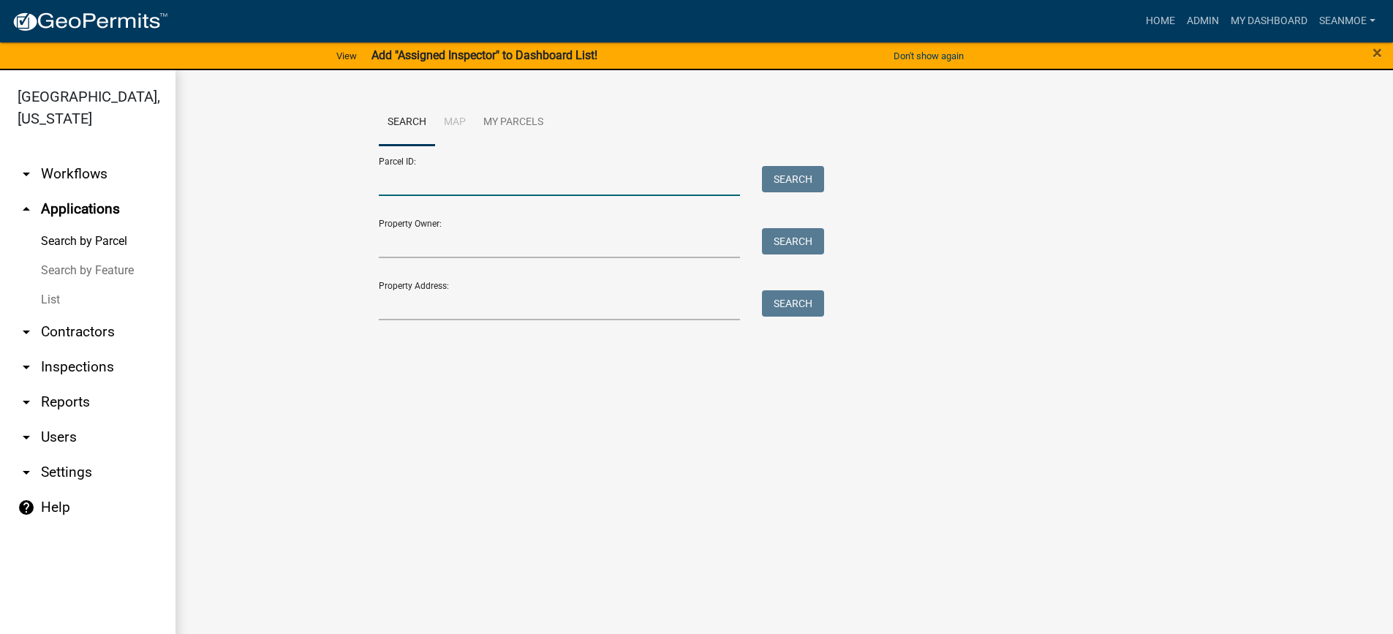
click at [411, 189] on input "Parcel ID:" at bounding box center [560, 181] width 362 height 30
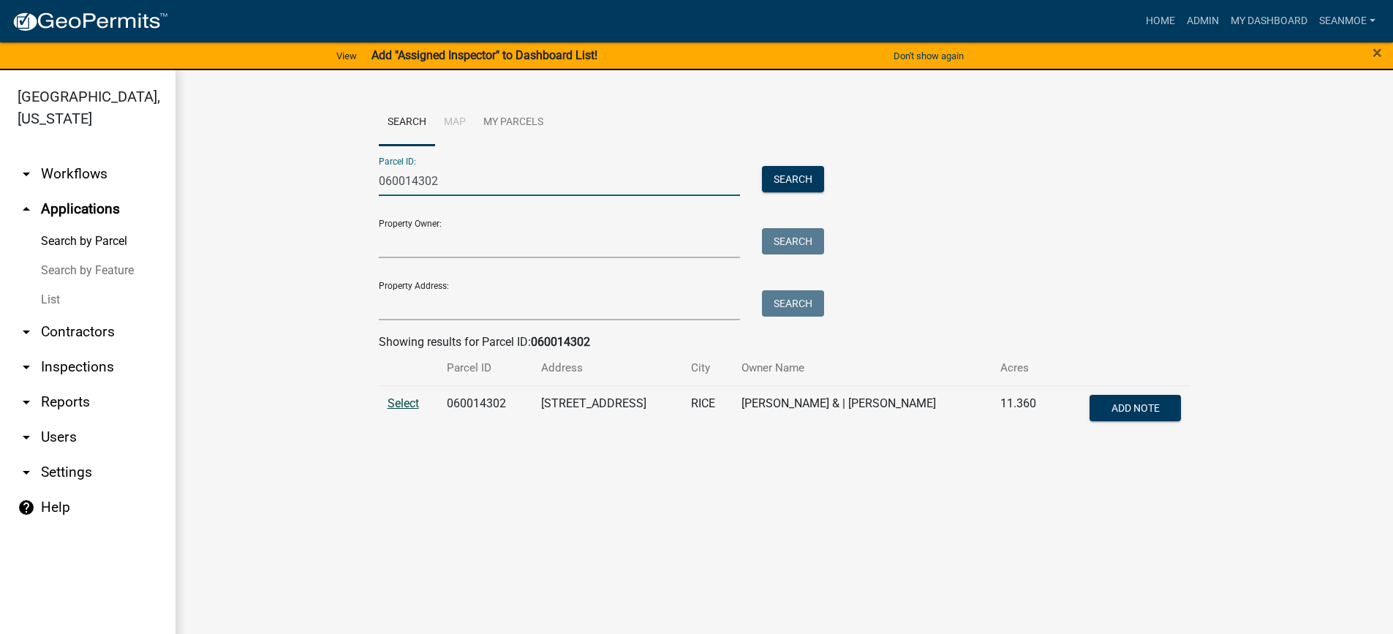
type input "060014302"
click at [403, 404] on span "Select" at bounding box center [403, 403] width 31 height 14
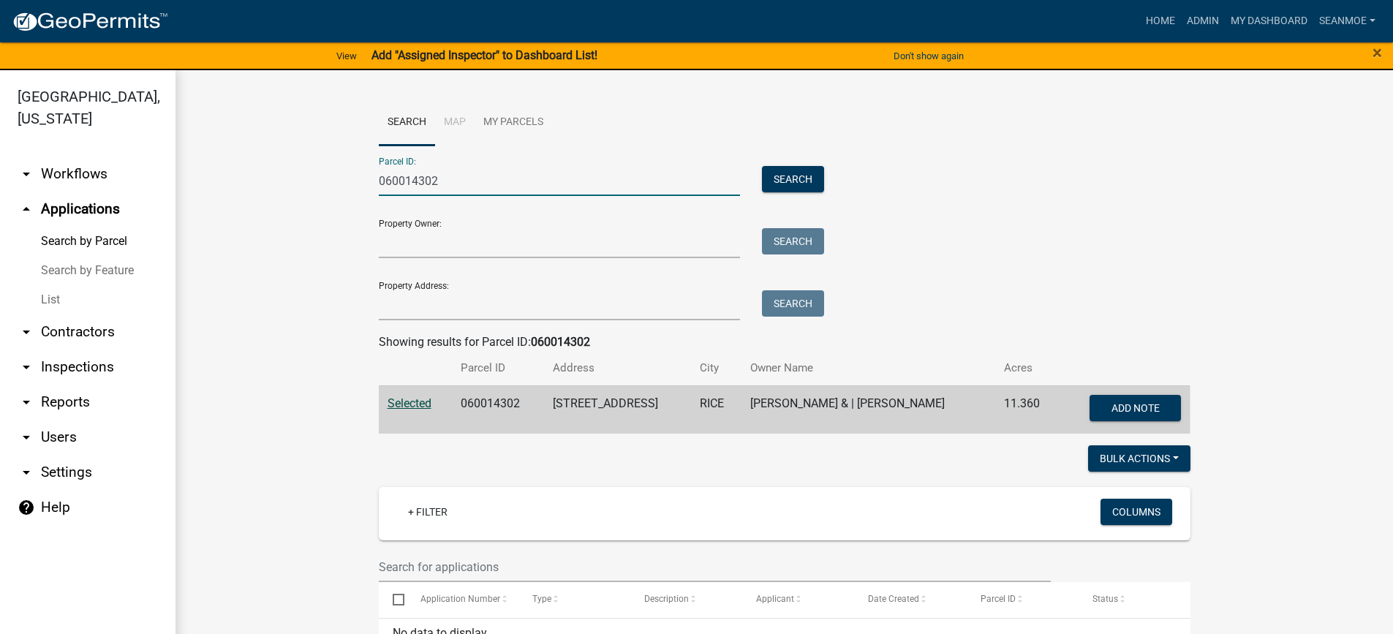
drag, startPoint x: 451, startPoint y: 183, endPoint x: 339, endPoint y: 176, distance: 112.2
click at [339, 176] on wm-workflow-application-search-view "Search Map My Parcels Parcel ID: 060014302 Search Property Owner: Search Proper…" at bounding box center [784, 395] width 1159 height 593
click at [419, 307] on input "Property Address:" at bounding box center [560, 305] width 362 height 30
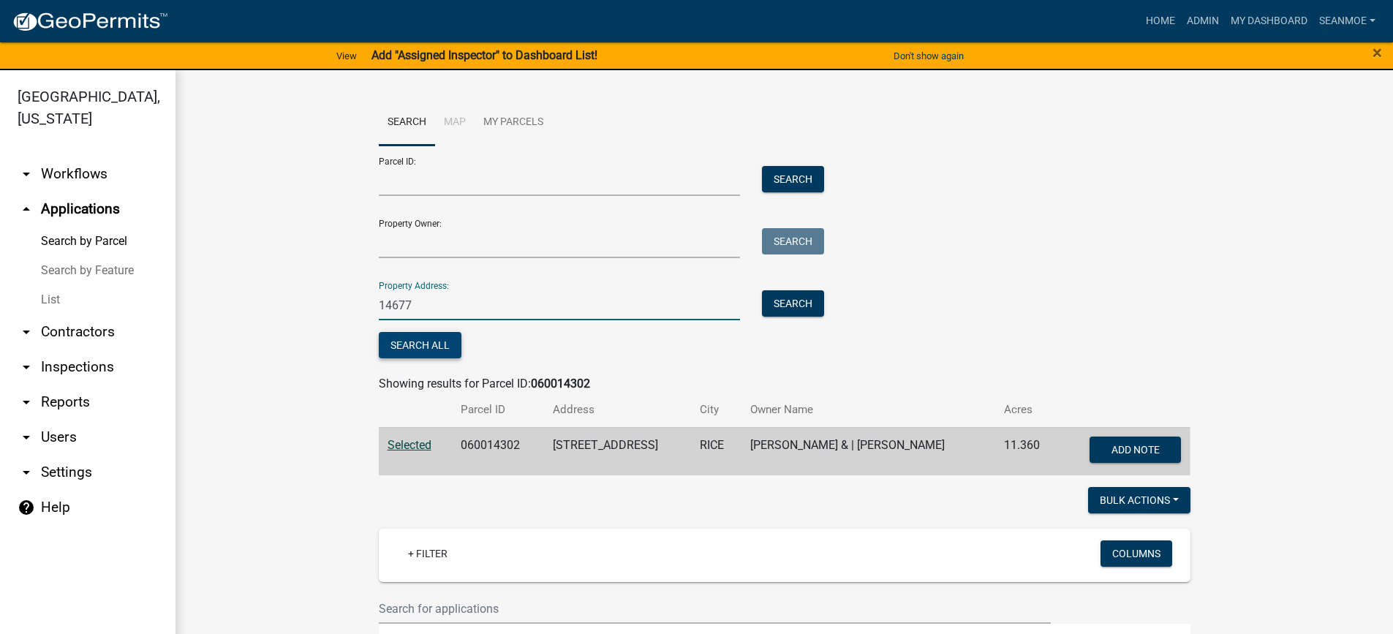
type input "14677"
click at [424, 342] on button "Search All" at bounding box center [420, 345] width 83 height 26
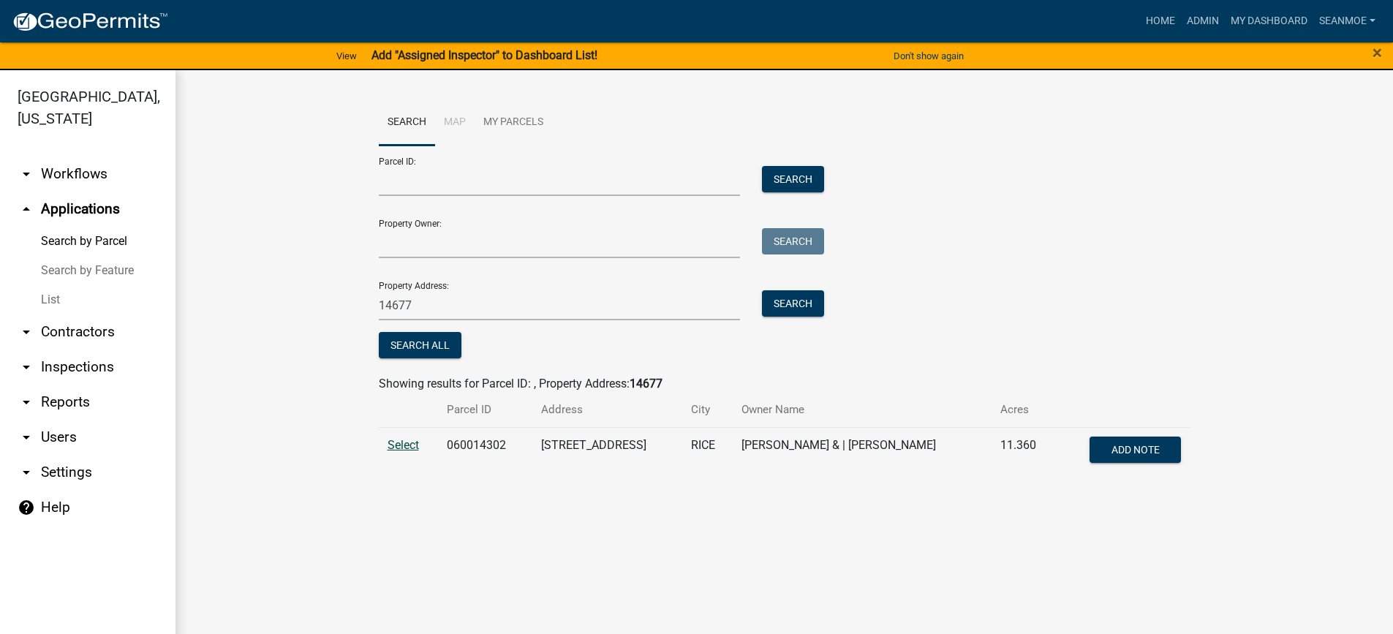
click at [405, 448] on span "Select" at bounding box center [403, 445] width 31 height 14
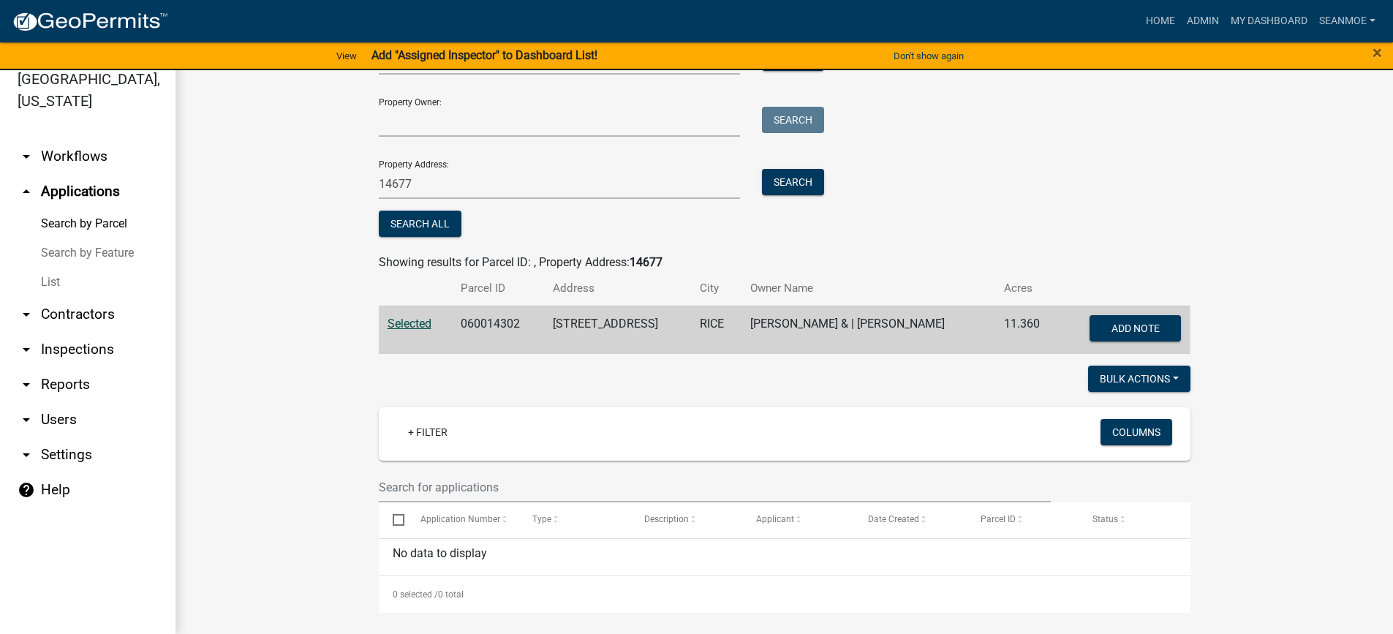
scroll to position [112, 0]
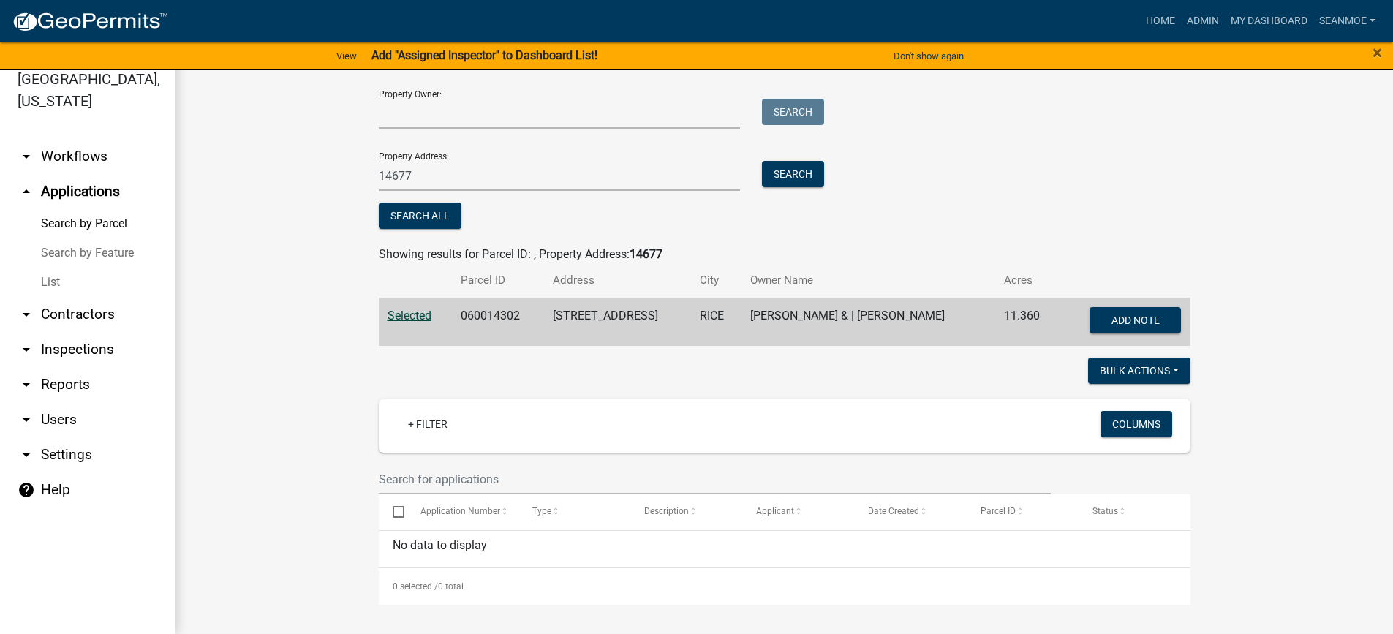
drag, startPoint x: 944, startPoint y: 315, endPoint x: 734, endPoint y: 318, distance: 210.0
click at [742, 318] on td "[PERSON_NAME] & | [PERSON_NAME]" at bounding box center [869, 322] width 255 height 48
copy td "[PERSON_NAME] & | [PERSON_NAME]"
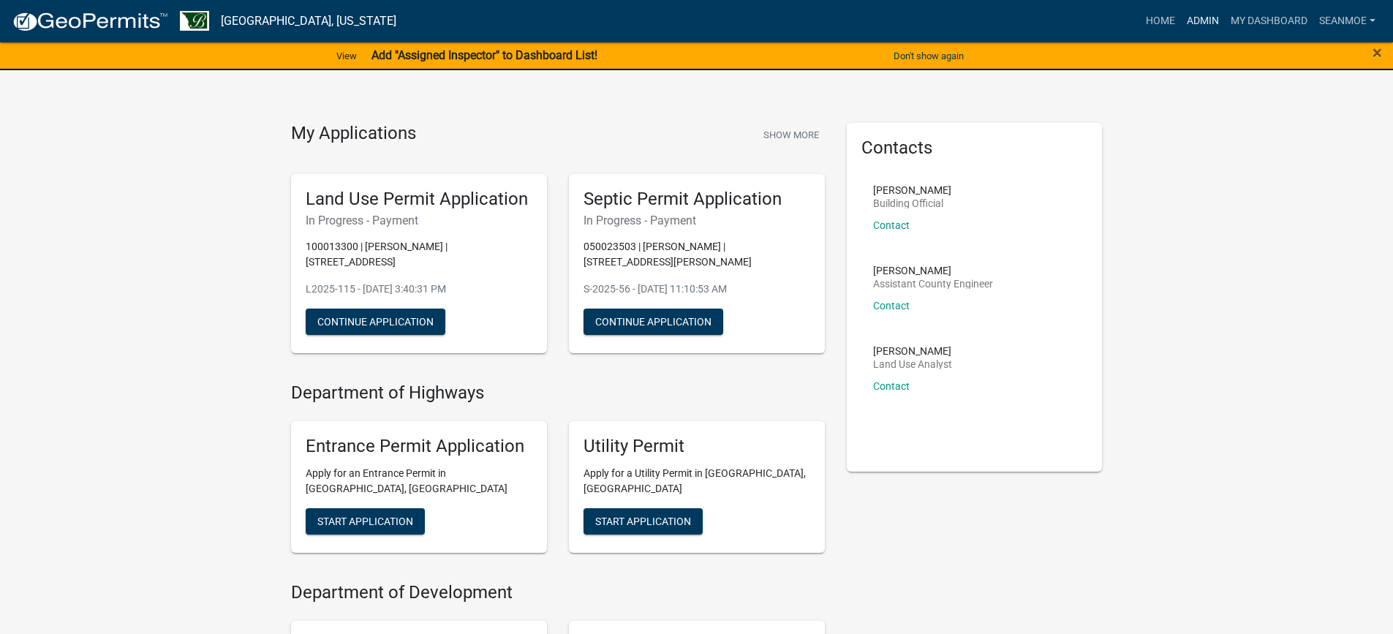
click at [1213, 18] on link "Admin" at bounding box center [1203, 21] width 44 height 28
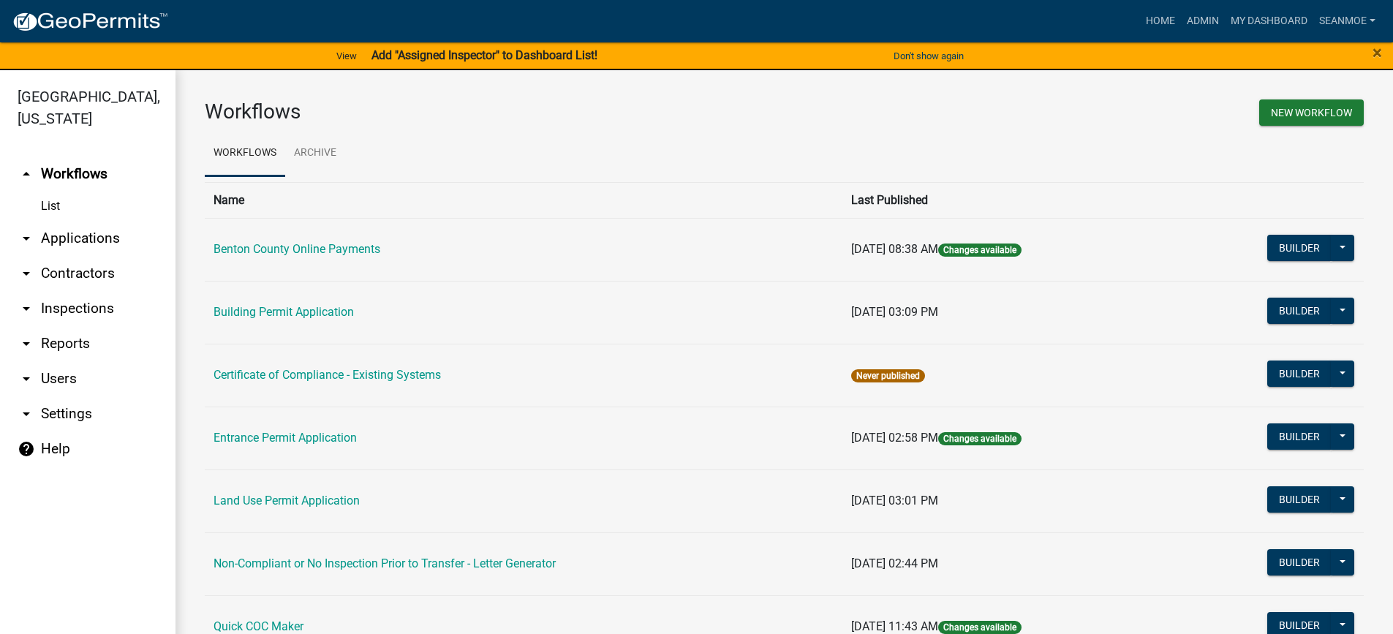
click at [64, 247] on link "arrow_drop_down Applications" at bounding box center [88, 238] width 176 height 35
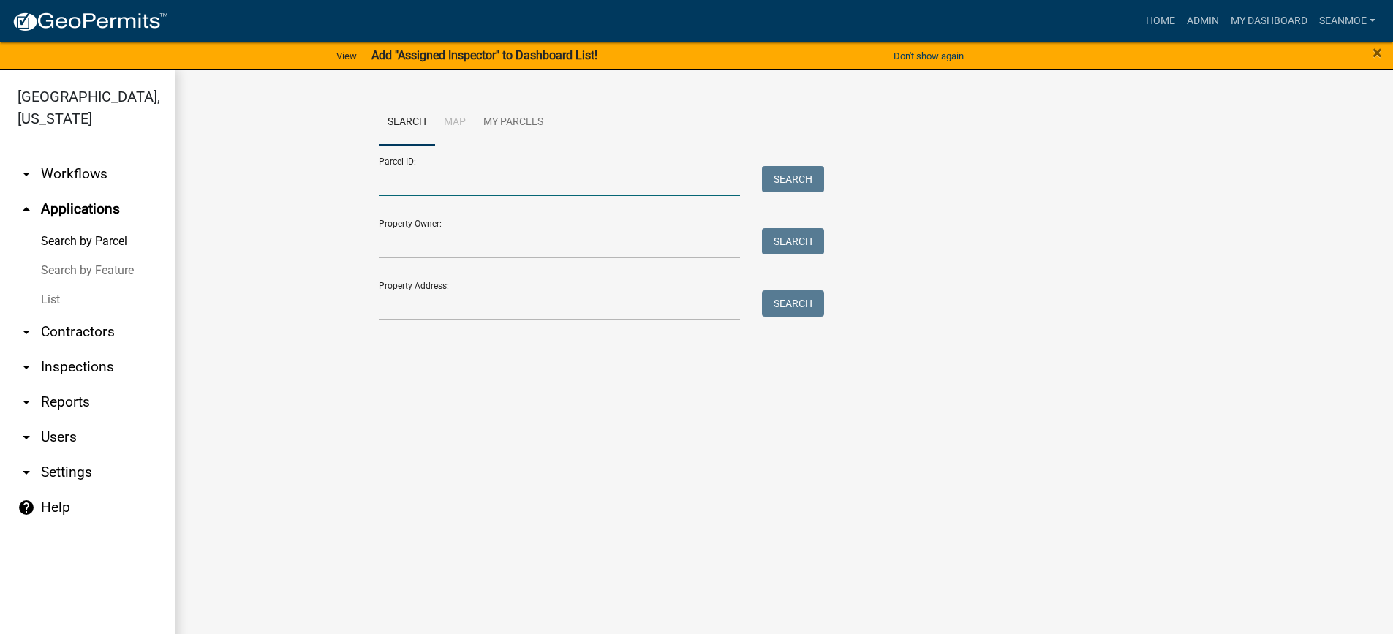
click at [520, 189] on input "Parcel ID:" at bounding box center [560, 181] width 362 height 30
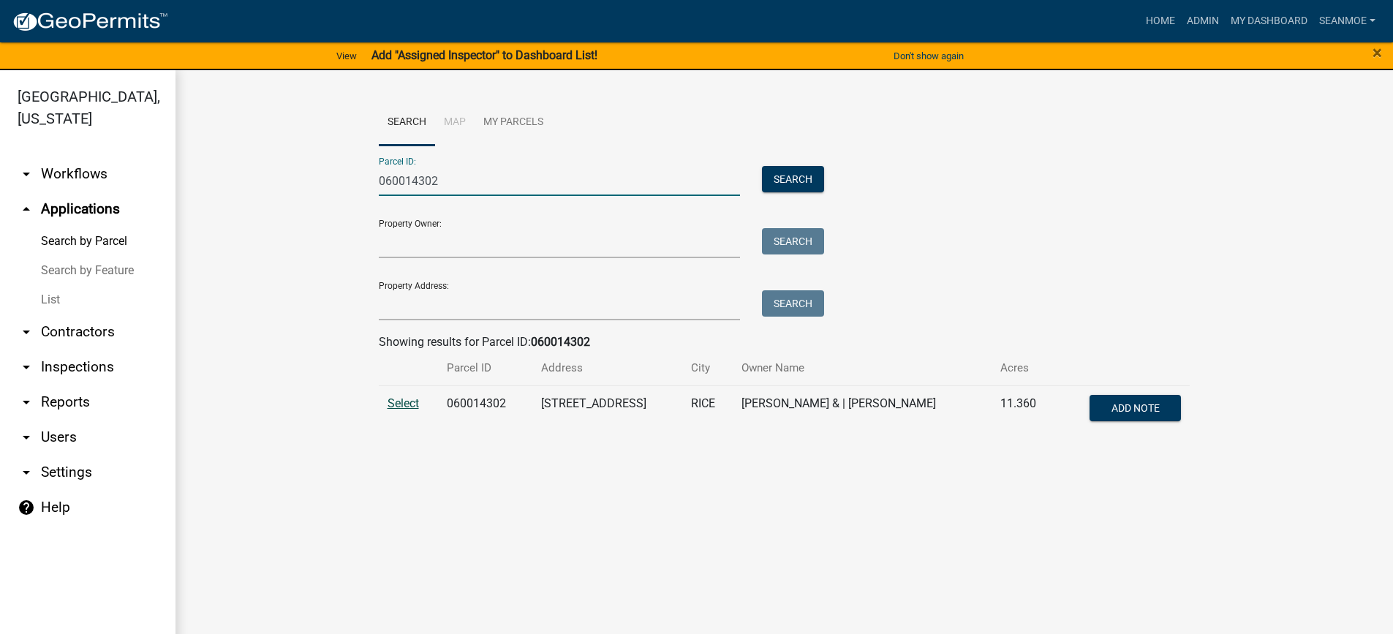
type input "060014302"
click at [411, 406] on span "Select" at bounding box center [403, 403] width 31 height 14
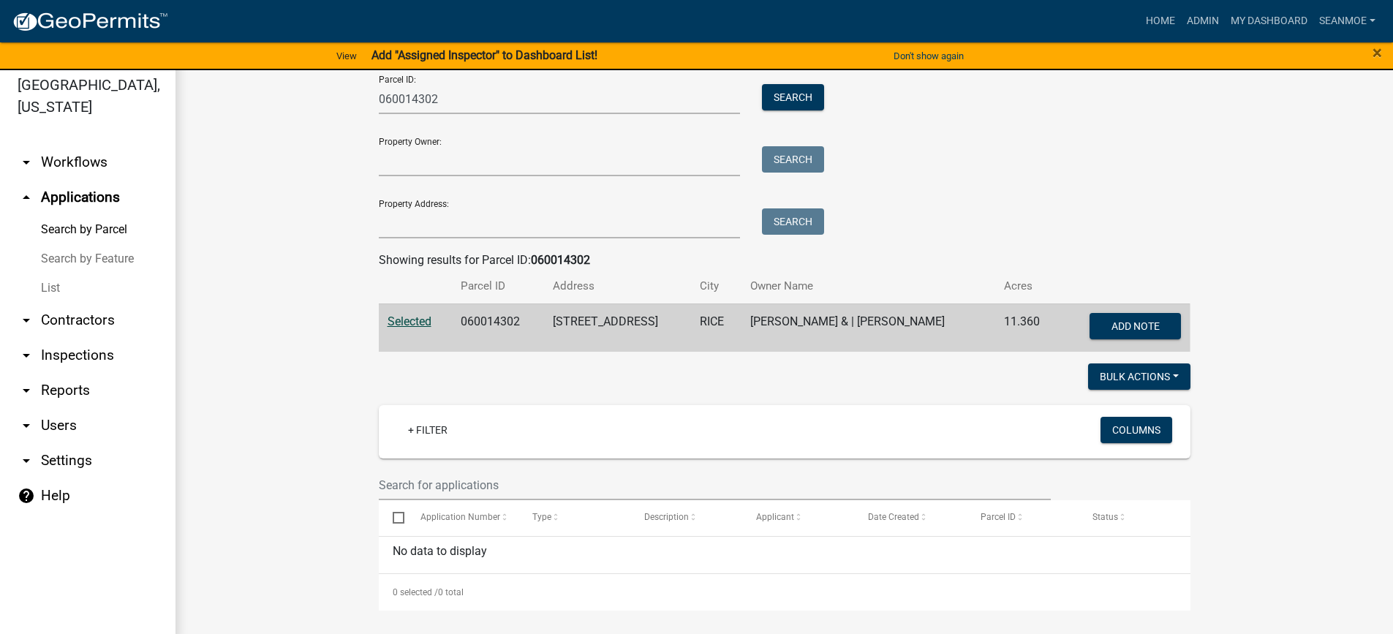
scroll to position [18, 0]
